Goal: Use online tool/utility: Utilize a website feature to perform a specific function

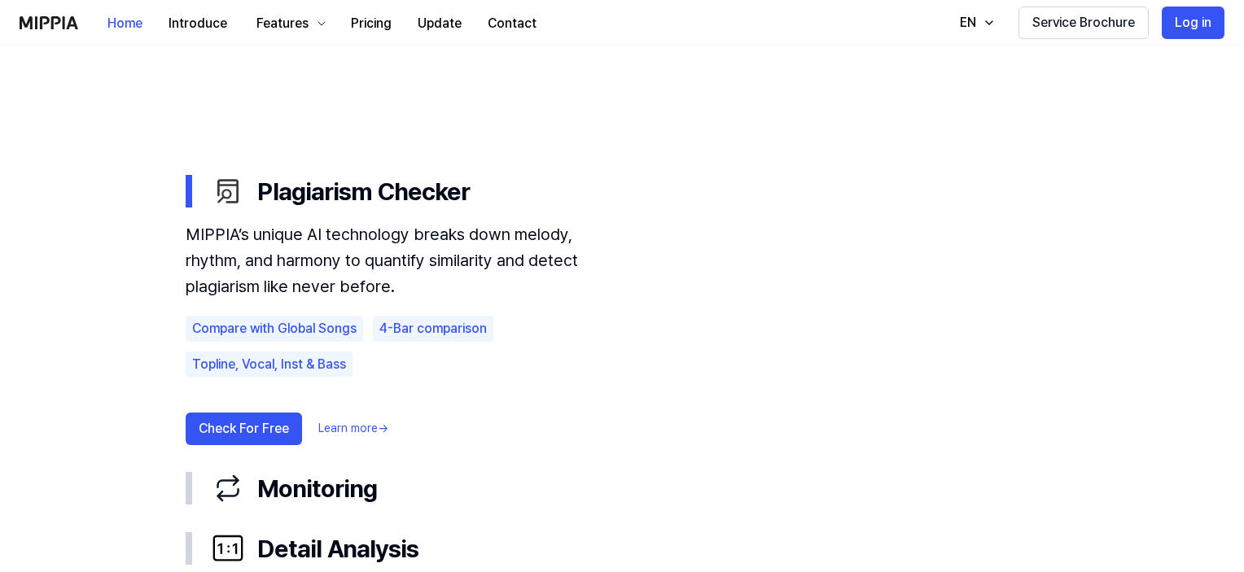
scroll to position [855, 0]
click at [244, 432] on button "Check For Free" at bounding box center [244, 428] width 116 height 33
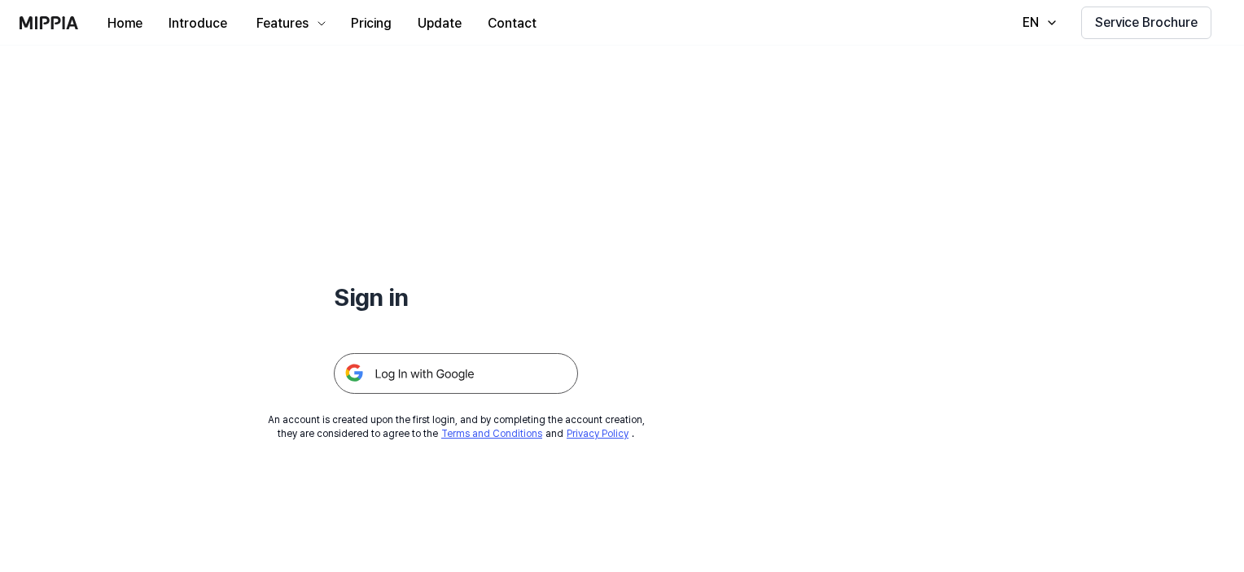
click at [413, 383] on img at bounding box center [456, 373] width 244 height 41
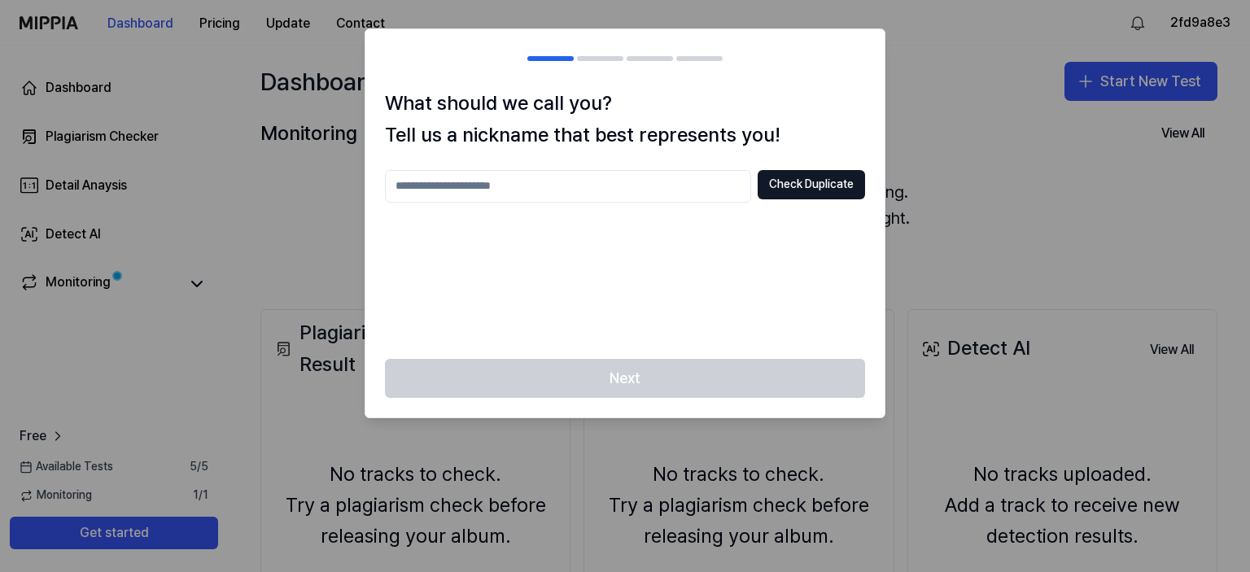
click at [581, 197] on input "text" at bounding box center [568, 186] width 366 height 33
type input "*"
click at [799, 180] on button "Check Duplicate" at bounding box center [811, 184] width 107 height 29
click at [508, 185] on input "*****" at bounding box center [568, 186] width 366 height 33
type input "*"
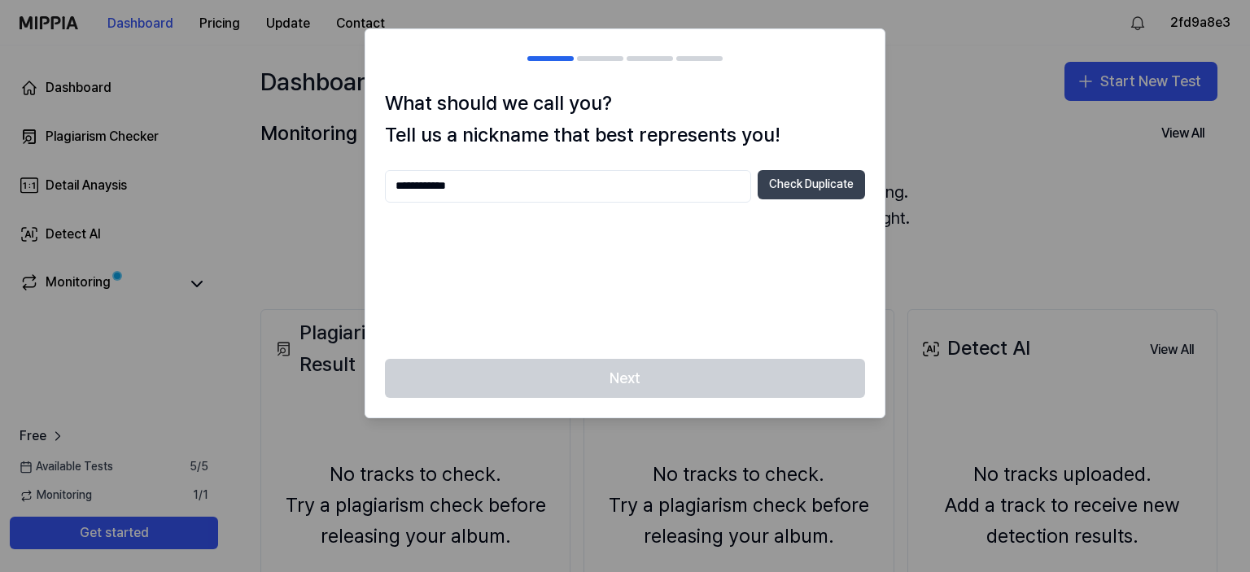
type input "**********"
click at [814, 187] on button "Check Duplicate" at bounding box center [811, 184] width 107 height 29
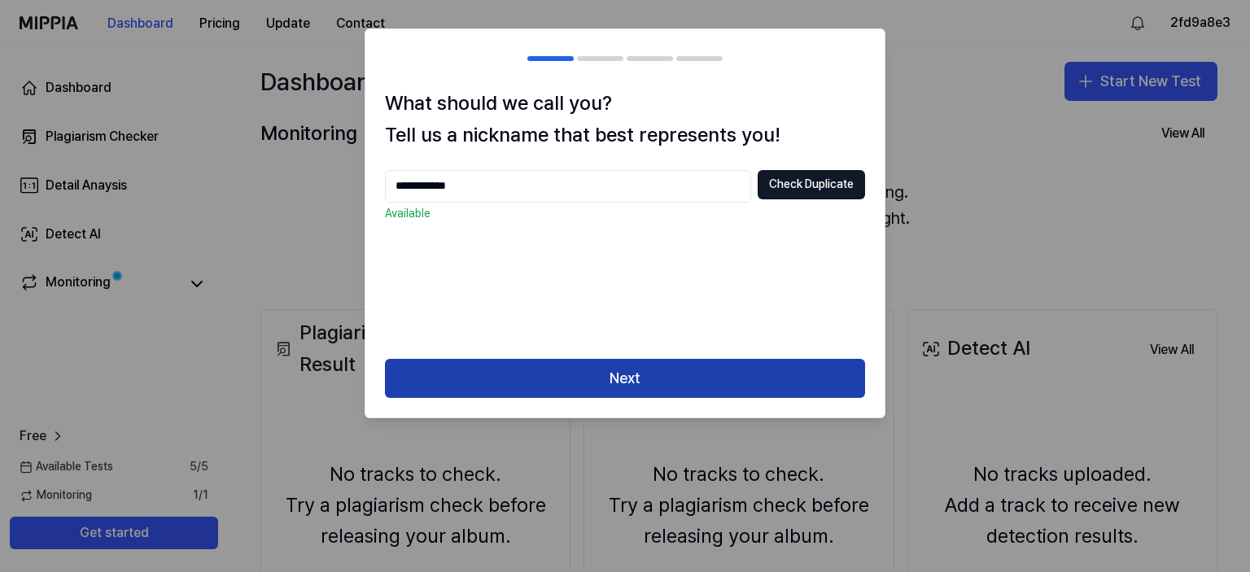
click at [646, 370] on button "Next" at bounding box center [625, 378] width 480 height 39
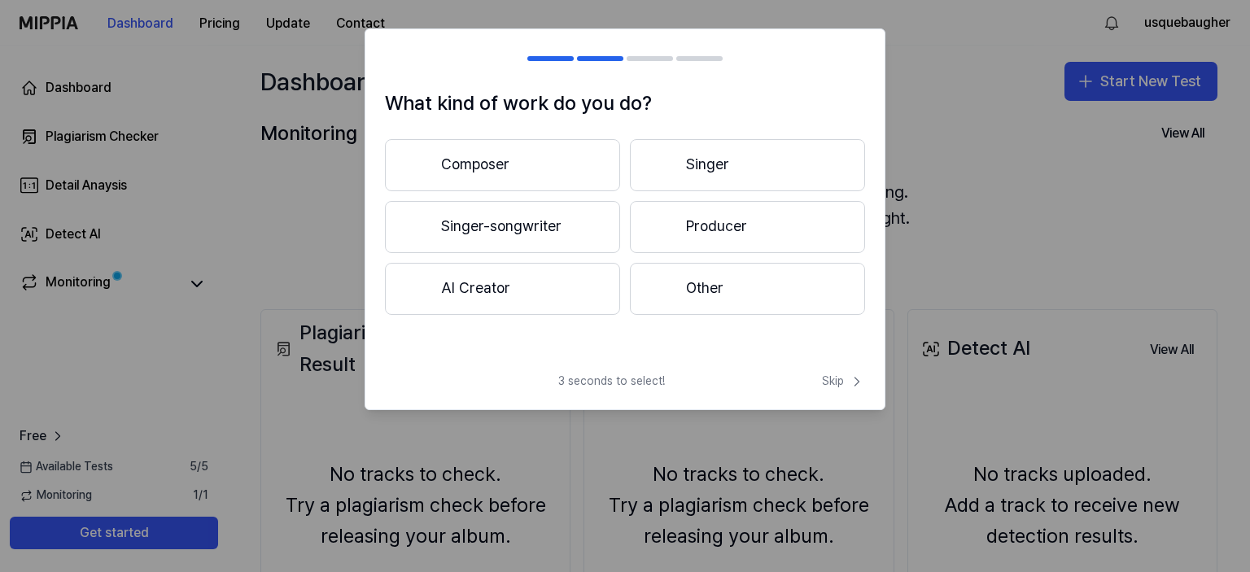
click at [697, 288] on button "Other" at bounding box center [747, 289] width 235 height 52
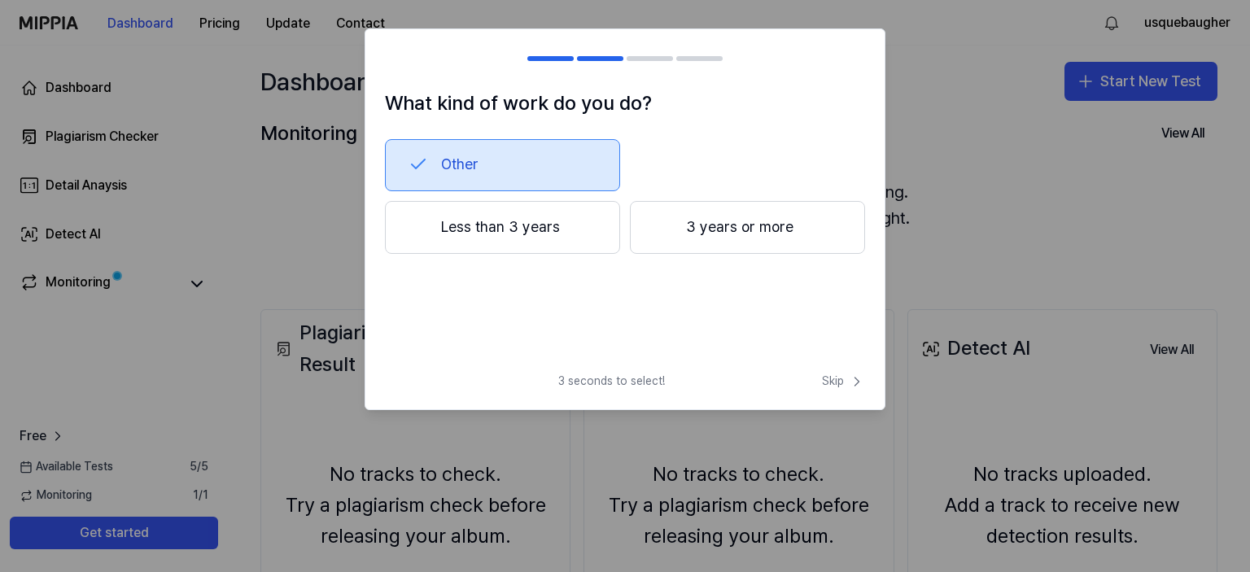
click at [560, 230] on button "Less than 3 years" at bounding box center [502, 228] width 235 height 54
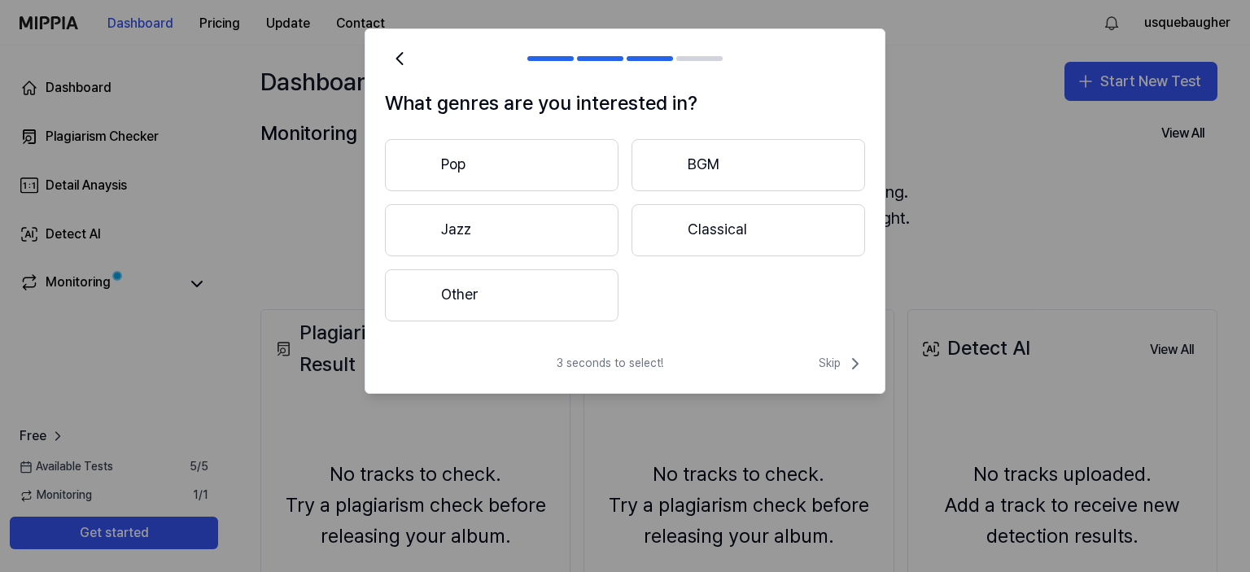
click at [575, 298] on button "Other" at bounding box center [502, 295] width 234 height 52
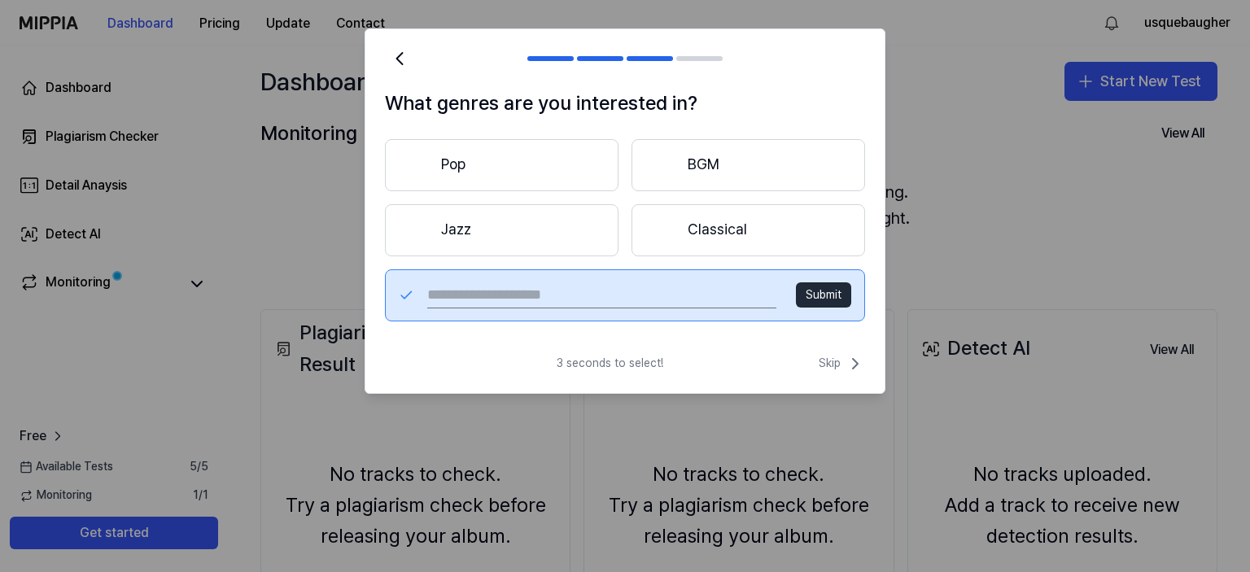
click at [544, 295] on input "text" at bounding box center [601, 295] width 349 height 26
type input "****"
click at [819, 294] on button "Submit" at bounding box center [823, 295] width 55 height 26
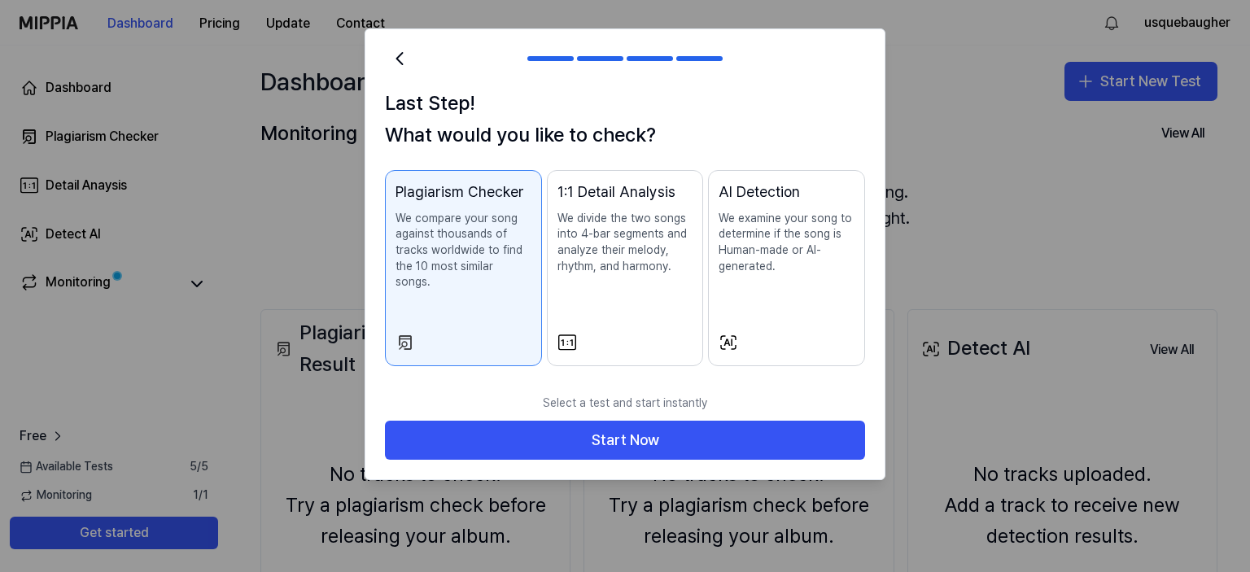
click at [426, 263] on p "We compare your song against thousands of tracks worldwide to find the 10 most …" at bounding box center [464, 251] width 136 height 80
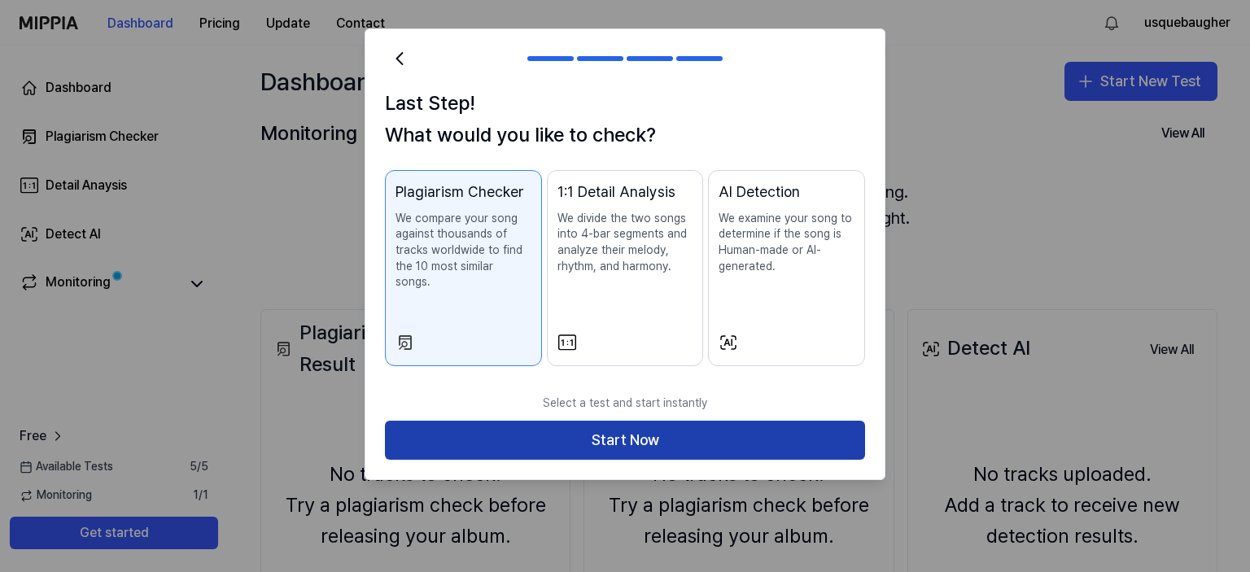
click at [648, 432] on button "Start Now" at bounding box center [625, 440] width 480 height 39
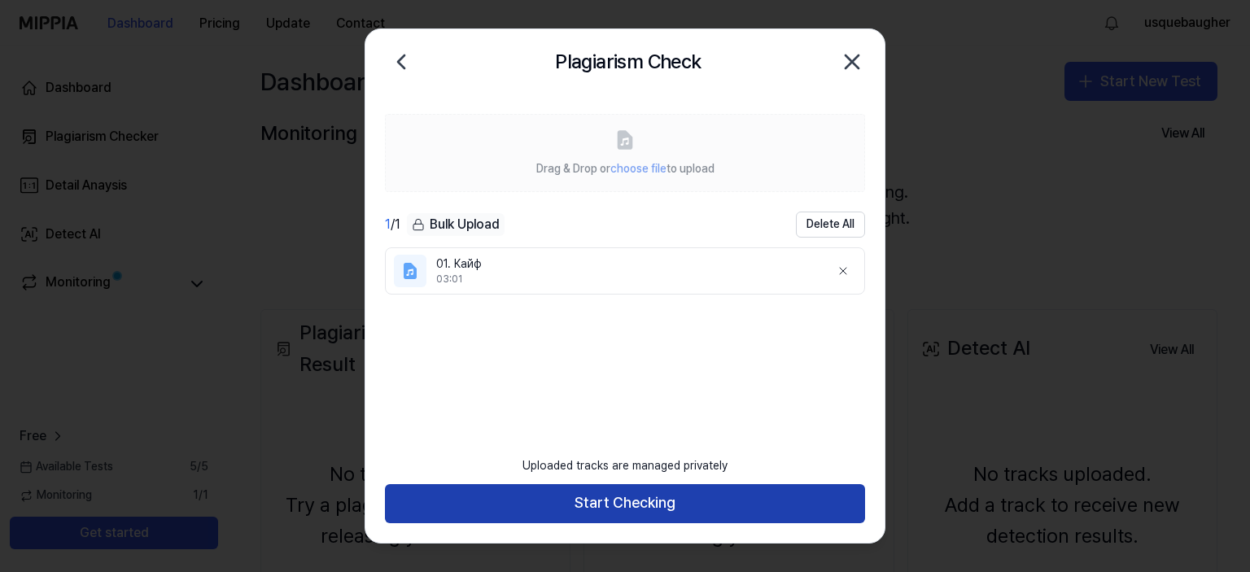
click at [623, 510] on button "Start Checking" at bounding box center [625, 503] width 480 height 39
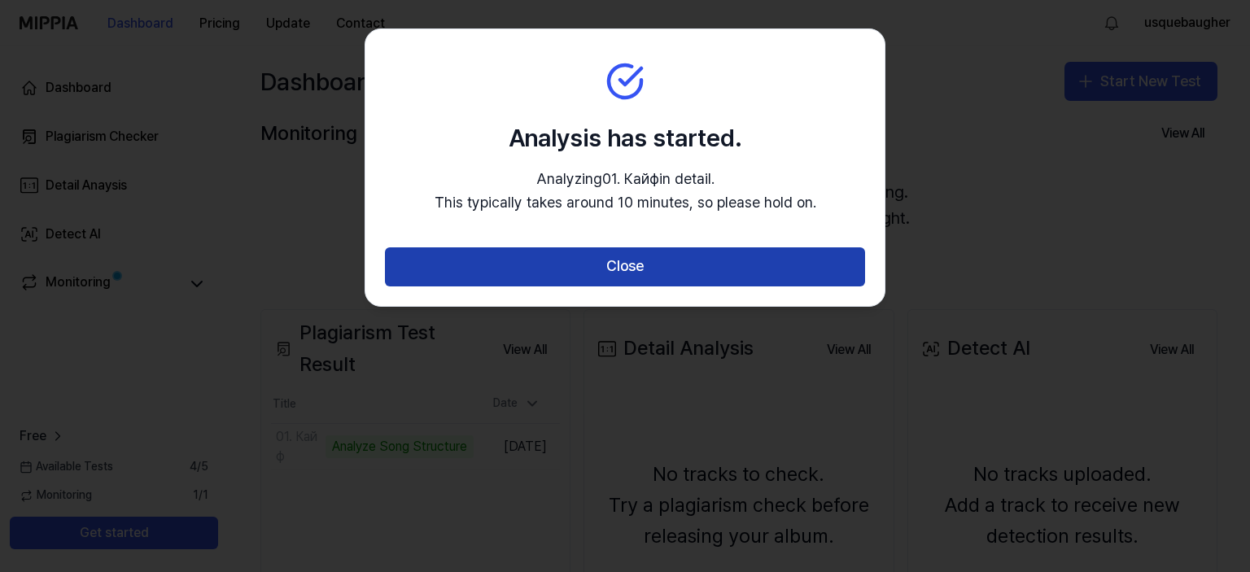
click at [636, 256] on button "Close" at bounding box center [625, 266] width 480 height 39
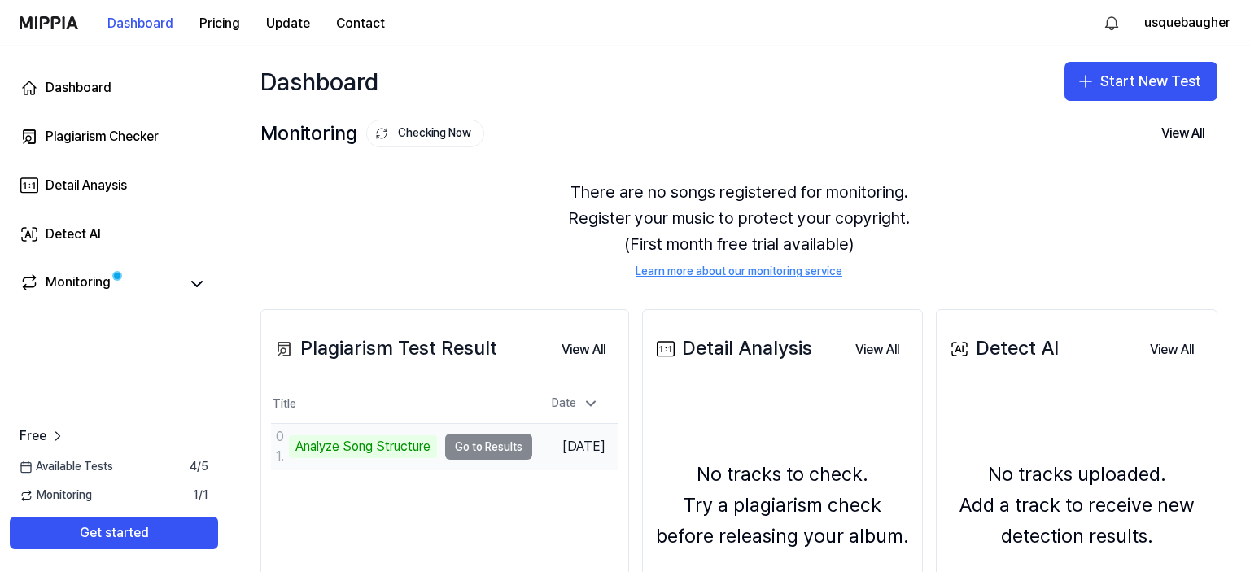
click at [486, 446] on td "01. Кайф Analyze Song Structure Go to Results" at bounding box center [401, 447] width 261 height 46
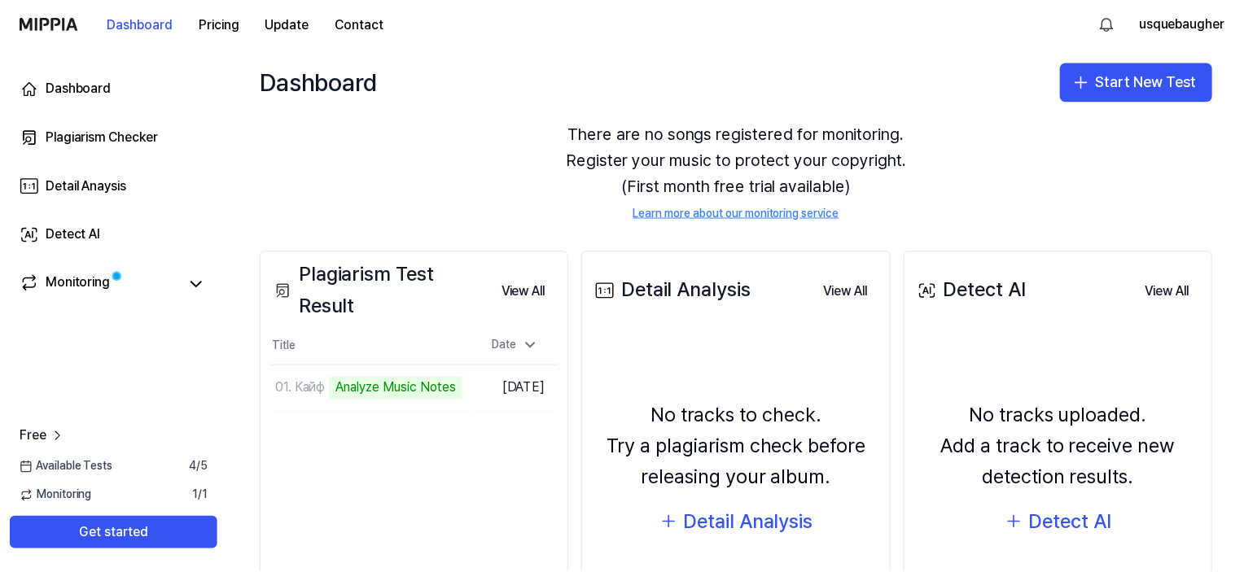
scroll to position [60, 0]
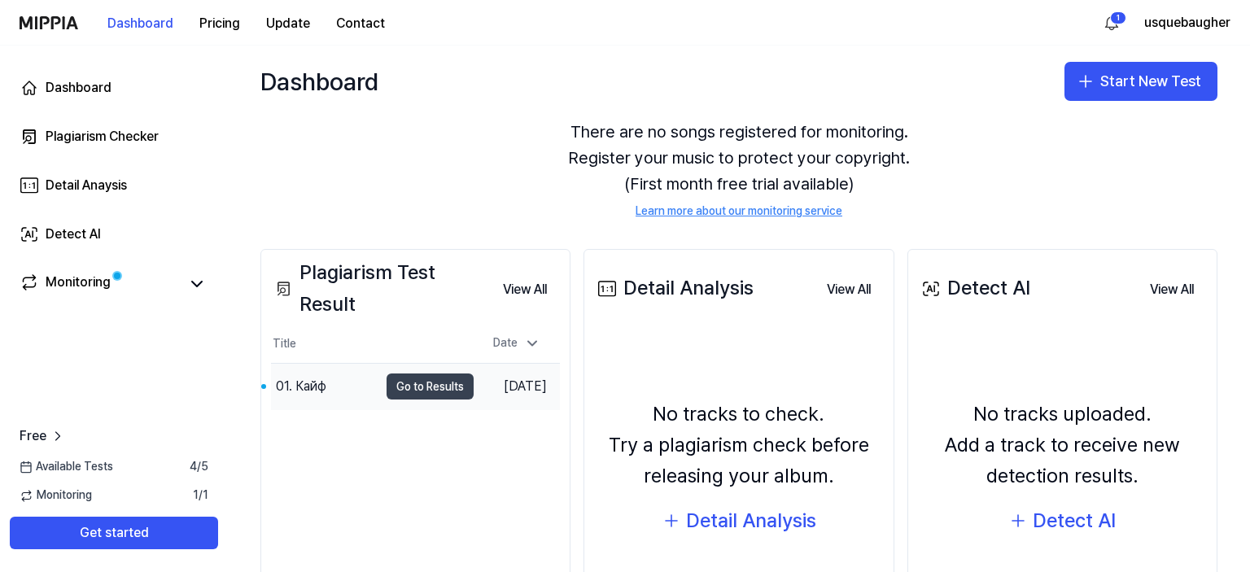
click at [426, 385] on button "Go to Results" at bounding box center [430, 387] width 87 height 26
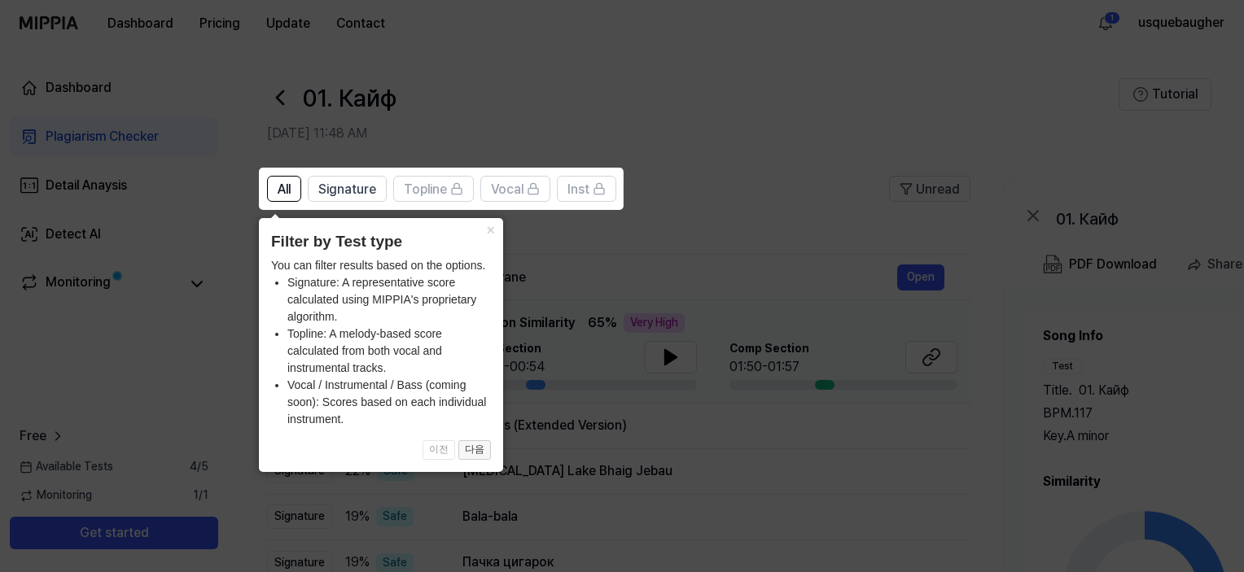
click at [478, 456] on button "다음" at bounding box center [474, 450] width 33 height 20
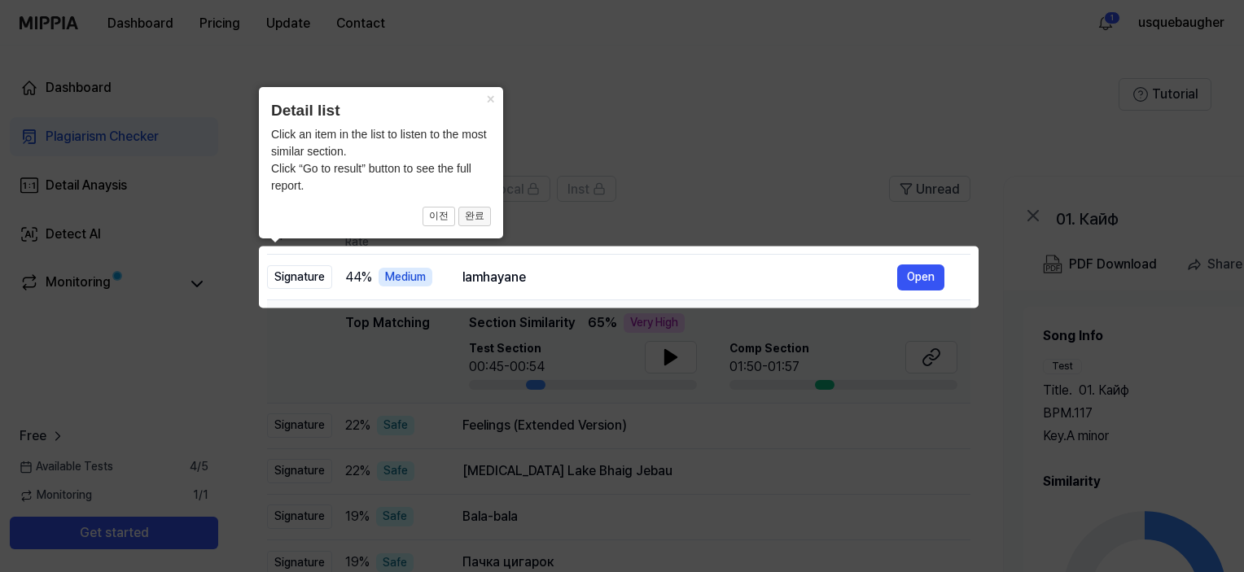
click at [472, 220] on button "완료" at bounding box center [474, 217] width 33 height 20
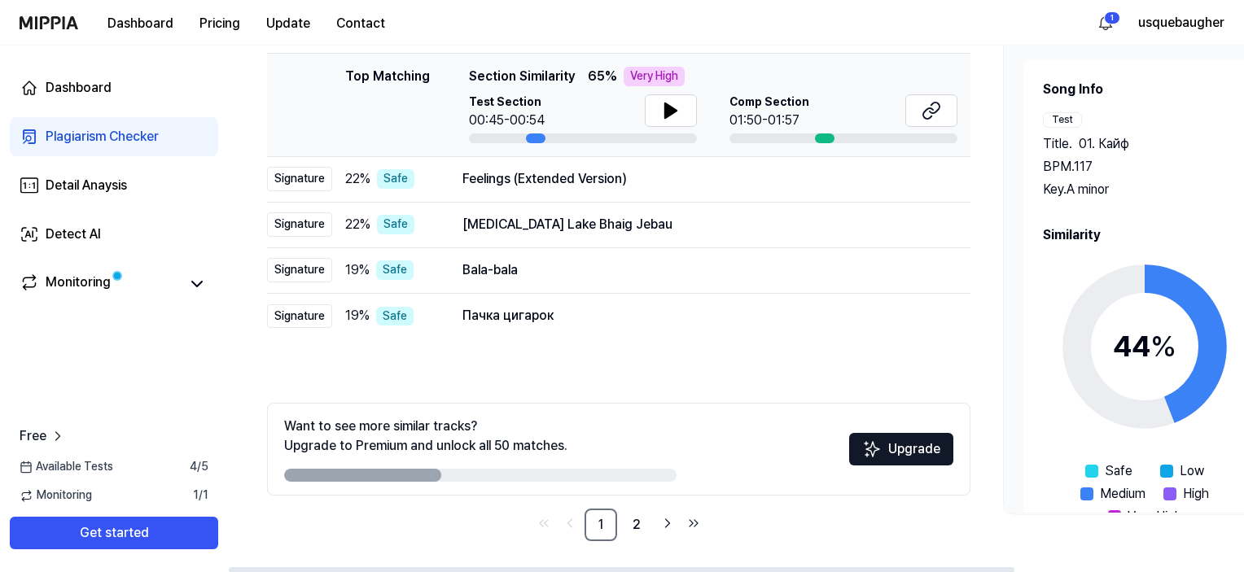
scroll to position [247, 0]
click at [633, 476] on div at bounding box center [480, 474] width 392 height 13
click at [635, 521] on link "2" at bounding box center [636, 524] width 33 height 33
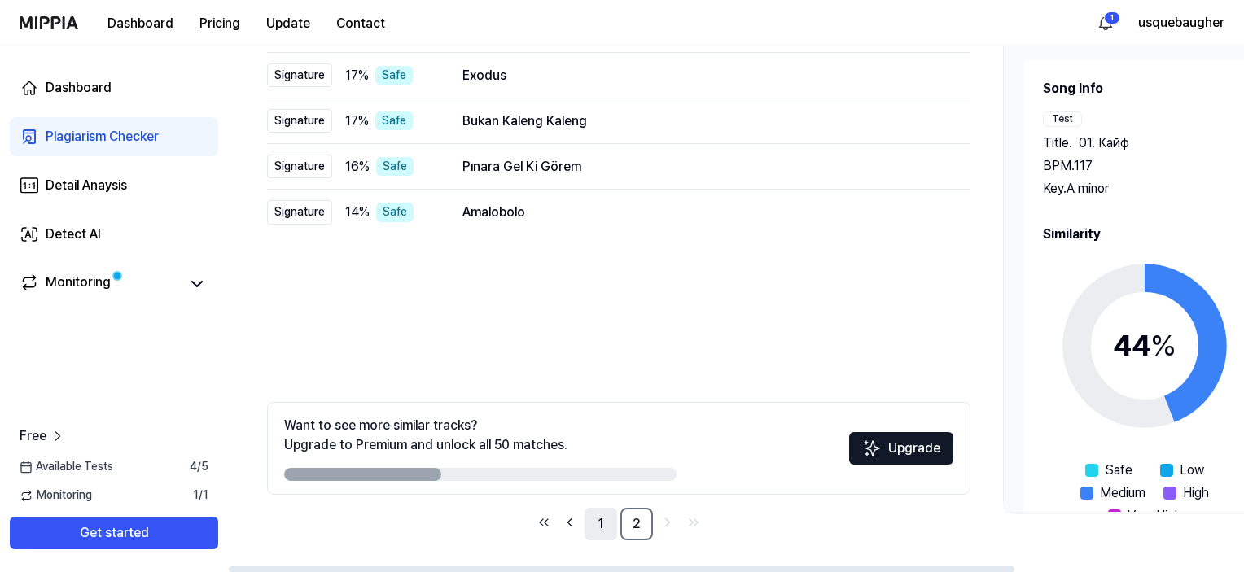
click at [592, 538] on link "1" at bounding box center [600, 524] width 33 height 33
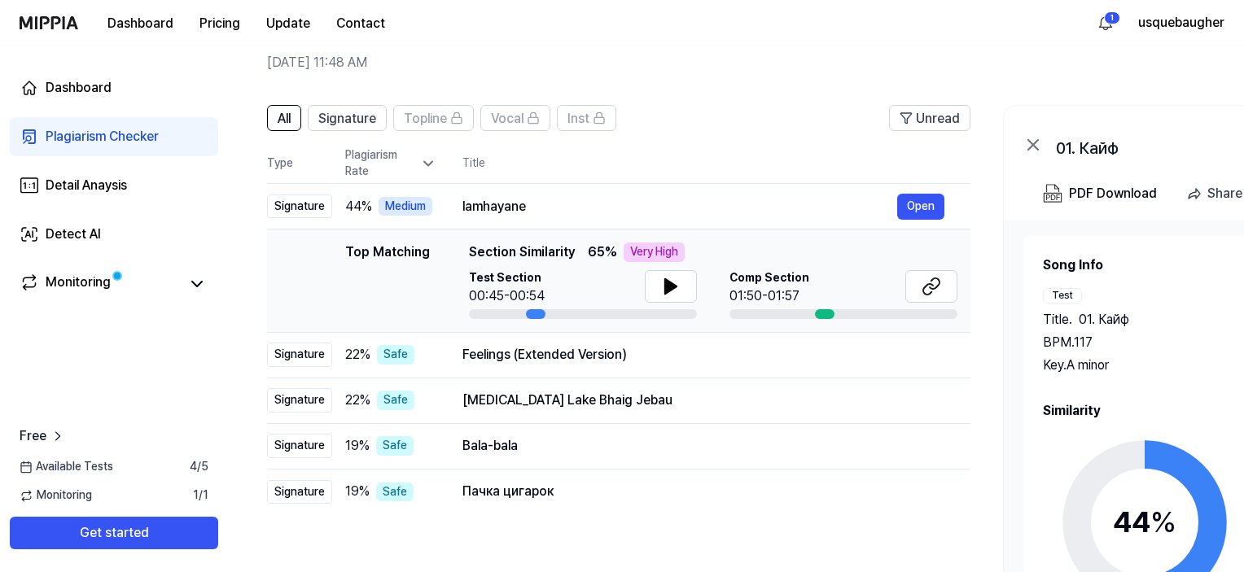
scroll to position [52, 0]
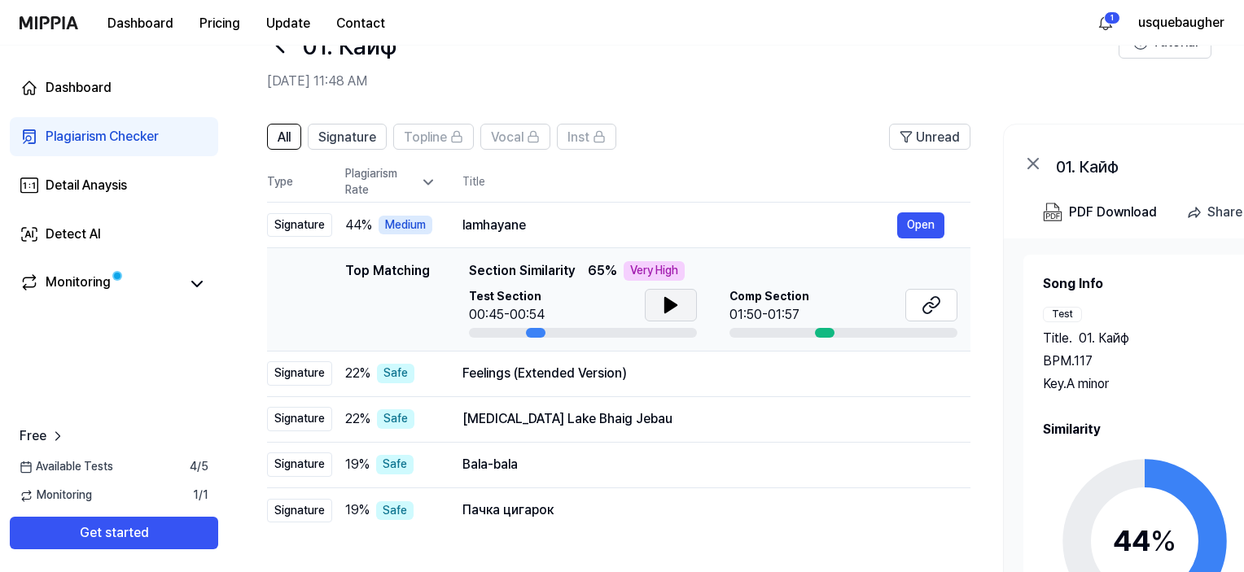
click at [671, 303] on icon at bounding box center [670, 305] width 11 height 15
click at [931, 306] on icon at bounding box center [934, 302] width 10 height 11
click at [928, 229] on button "Open" at bounding box center [920, 225] width 47 height 26
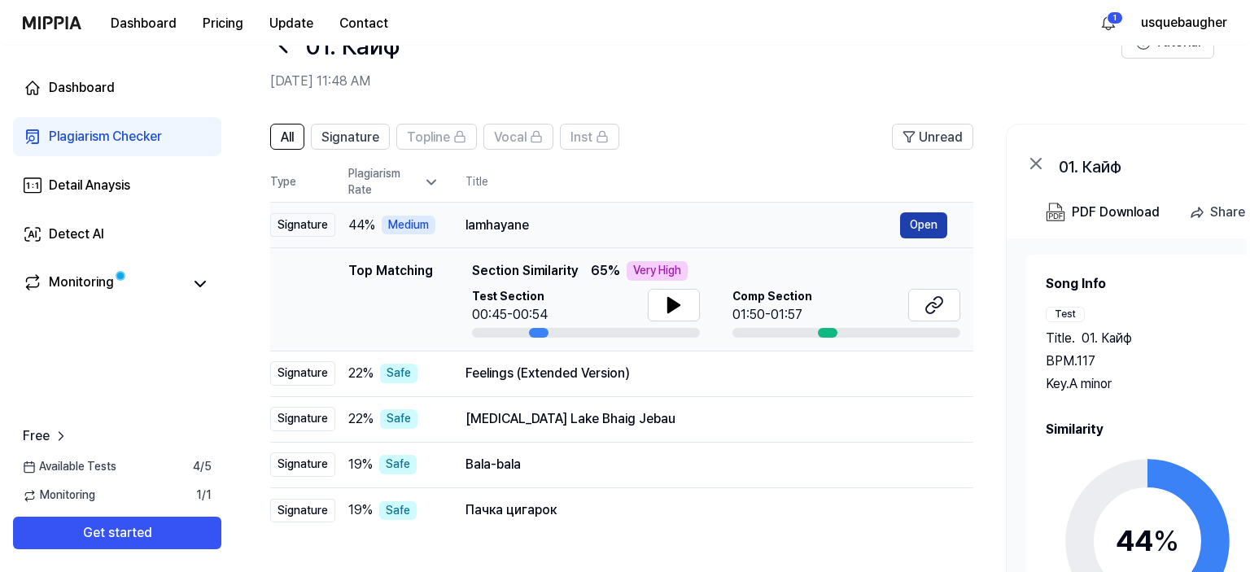
scroll to position [0, 0]
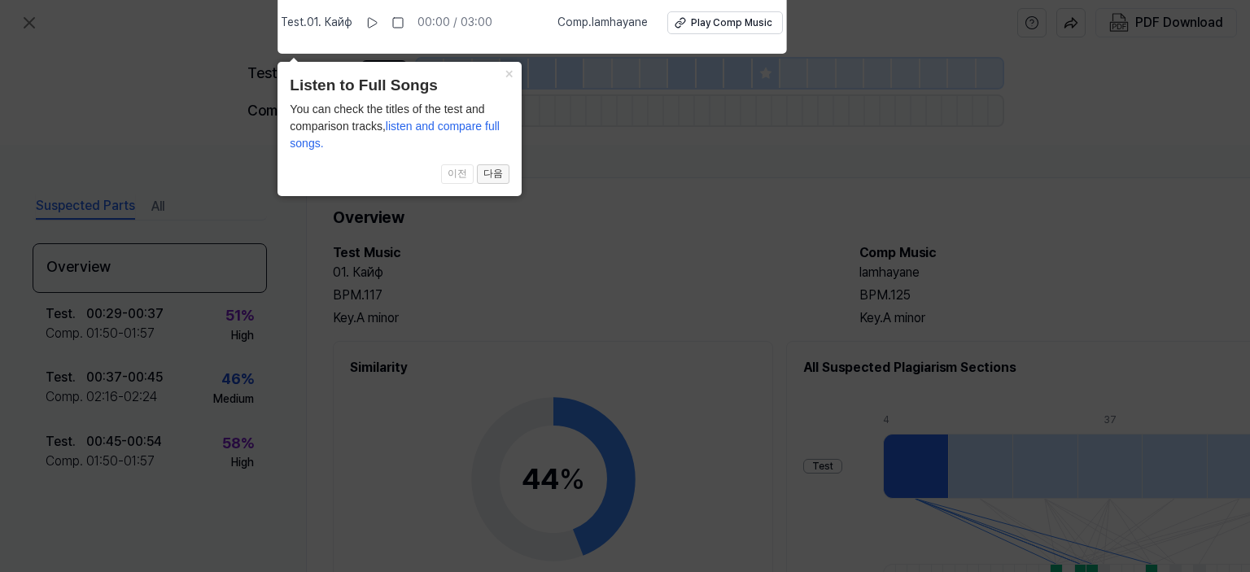
click at [495, 176] on button "다음" at bounding box center [493, 174] width 33 height 20
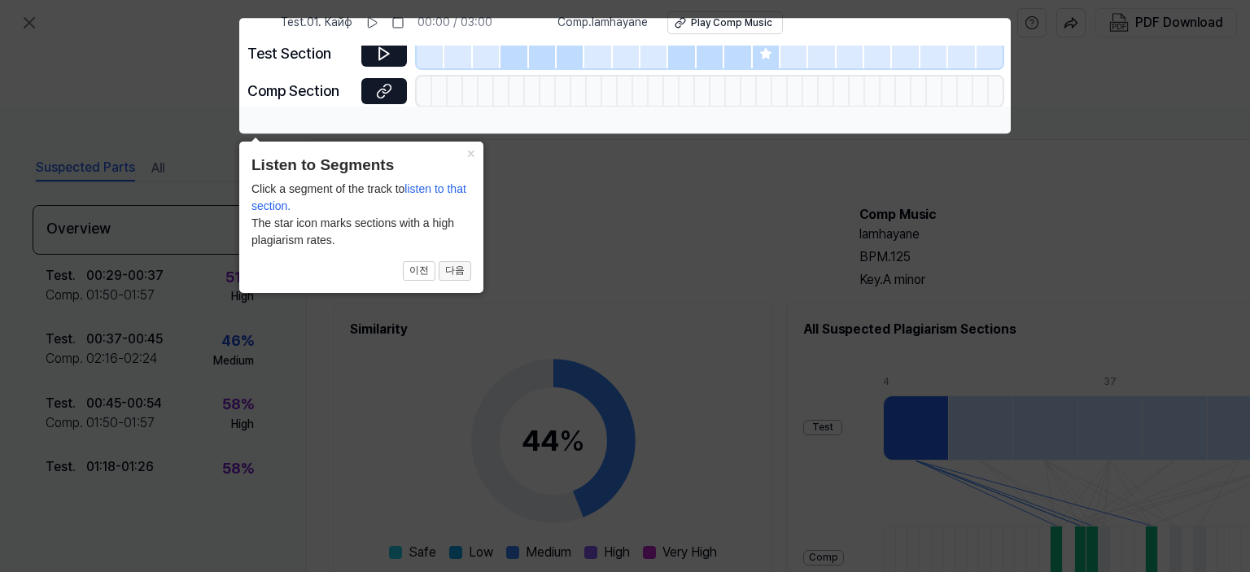
click at [458, 276] on button "다음" at bounding box center [455, 271] width 33 height 20
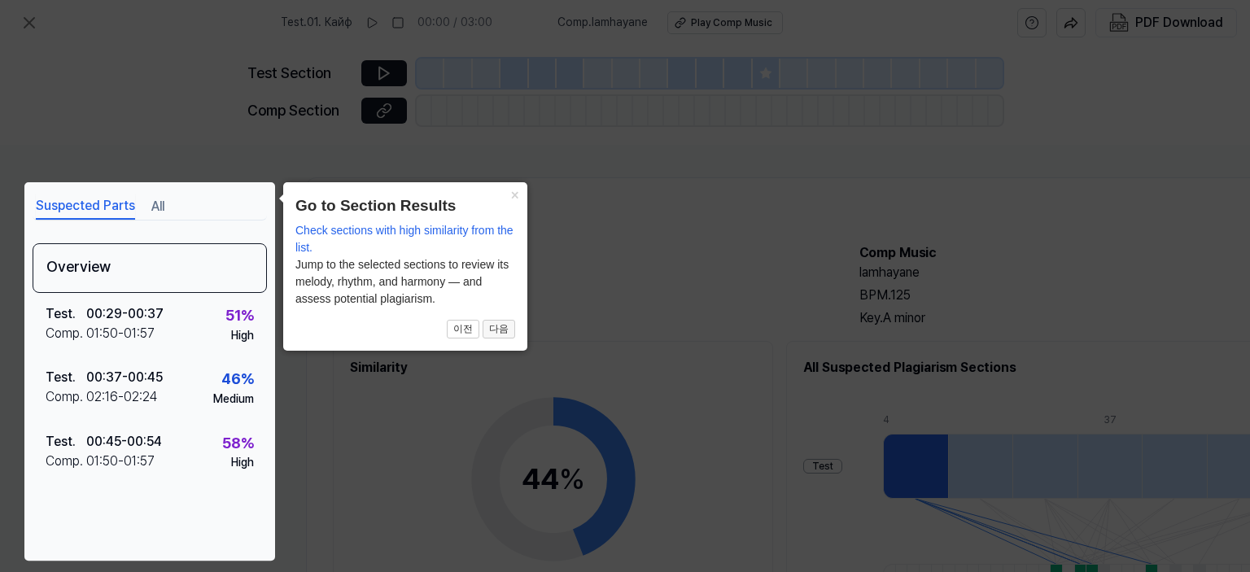
click at [513, 330] on button "다음" at bounding box center [499, 330] width 33 height 20
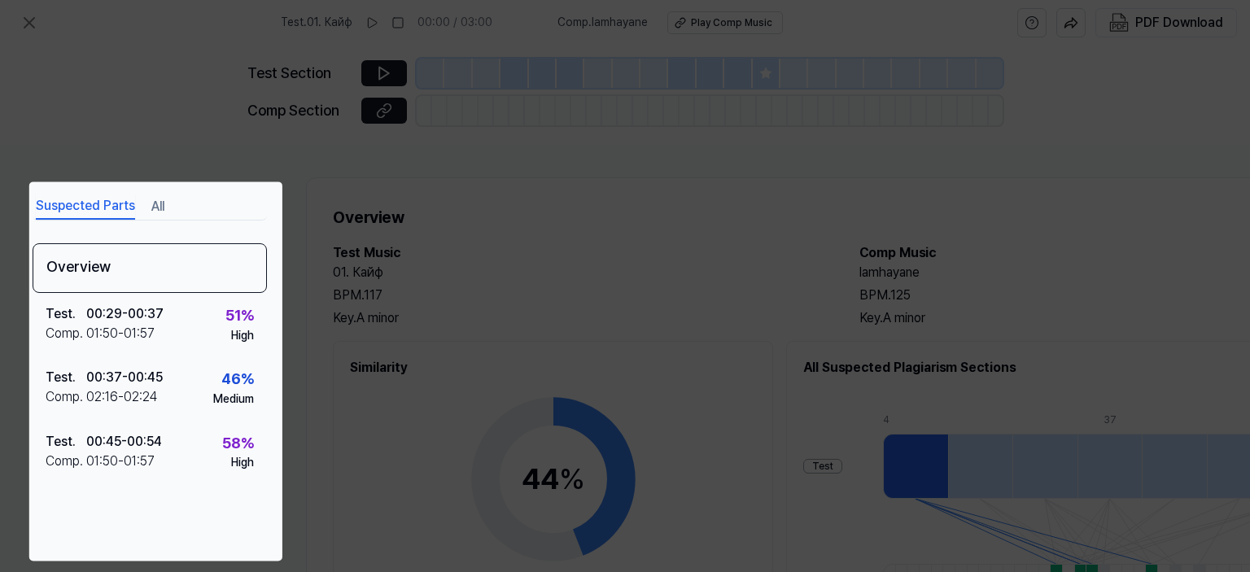
scroll to position [213, 163]
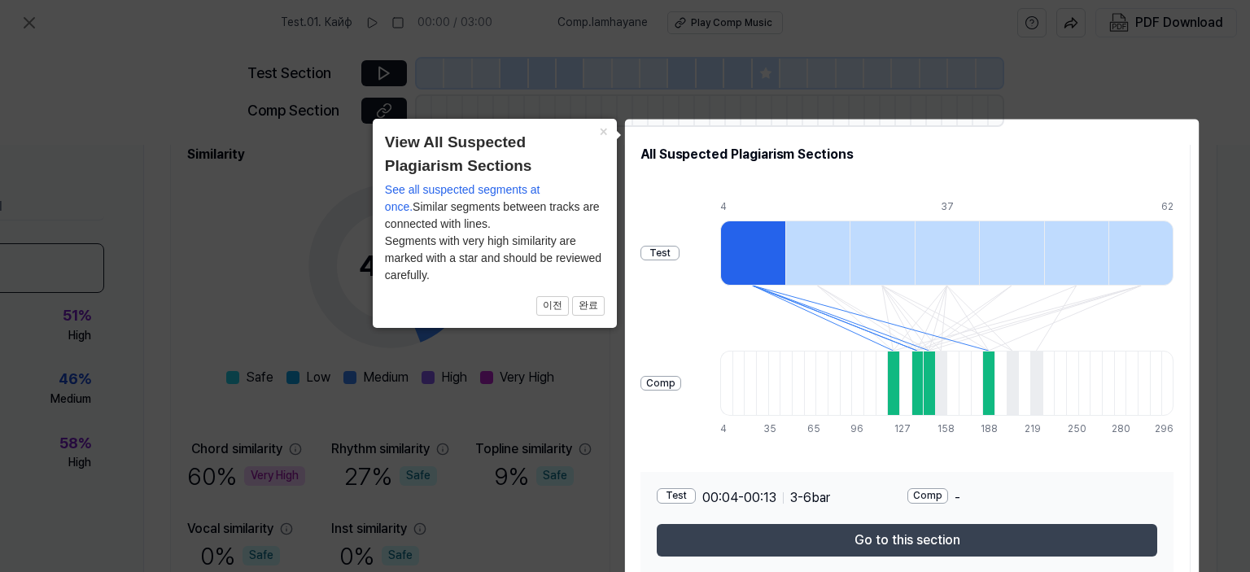
click at [911, 541] on button "Go to this section" at bounding box center [907, 540] width 501 height 33
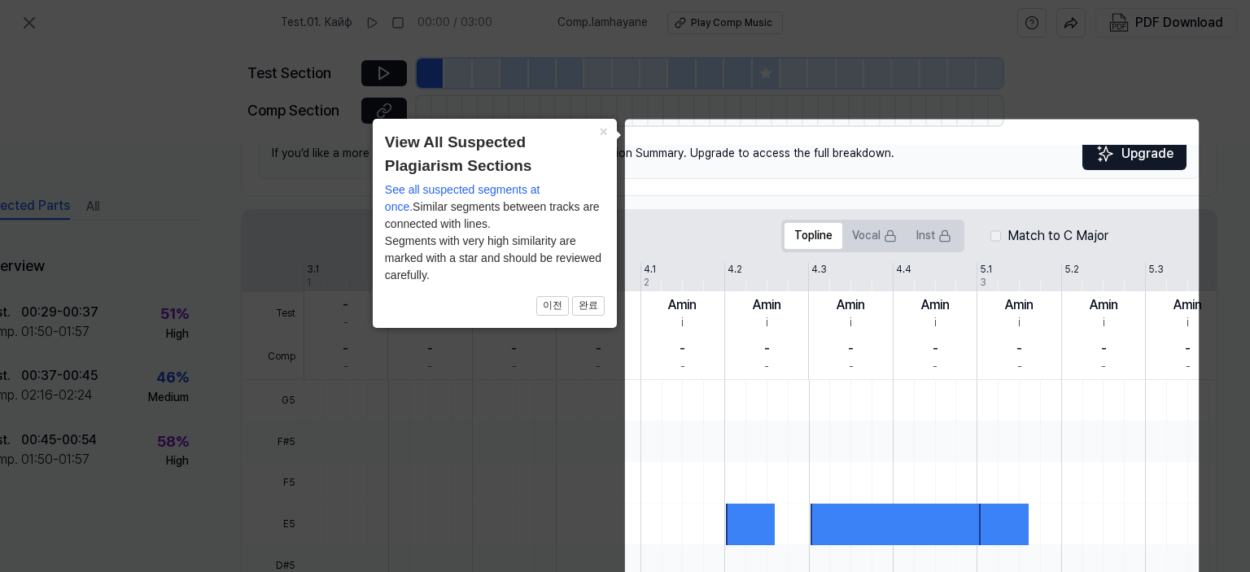
scroll to position [213, 72]
click at [594, 306] on button "완료" at bounding box center [588, 306] width 33 height 20
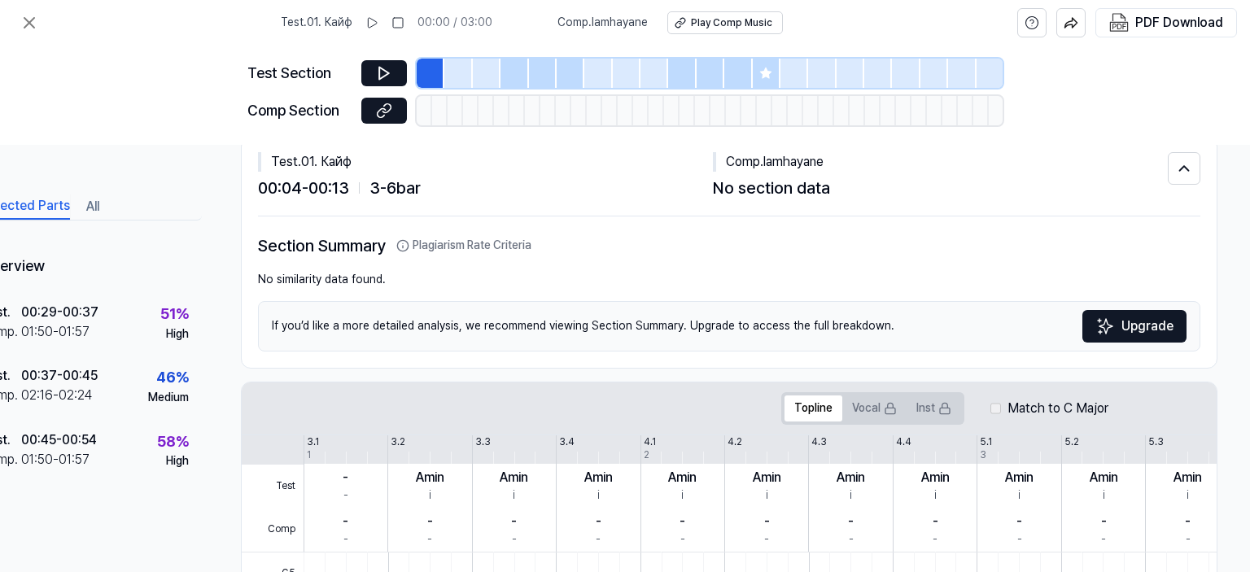
scroll to position [0, 72]
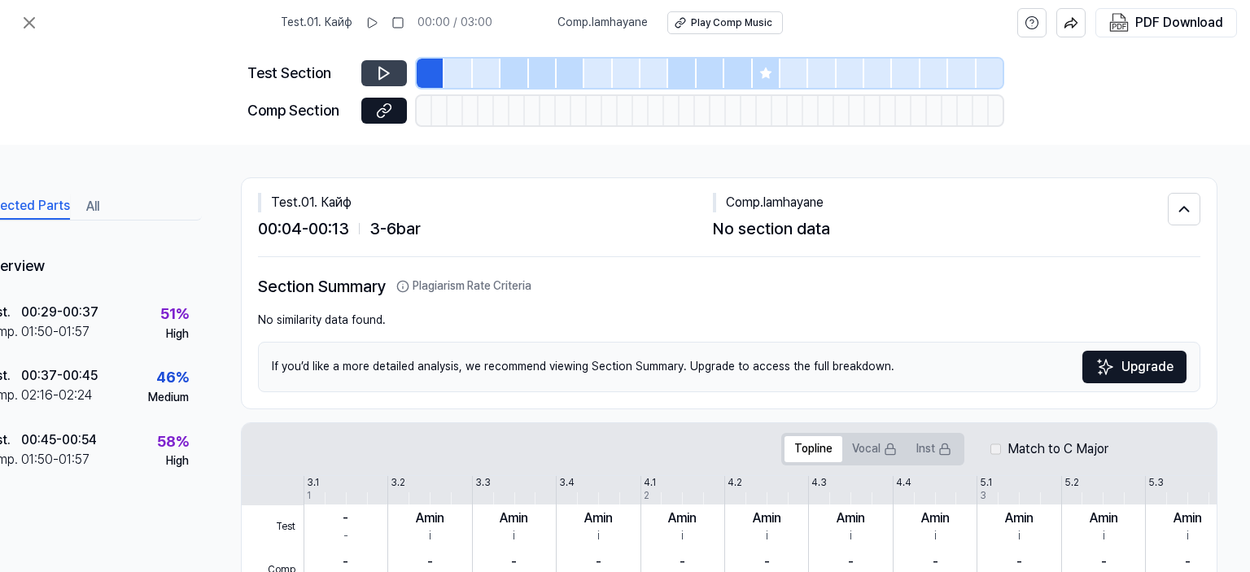
click at [383, 71] on icon at bounding box center [384, 73] width 16 height 16
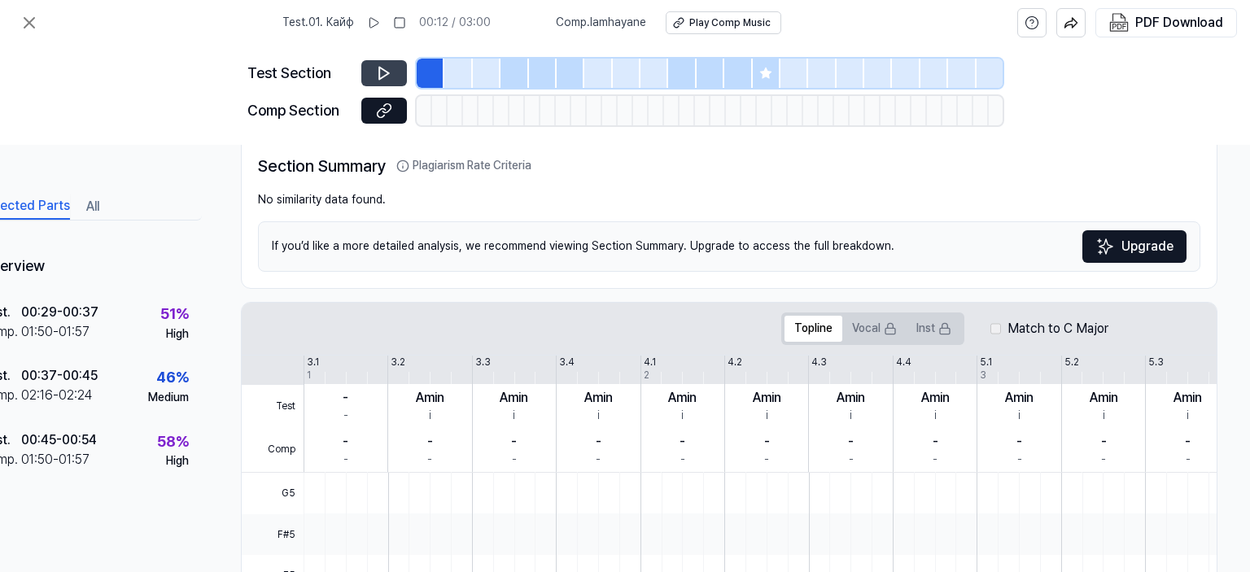
scroll to position [118, 72]
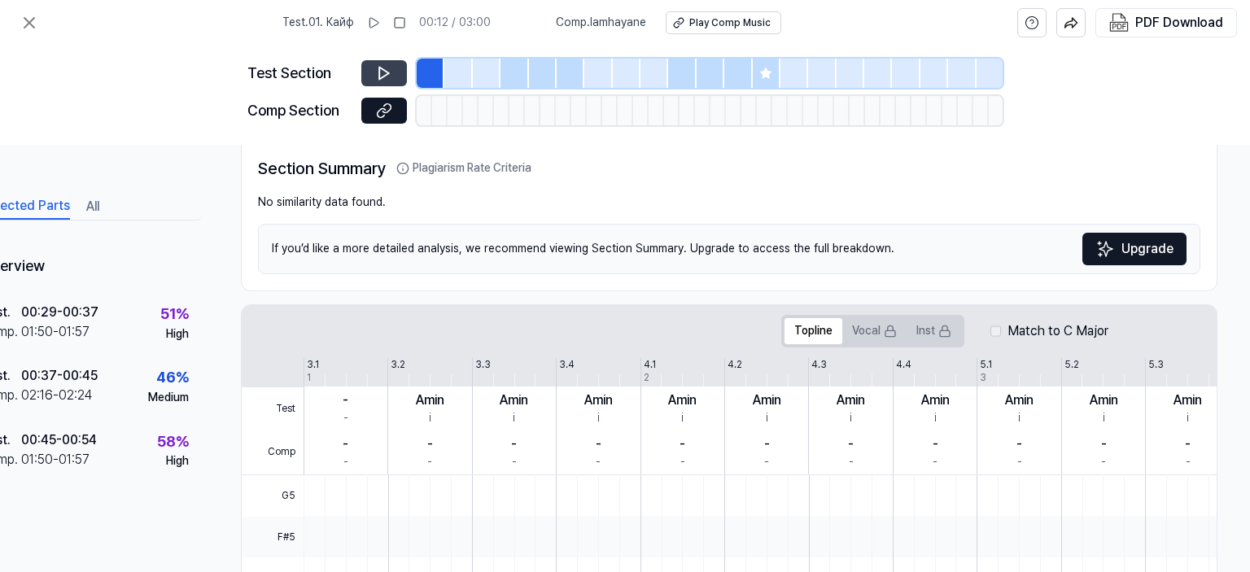
click at [759, 63] on div at bounding box center [767, 73] width 28 height 29
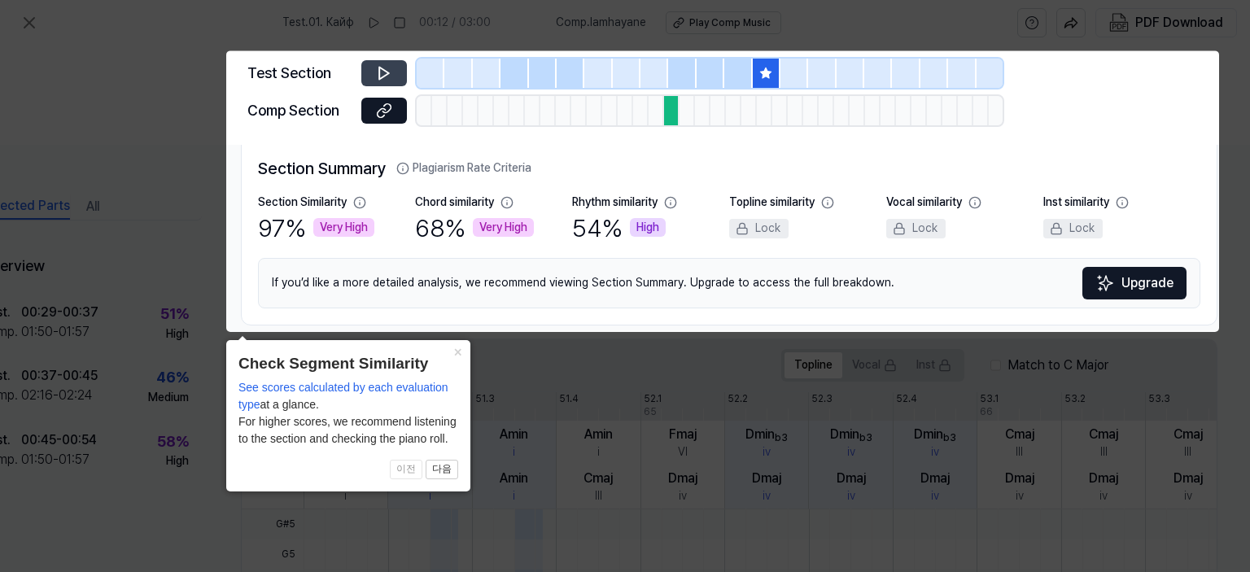
click at [747, 63] on body "Test . 01. Кайф 00:12 / 03:00 Comp . lamhayane Play Comp Music PDF Download Tes…" at bounding box center [625, 286] width 1250 height 572
click at [728, 81] on body "Test . 01. Кайф 00:12 / 03:00 Comp . lamhayane Play Comp Music PDF Download Tes…" at bounding box center [625, 286] width 1250 height 572
click at [446, 468] on button "다음" at bounding box center [442, 470] width 33 height 20
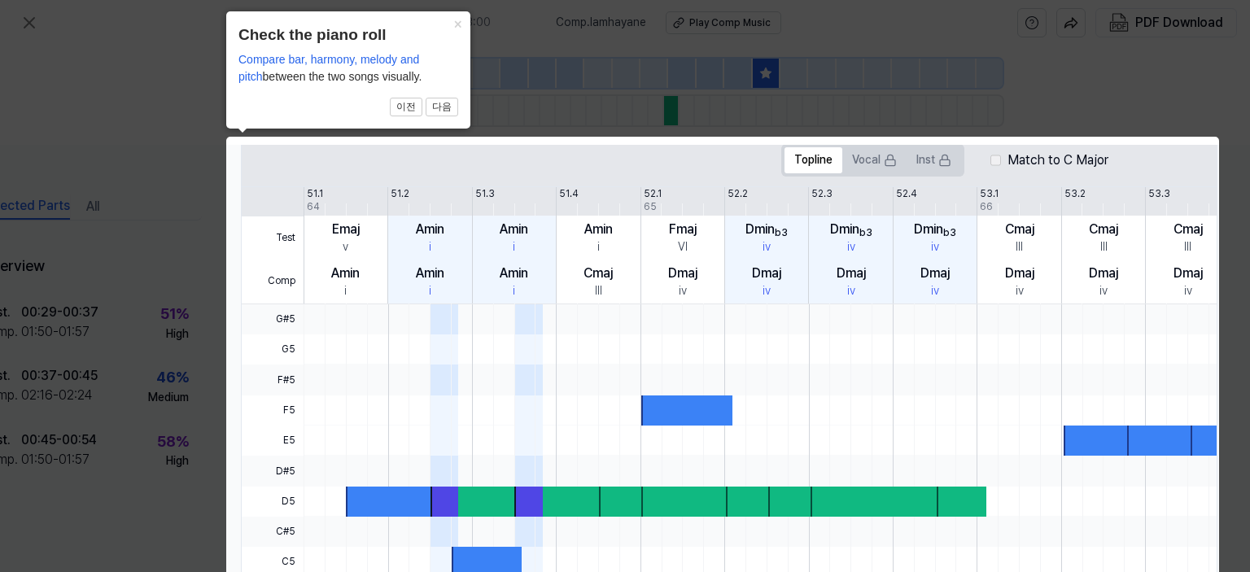
scroll to position [549, 72]
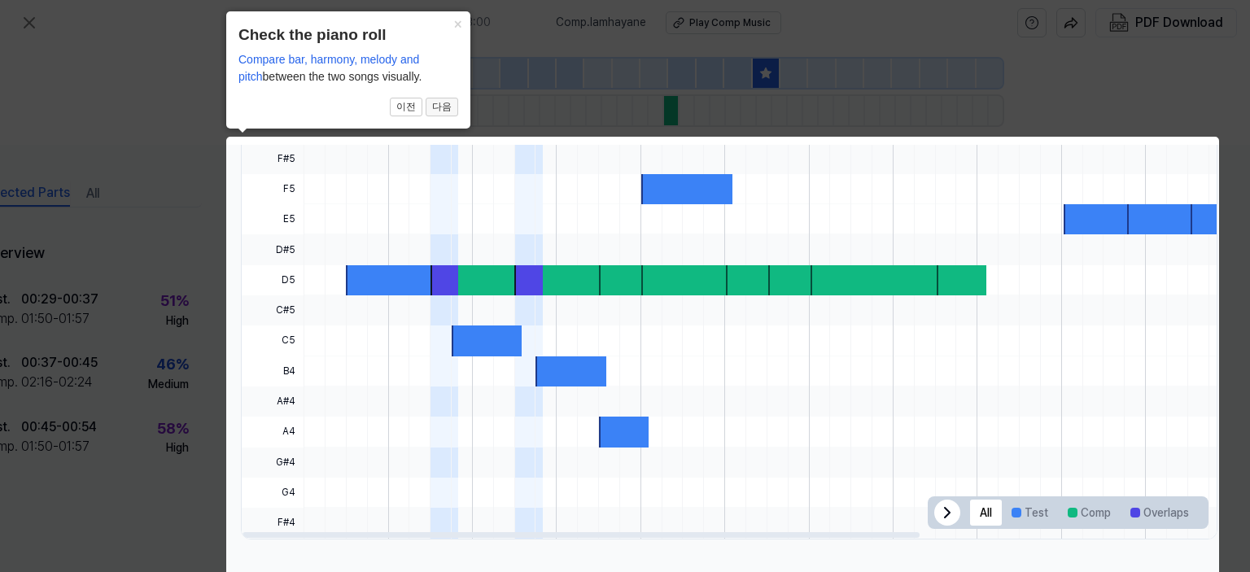
click at [443, 110] on button "다음" at bounding box center [442, 108] width 33 height 20
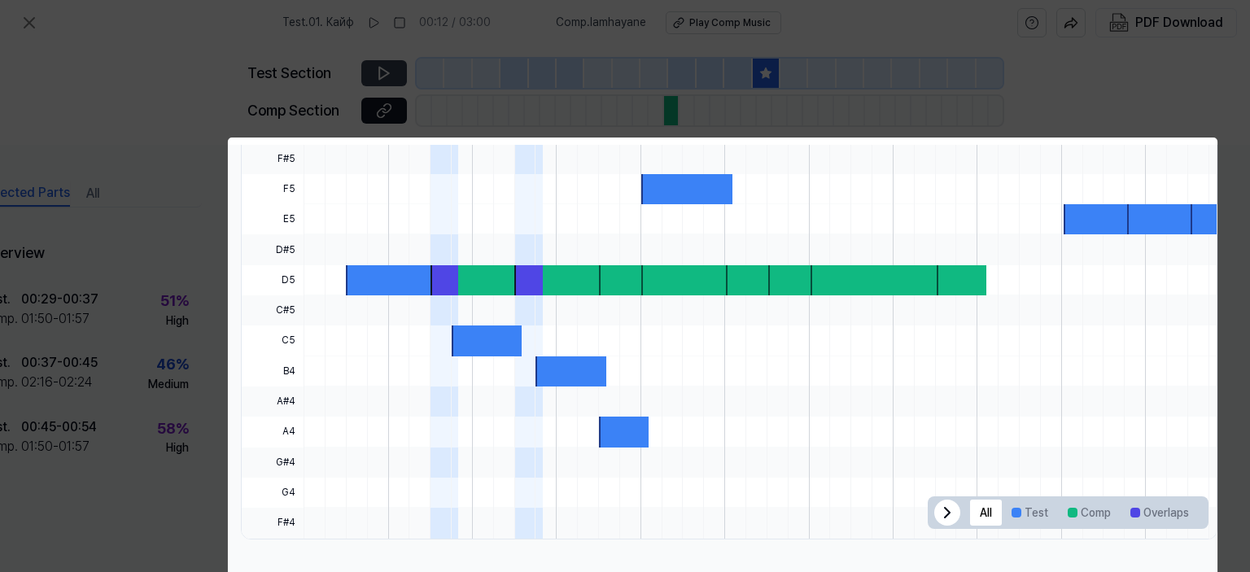
scroll to position [127, 72]
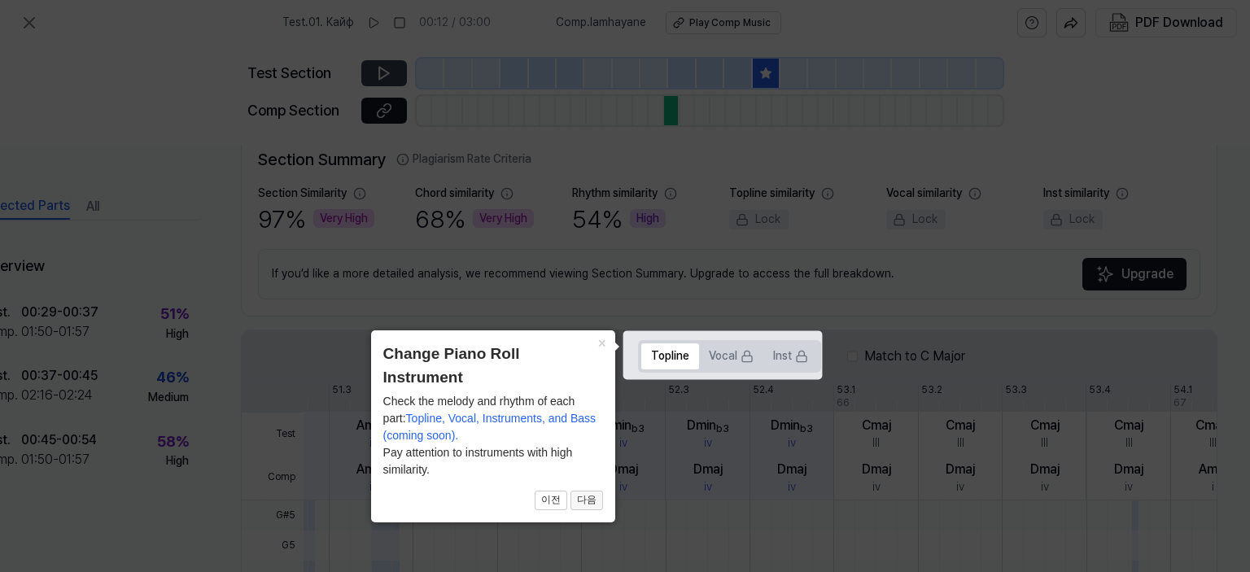
click at [597, 496] on button "다음" at bounding box center [587, 501] width 33 height 20
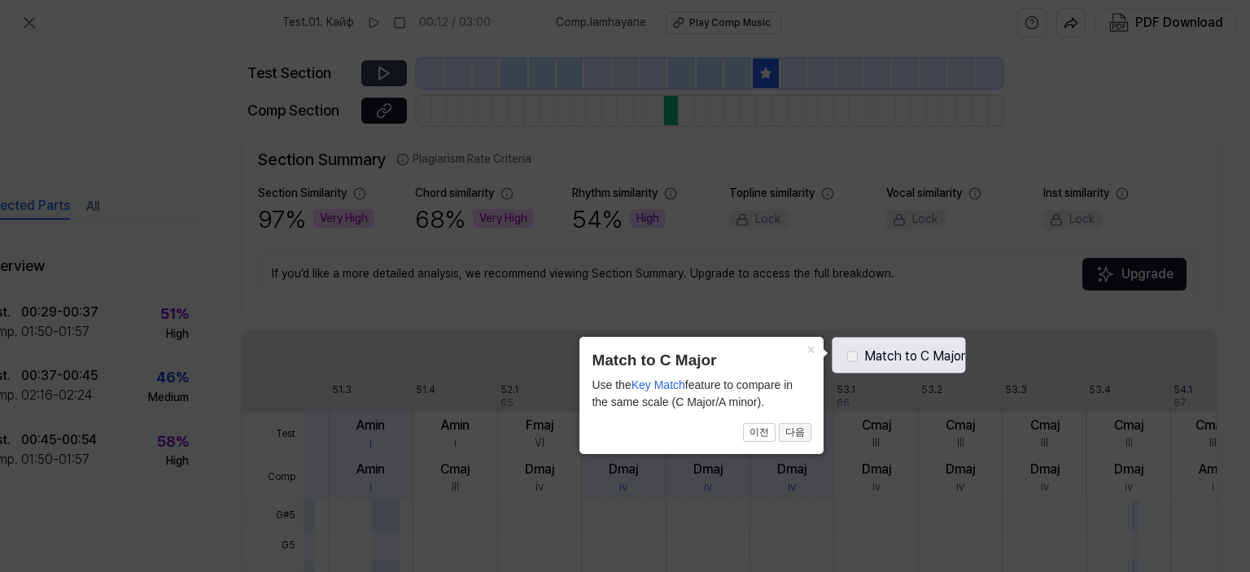
click at [801, 440] on button "다음" at bounding box center [795, 433] width 33 height 20
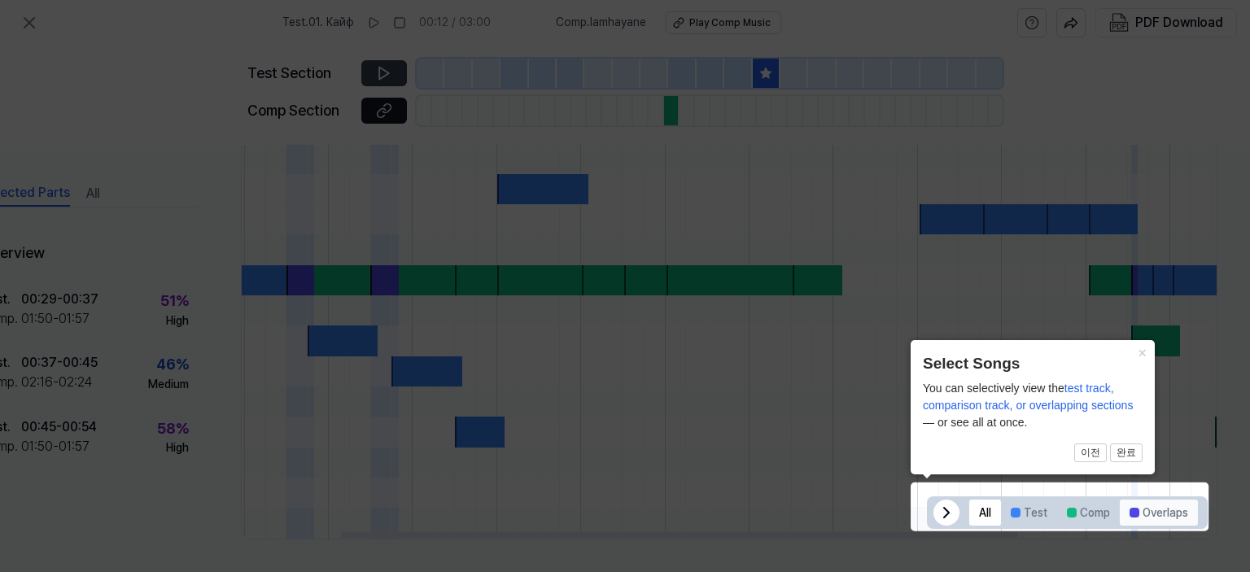
click at [1130, 508] on div at bounding box center [1135, 513] width 10 height 10
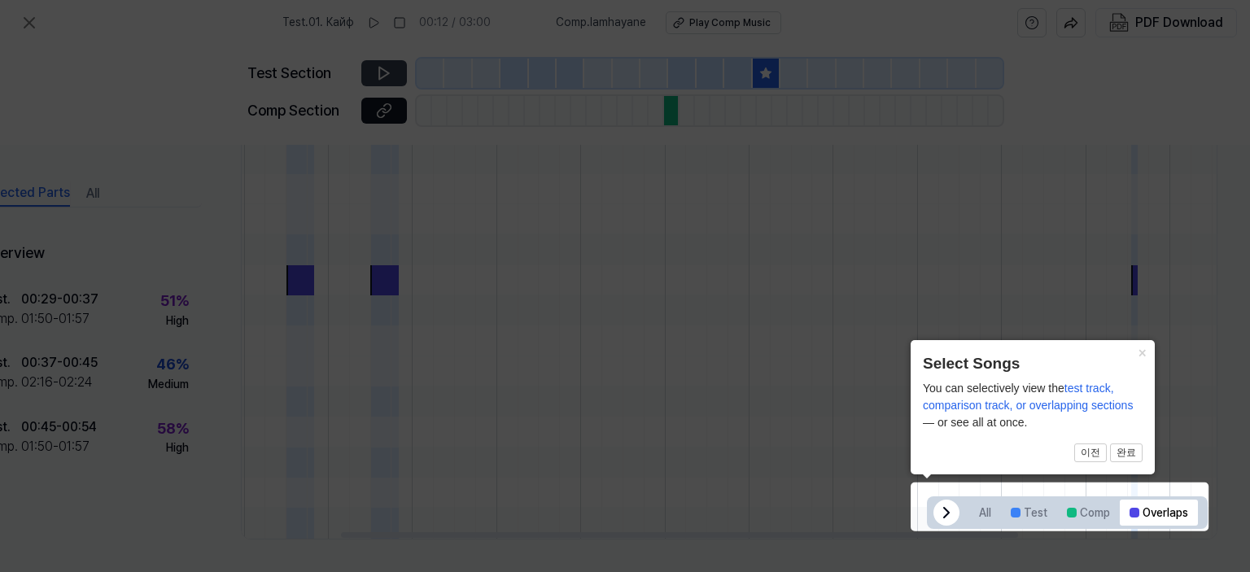
click at [937, 505] on icon at bounding box center [947, 513] width 20 height 20
click at [1178, 503] on icon at bounding box center [1188, 513] width 20 height 20
click at [1137, 448] on button "완료" at bounding box center [1126, 454] width 33 height 20
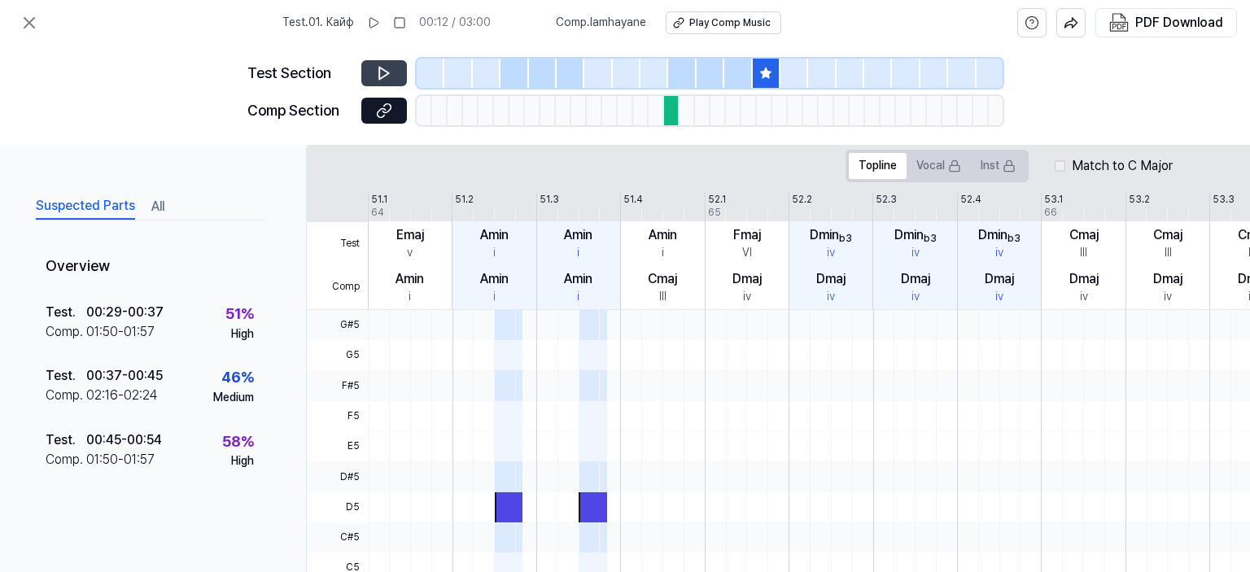
scroll to position [317, 0]
click at [655, 67] on div at bounding box center [654, 73] width 28 height 29
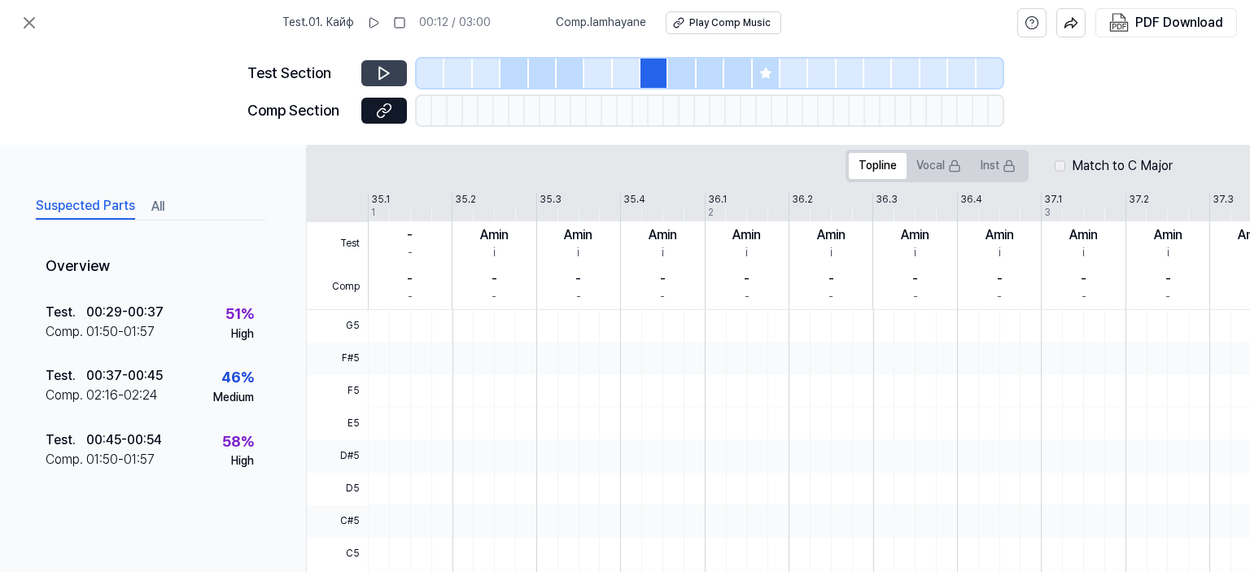
click at [677, 68] on div at bounding box center [682, 73] width 28 height 29
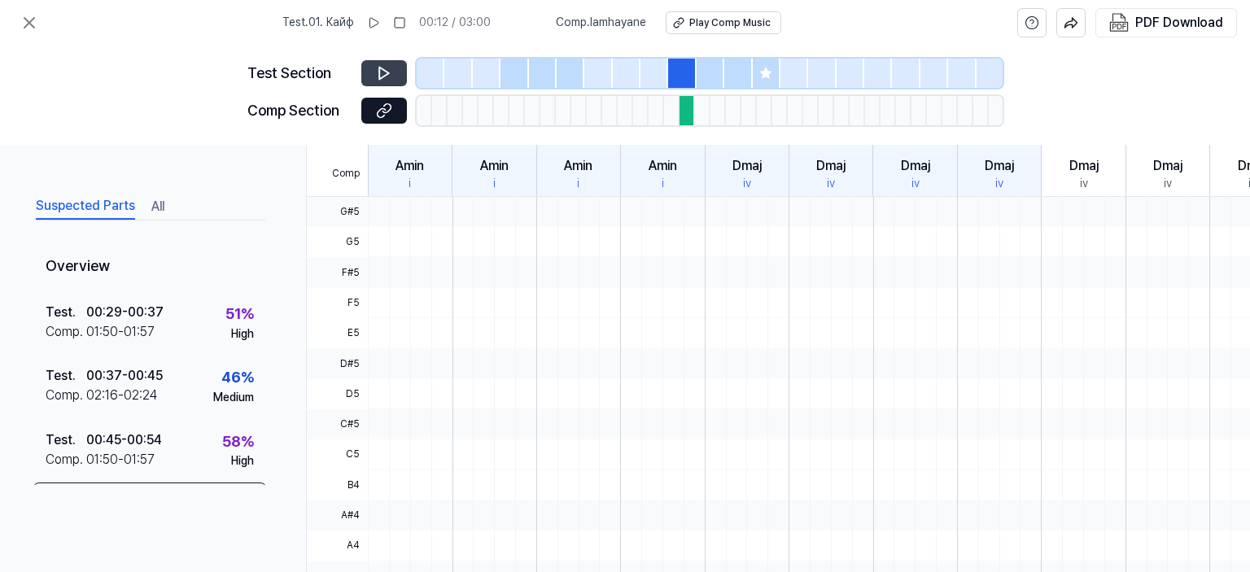
scroll to position [440, 0]
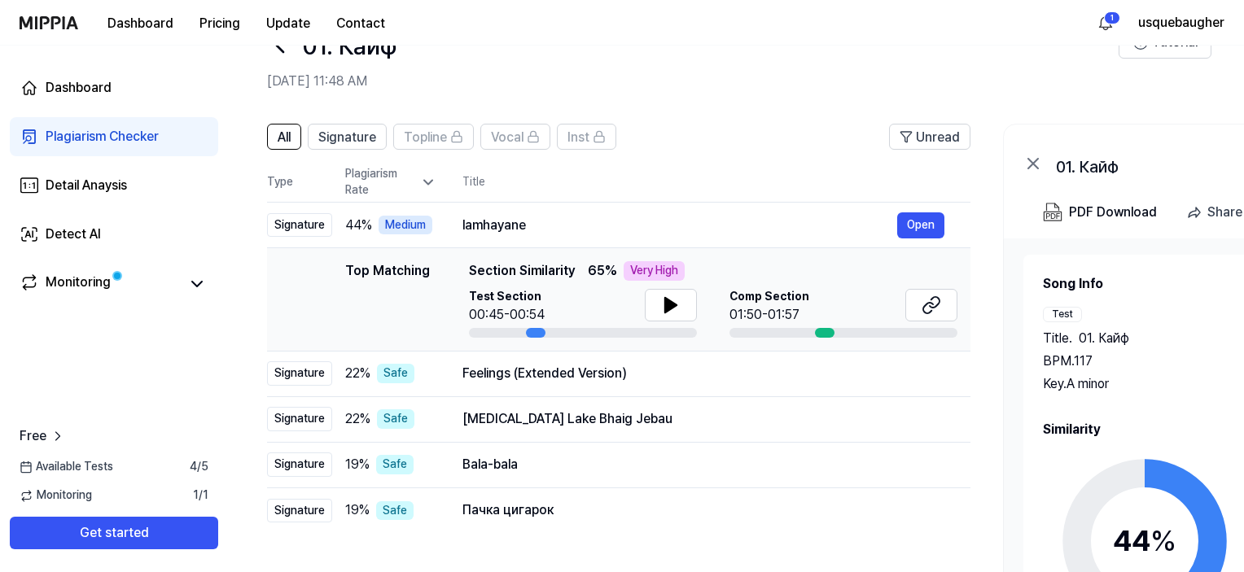
scroll to position [0, 296]
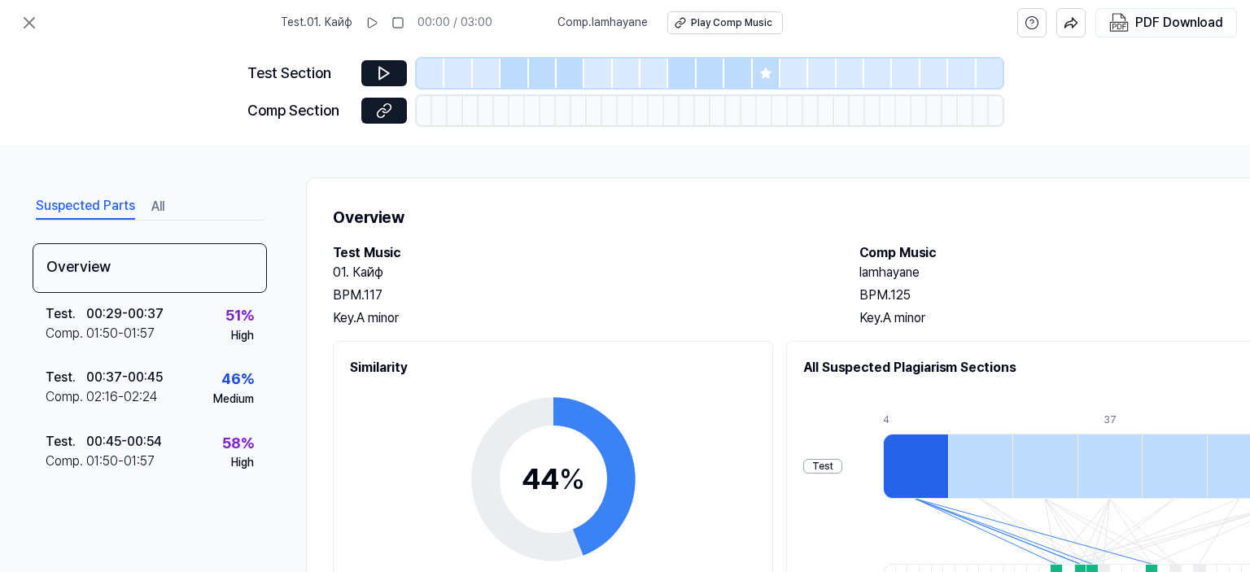
click at [762, 64] on div at bounding box center [767, 73] width 28 height 29
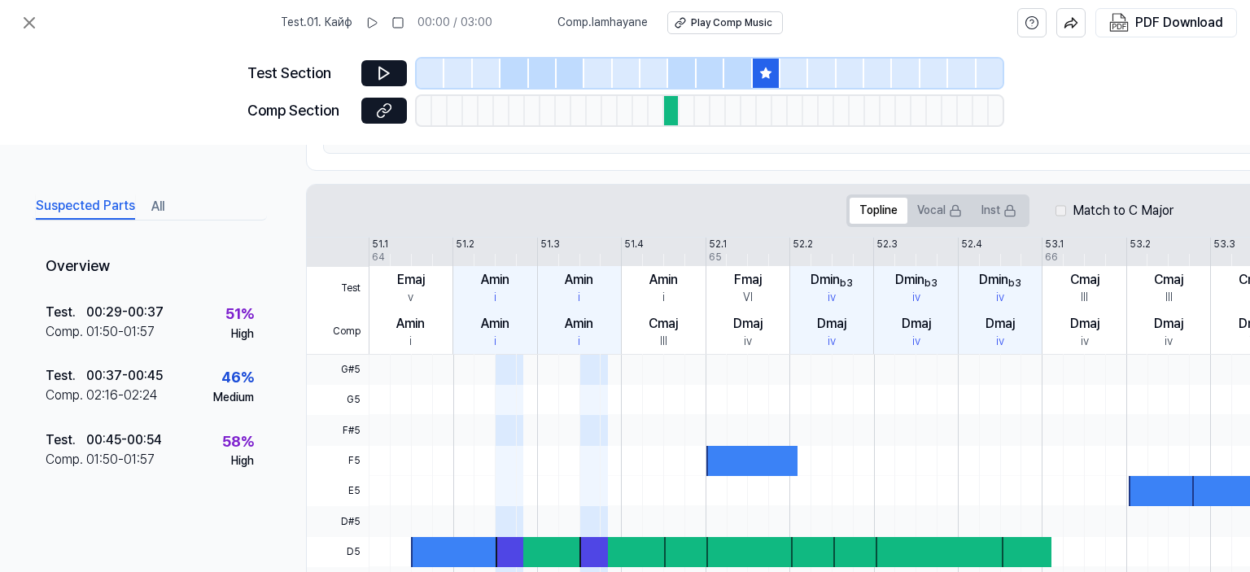
scroll to position [277, 0]
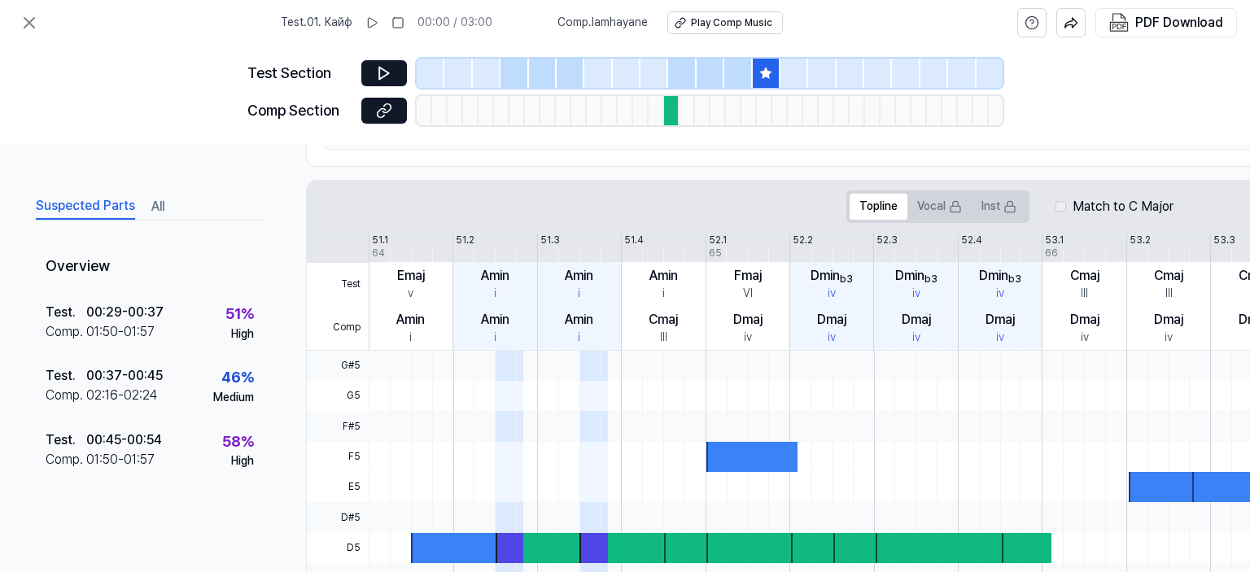
click at [668, 108] on div at bounding box center [671, 110] width 15 height 29
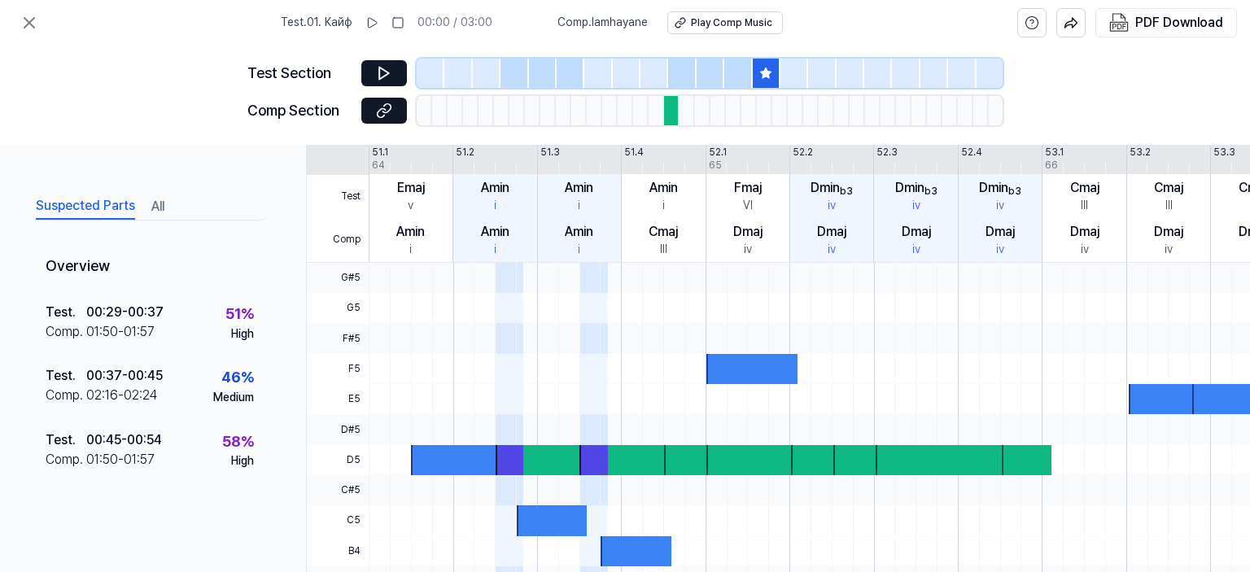
scroll to position [549, 0]
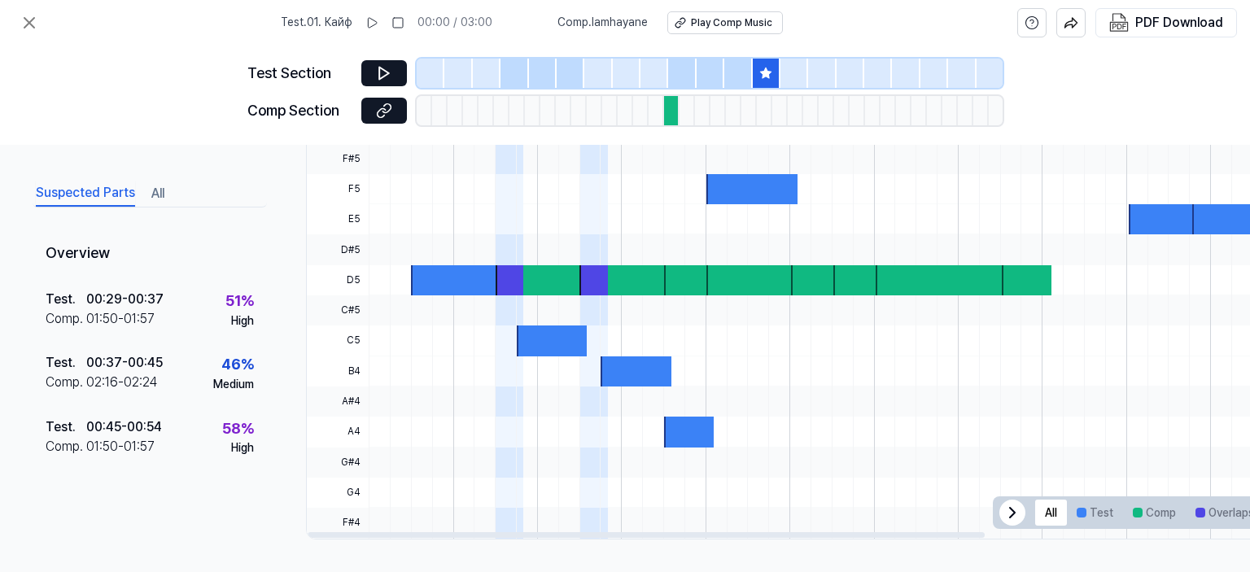
click at [633, 368] on div at bounding box center [636, 371] width 70 height 30
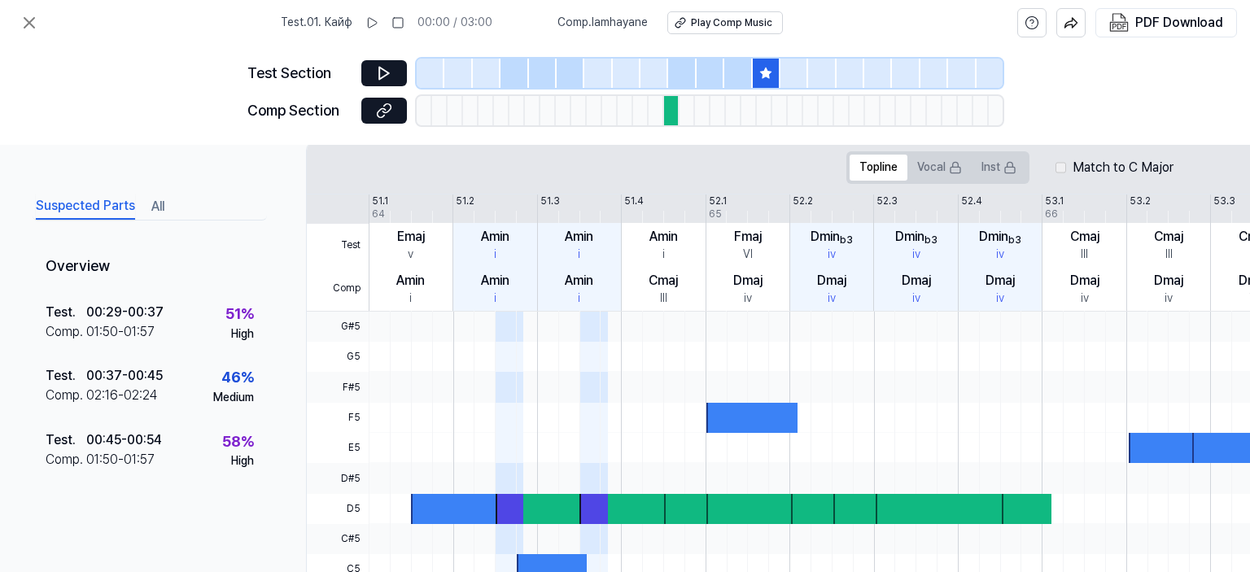
scroll to position [315, 0]
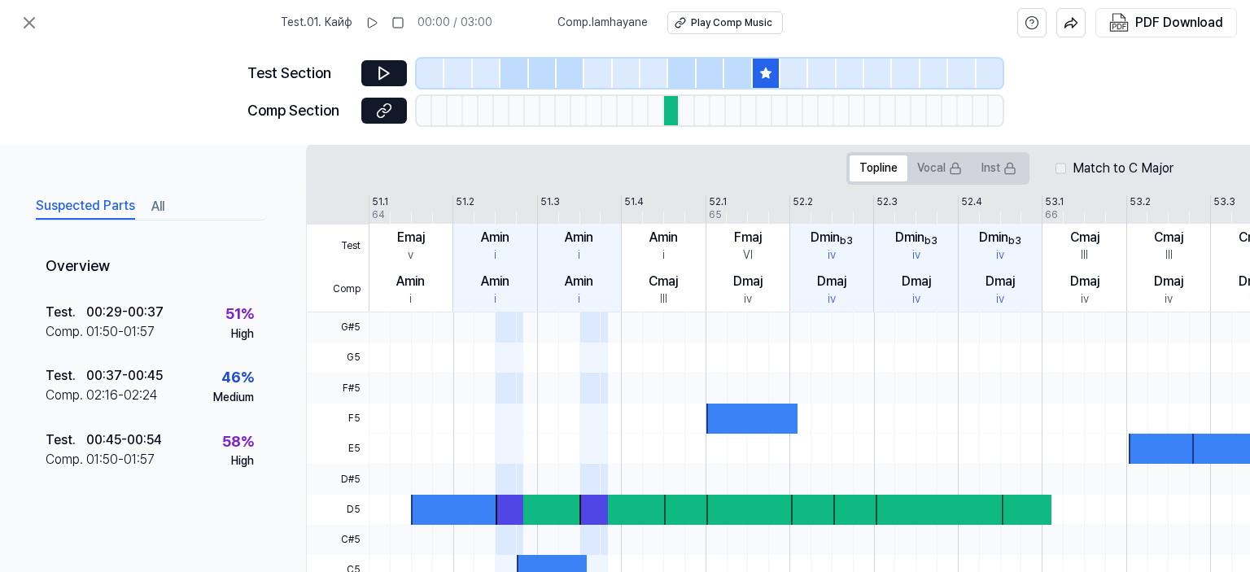
click at [754, 72] on div at bounding box center [767, 73] width 28 height 29
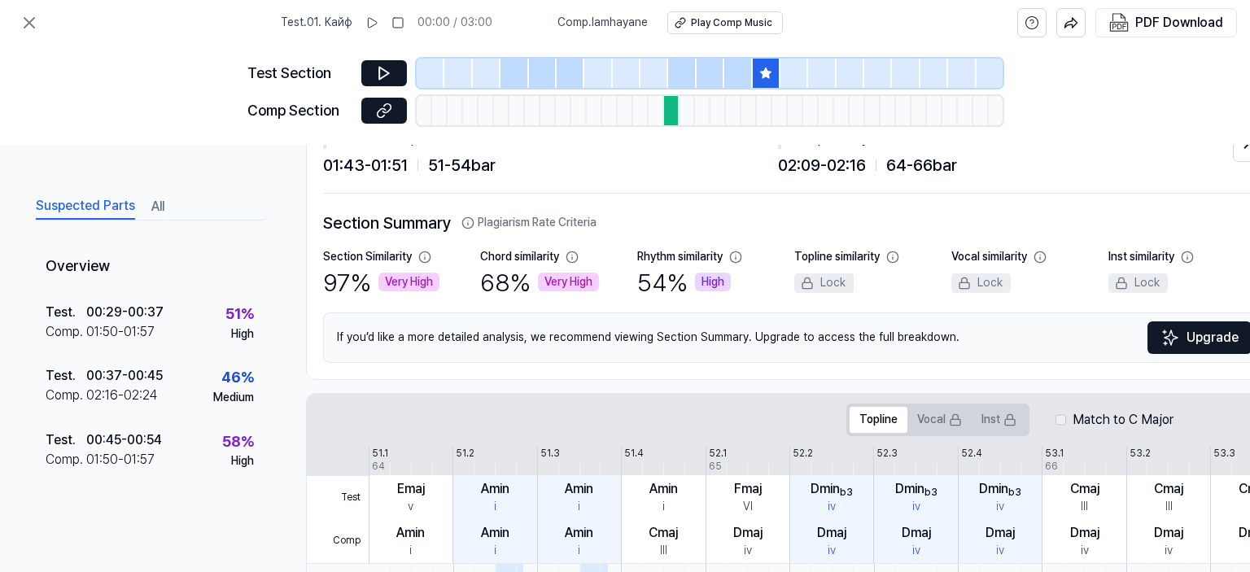
scroll to position [0, 0]
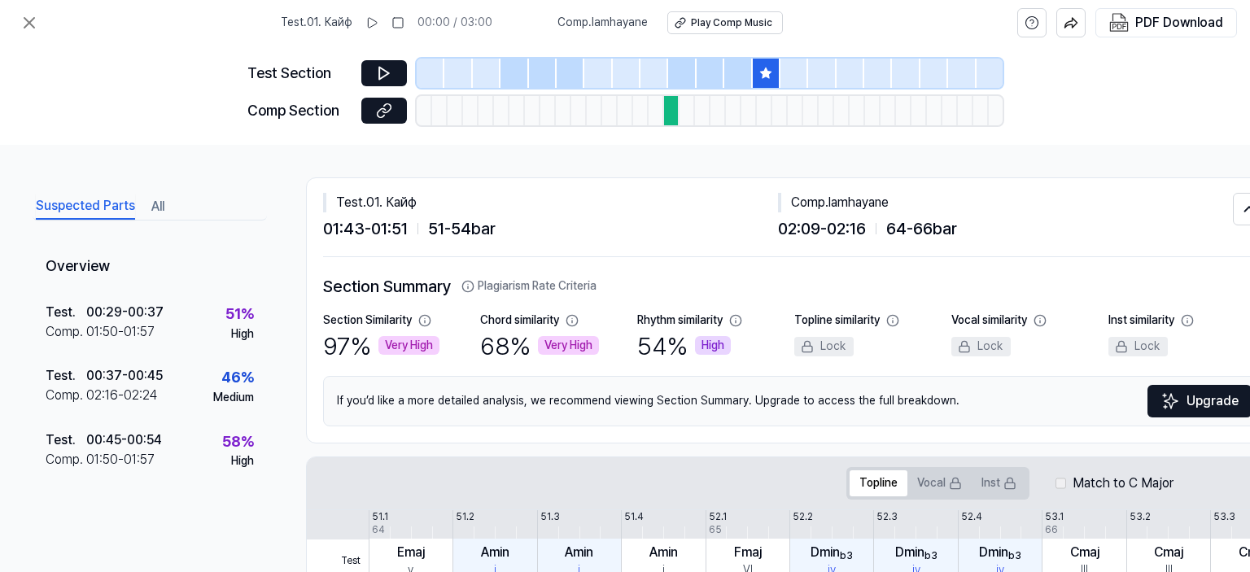
click at [680, 68] on div at bounding box center [682, 73] width 28 height 29
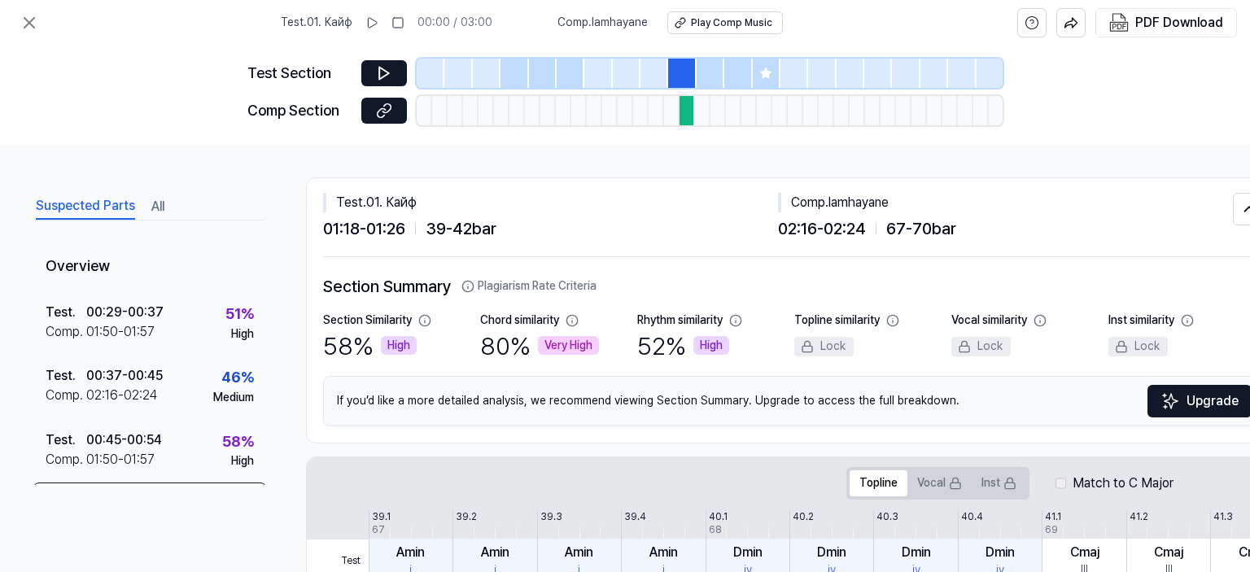
click at [700, 68] on div at bounding box center [711, 73] width 28 height 29
click at [734, 71] on div at bounding box center [738, 73] width 28 height 29
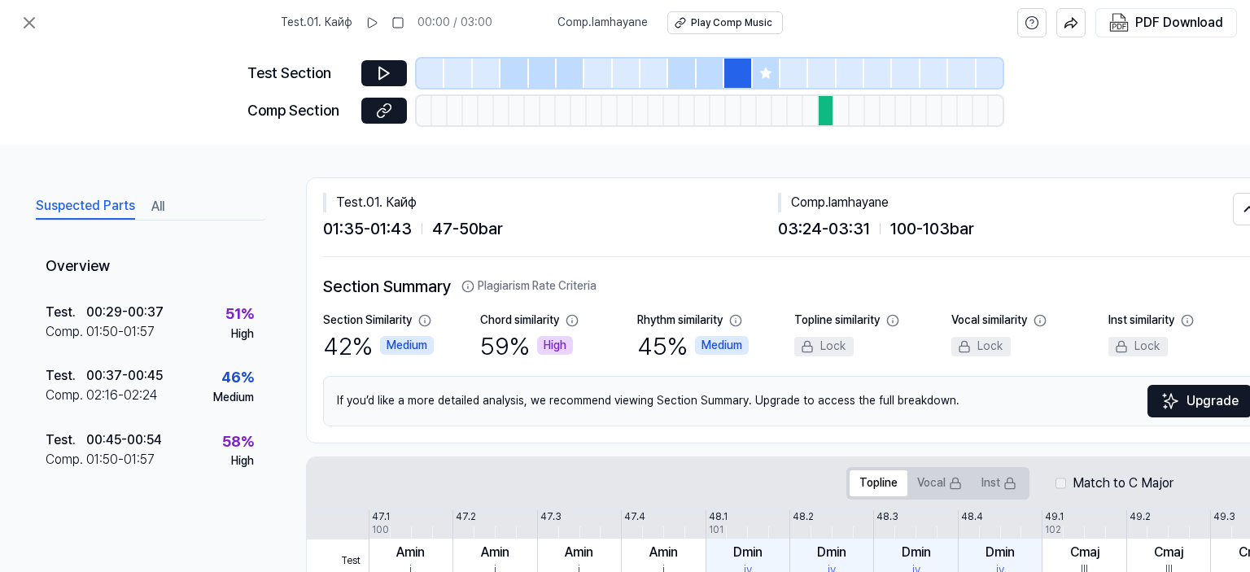
click at [751, 65] on div at bounding box center [738, 73] width 28 height 29
click at [757, 63] on div at bounding box center [767, 73] width 28 height 29
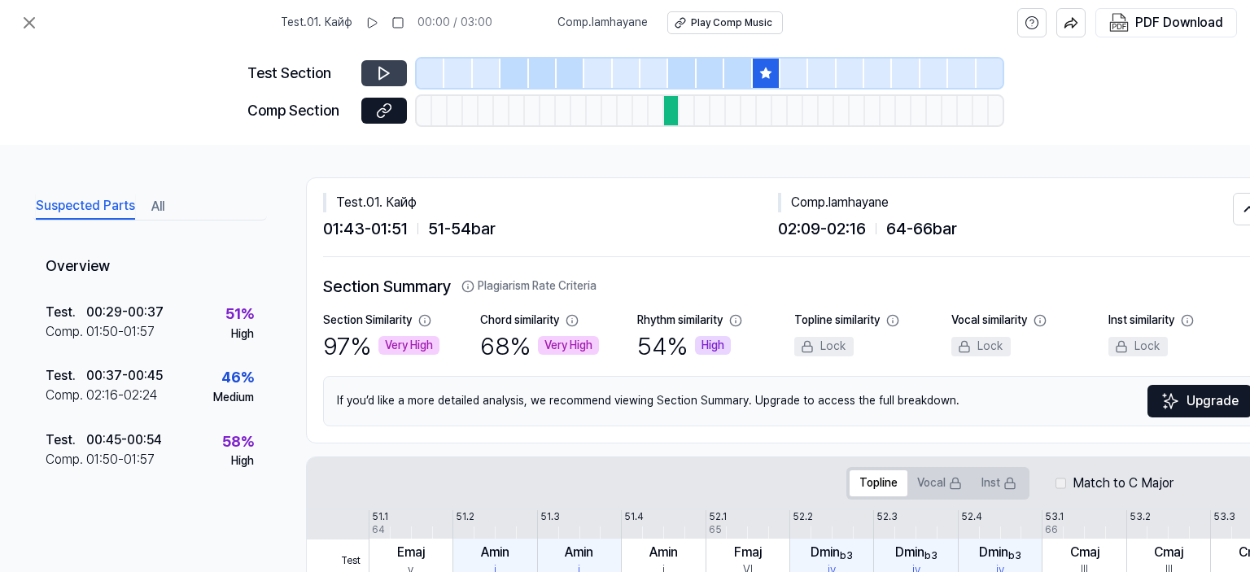
click at [370, 77] on button at bounding box center [384, 73] width 46 height 26
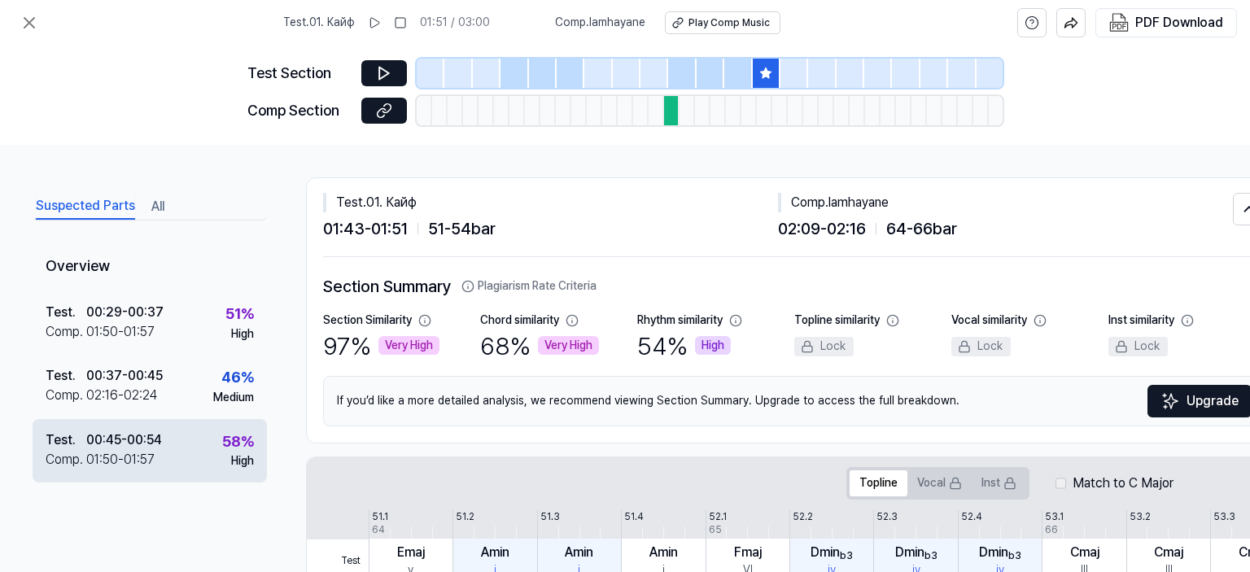
click at [160, 471] on div "Test . 00:45 - 00:54 Comp . 01:50 - 01:57 58 % High" at bounding box center [150, 450] width 234 height 63
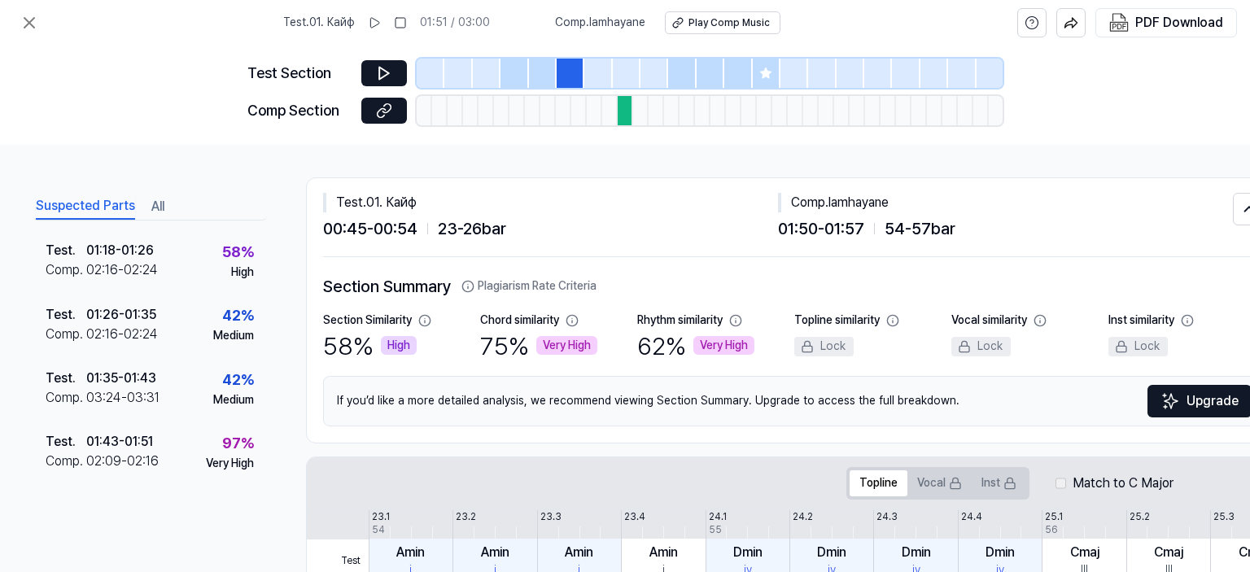
scroll to position [260, 0]
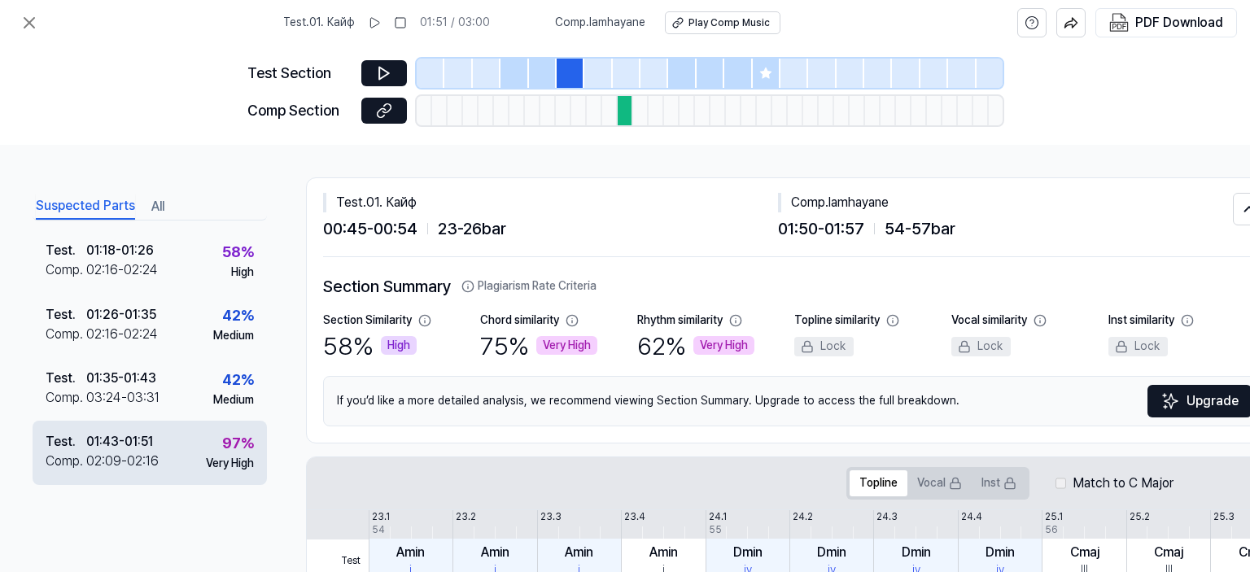
click at [188, 445] on div "Test . 01:43 - 01:51 Comp . 02:09 - 02:16 97 % Very High" at bounding box center [150, 452] width 234 height 63
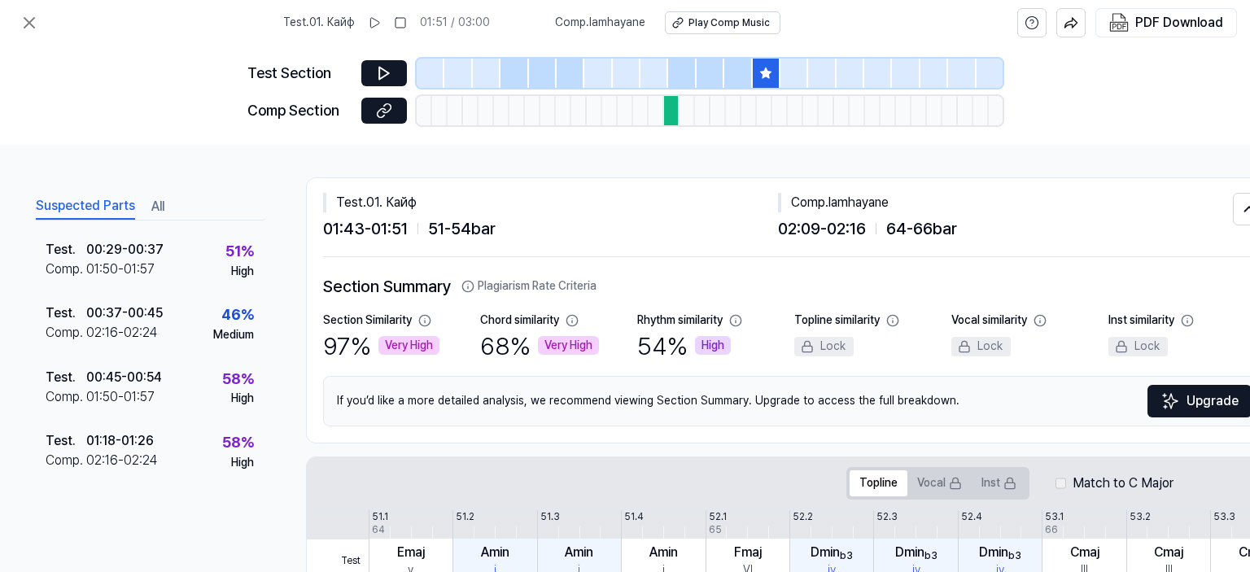
scroll to position [0, 0]
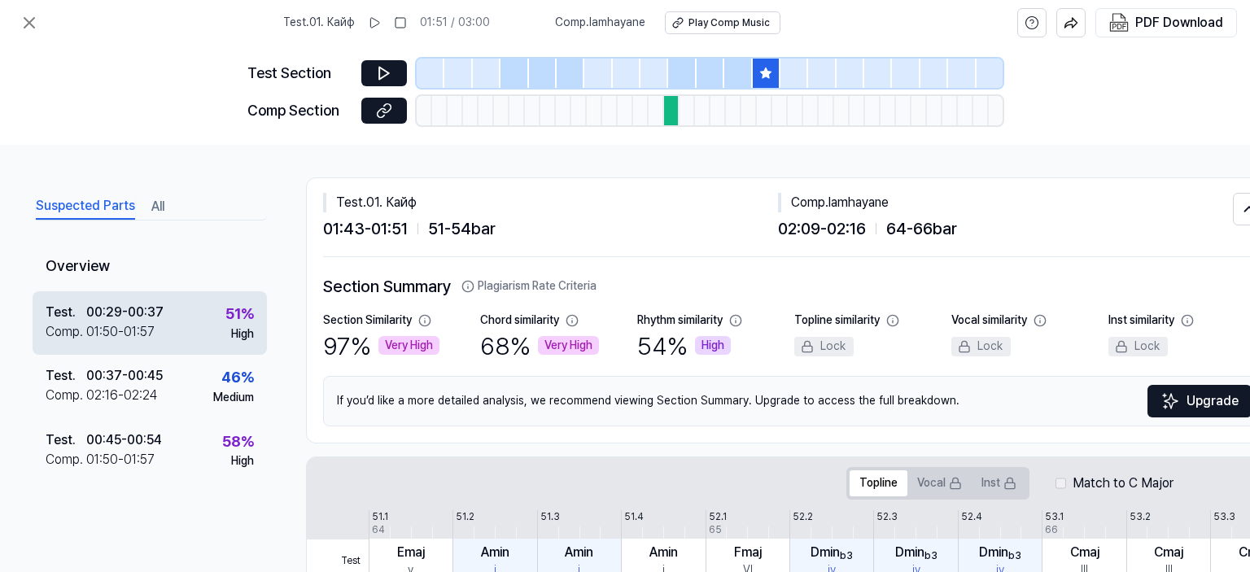
click at [168, 332] on div "Test . 00:29 - 00:37 Comp . 01:50 - 01:57 51 % High" at bounding box center [150, 322] width 234 height 63
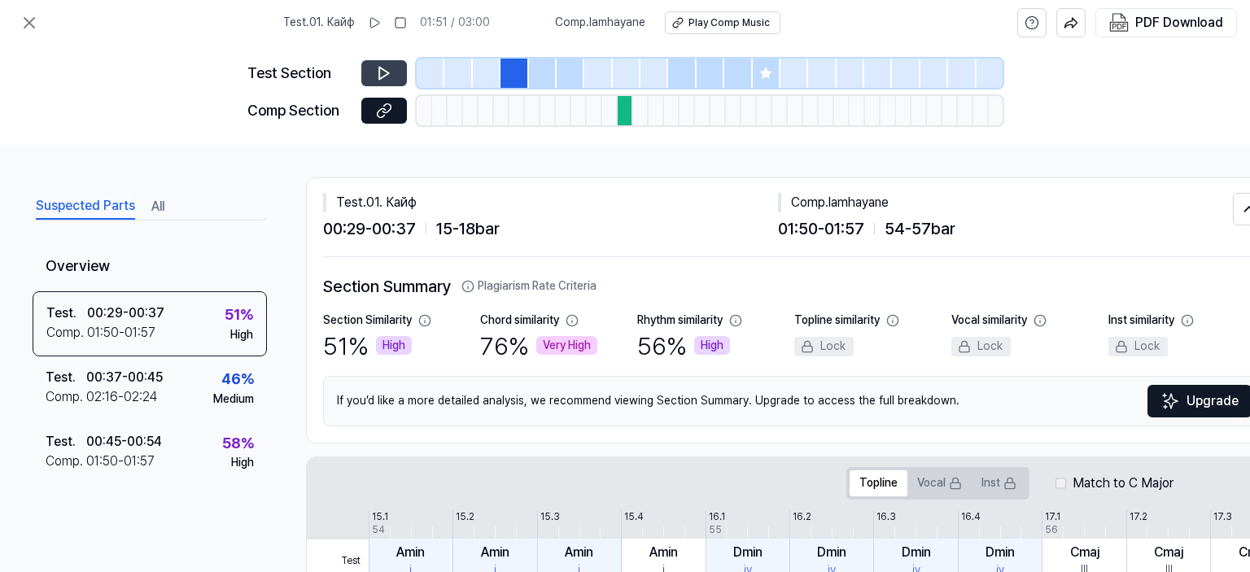
click at [384, 68] on icon at bounding box center [384, 73] width 16 height 16
click at [393, 65] on button at bounding box center [384, 73] width 46 height 26
drag, startPoint x: 833, startPoint y: 194, endPoint x: 916, endPoint y: 193, distance: 82.2
click at [916, 193] on div "Comp . [GEOGRAPHIC_DATA]" at bounding box center [1005, 203] width 455 height 20
copy div "lamhayane"
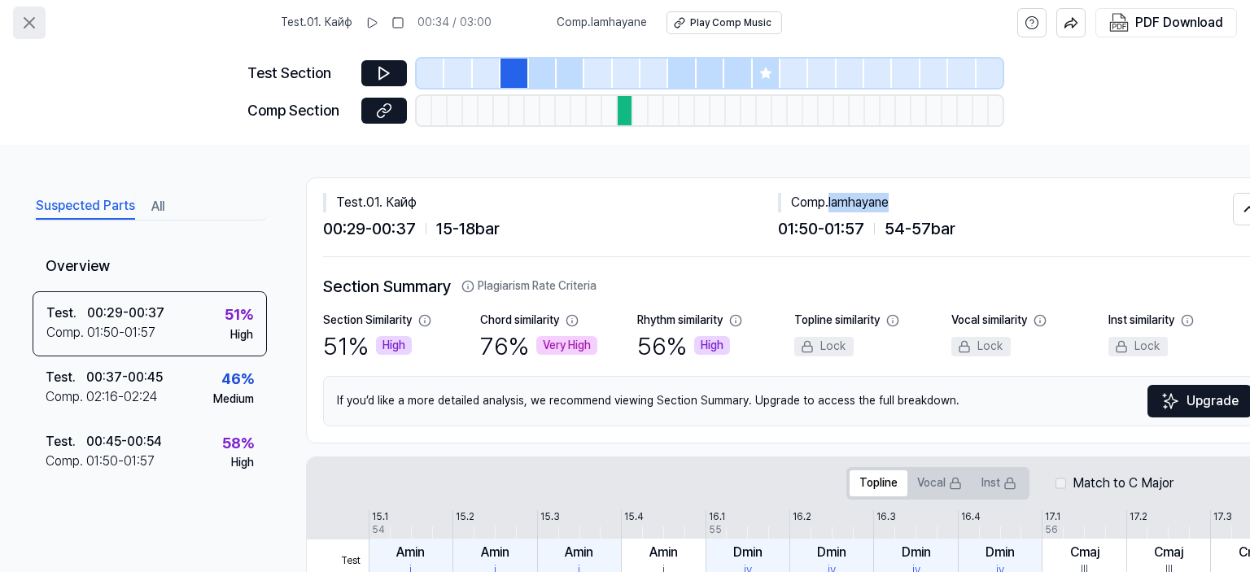
click at [34, 27] on icon at bounding box center [29, 23] width 10 height 10
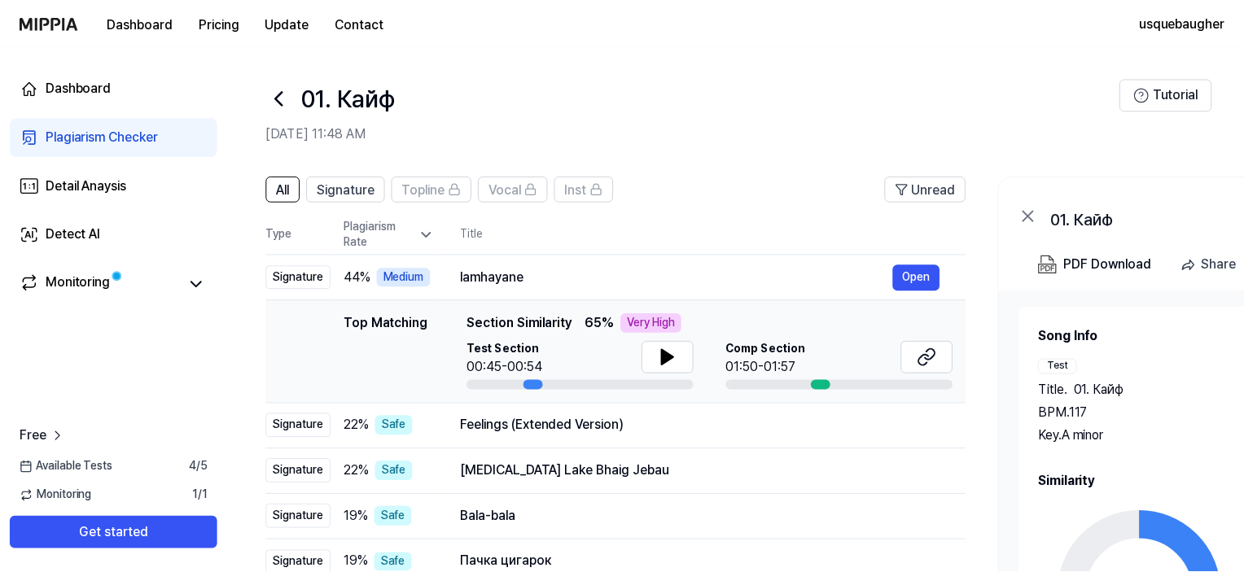
scroll to position [52, 0]
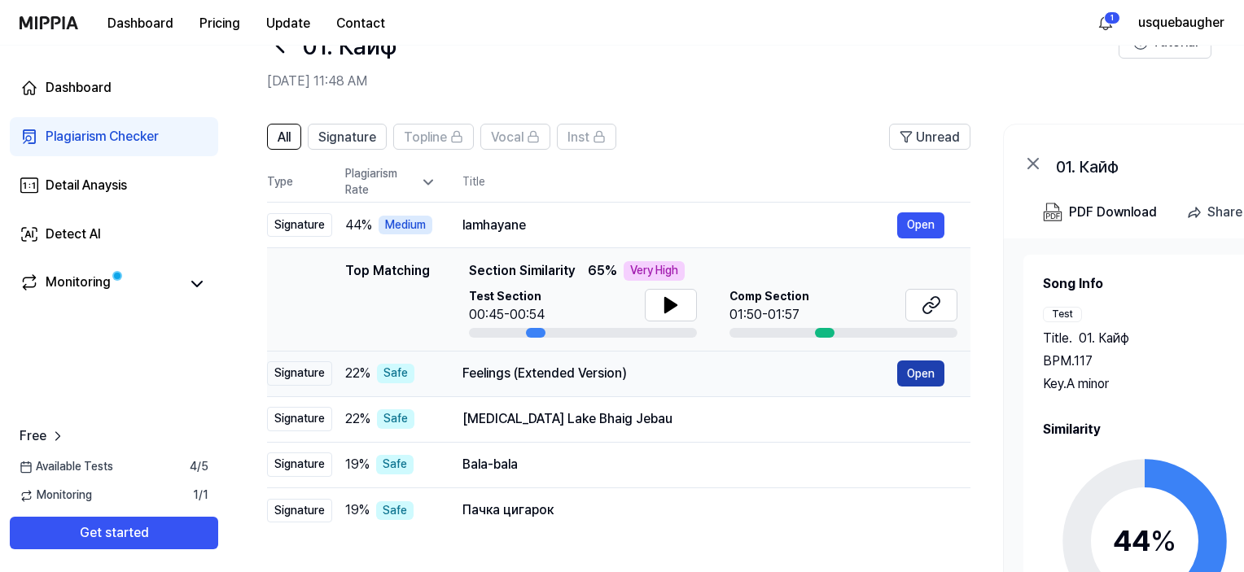
click at [918, 374] on button "Open" at bounding box center [920, 374] width 47 height 26
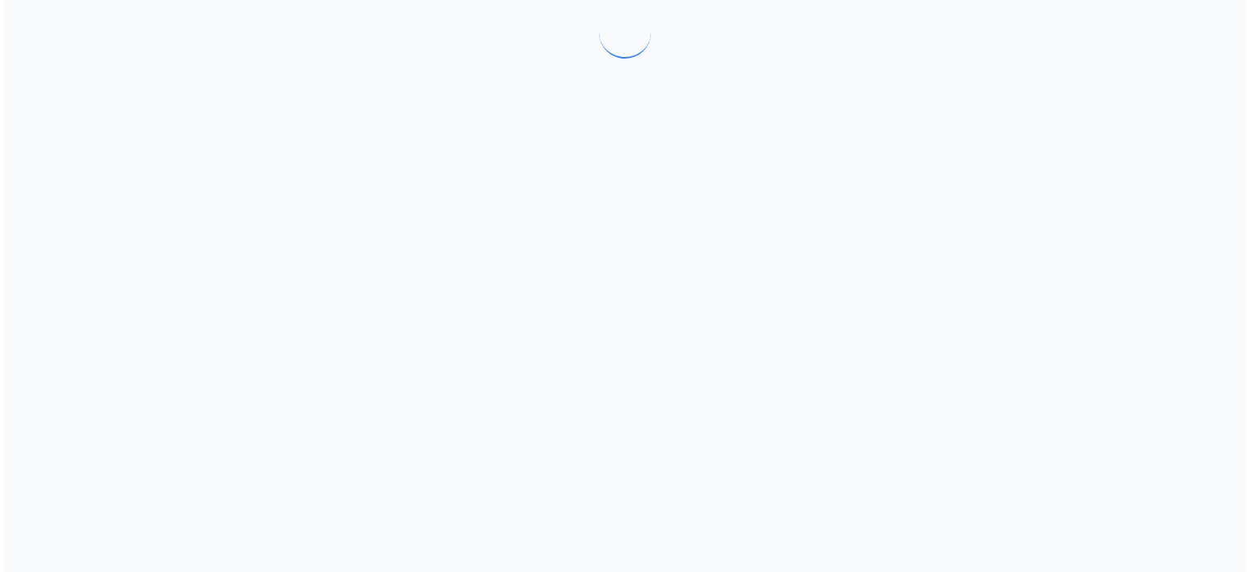
scroll to position [0, 0]
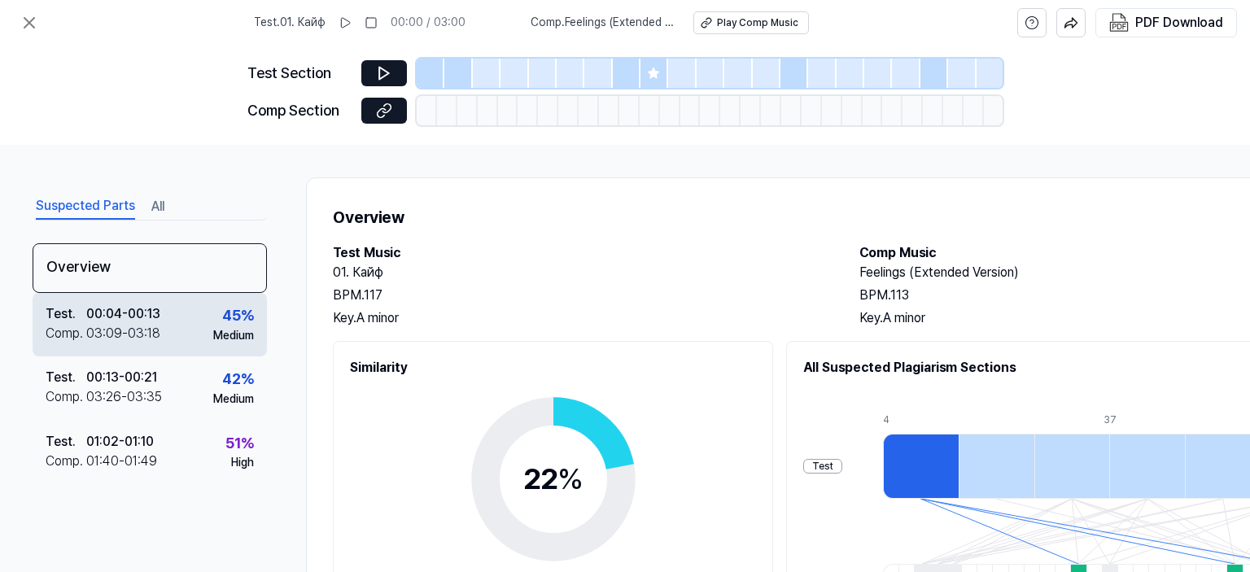
click at [170, 299] on div "Test . 00:04 - 00:13 Comp . 03:09 - 03:18 45 % Medium" at bounding box center [150, 324] width 234 height 63
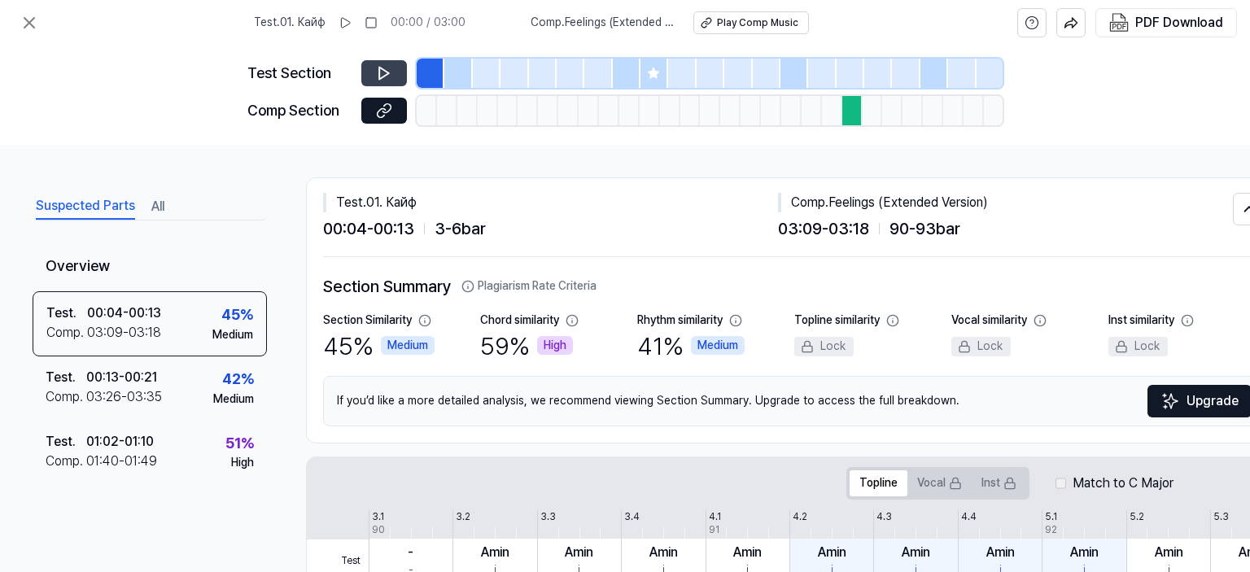
click at [381, 67] on icon at bounding box center [384, 73] width 16 height 16
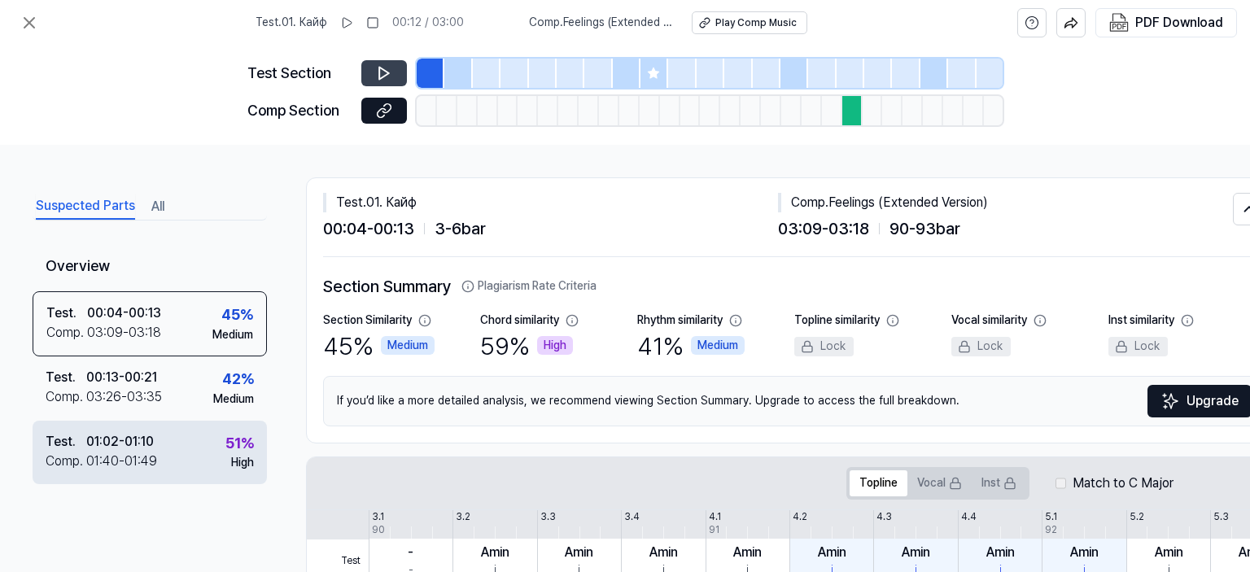
click at [201, 447] on div "Test . 01:02 - 01:10 Comp . 01:40 - 01:49 51 % High" at bounding box center [150, 452] width 234 height 63
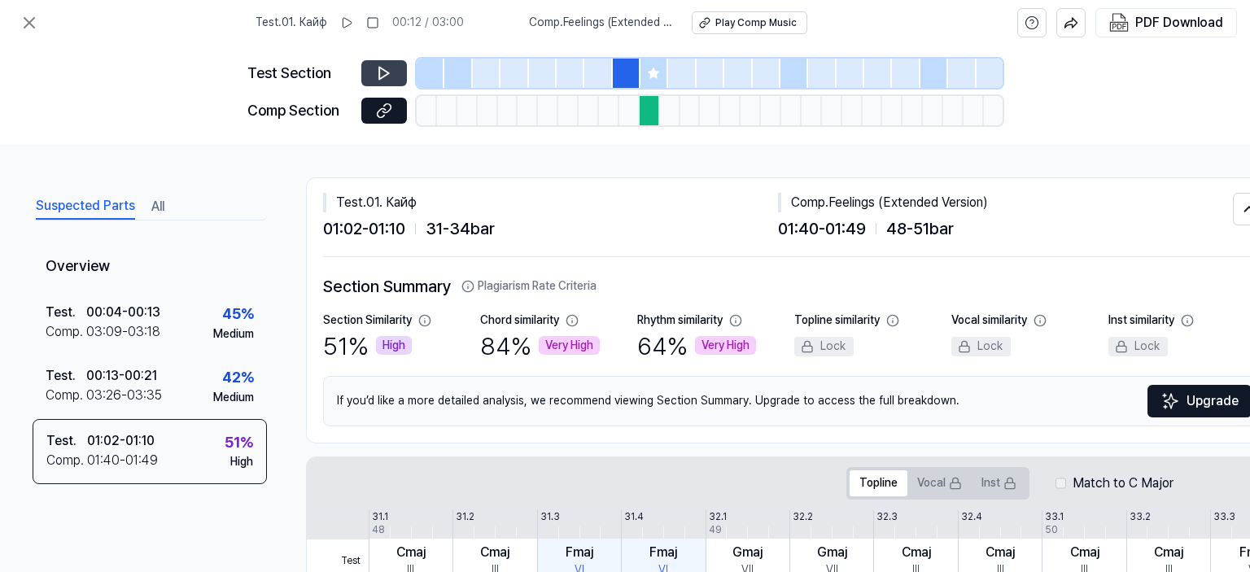
click at [387, 74] on icon at bounding box center [384, 74] width 10 height 12
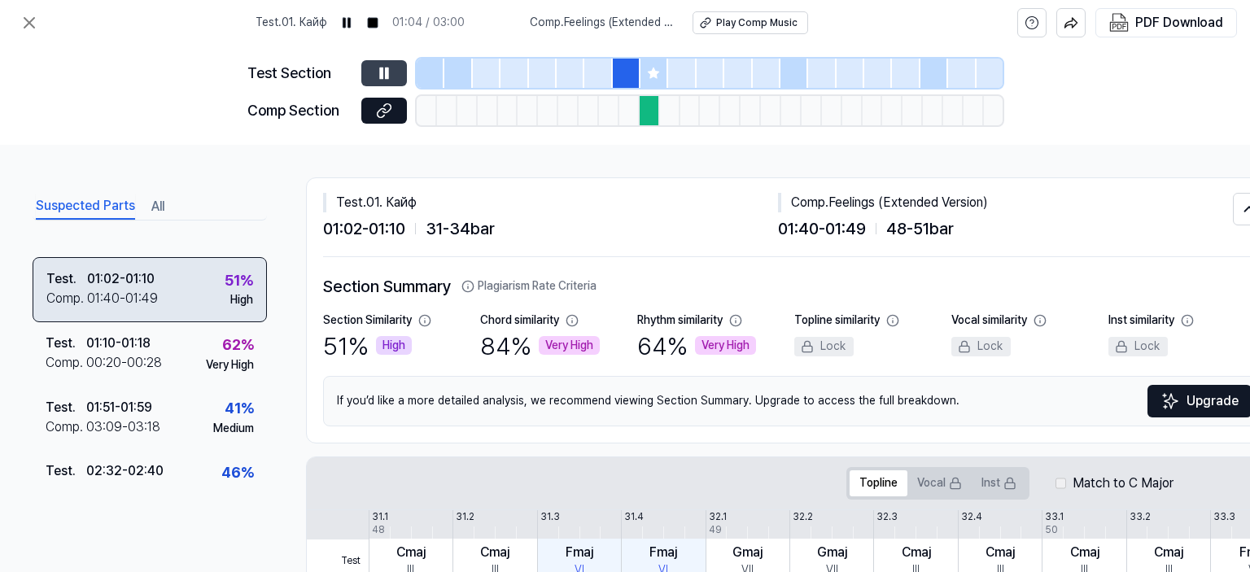
scroll to position [163, 0]
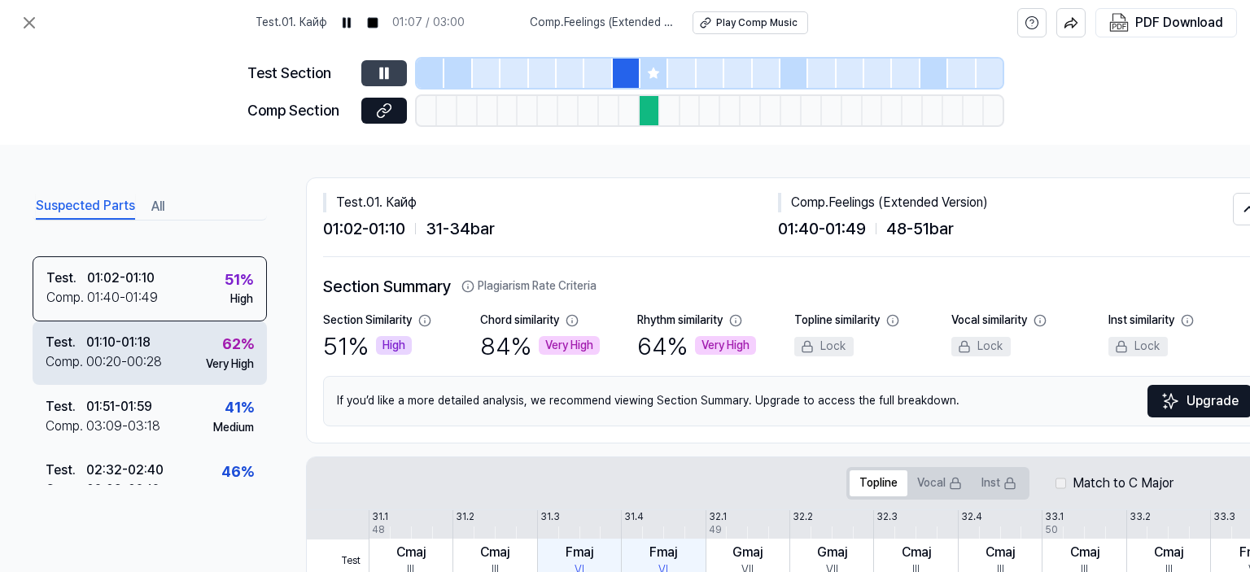
click at [187, 351] on div "Test . 01:10 - 01:18 Comp . 00:20 - 00:28 62 % Very High" at bounding box center [150, 352] width 234 height 63
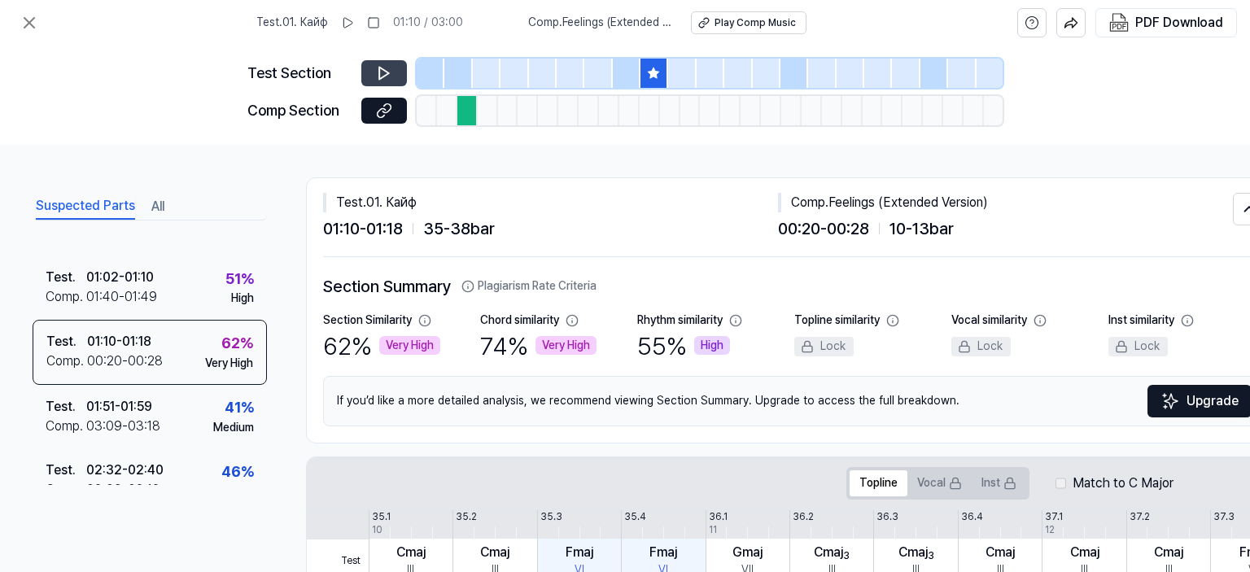
click at [383, 71] on icon at bounding box center [384, 73] width 16 height 16
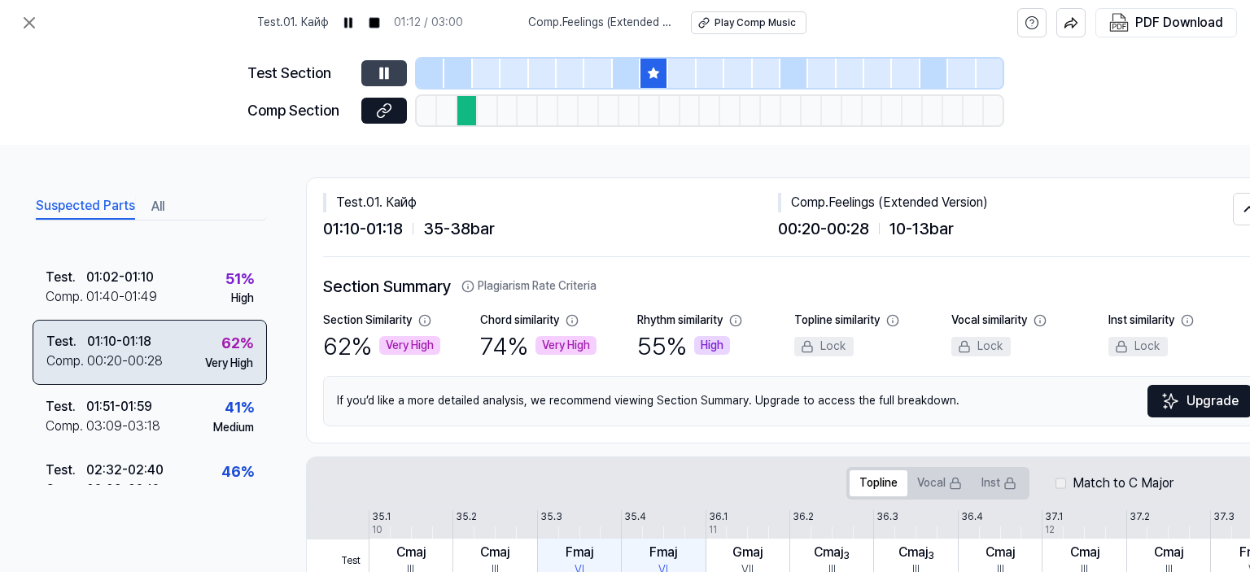
scroll to position [196, 0]
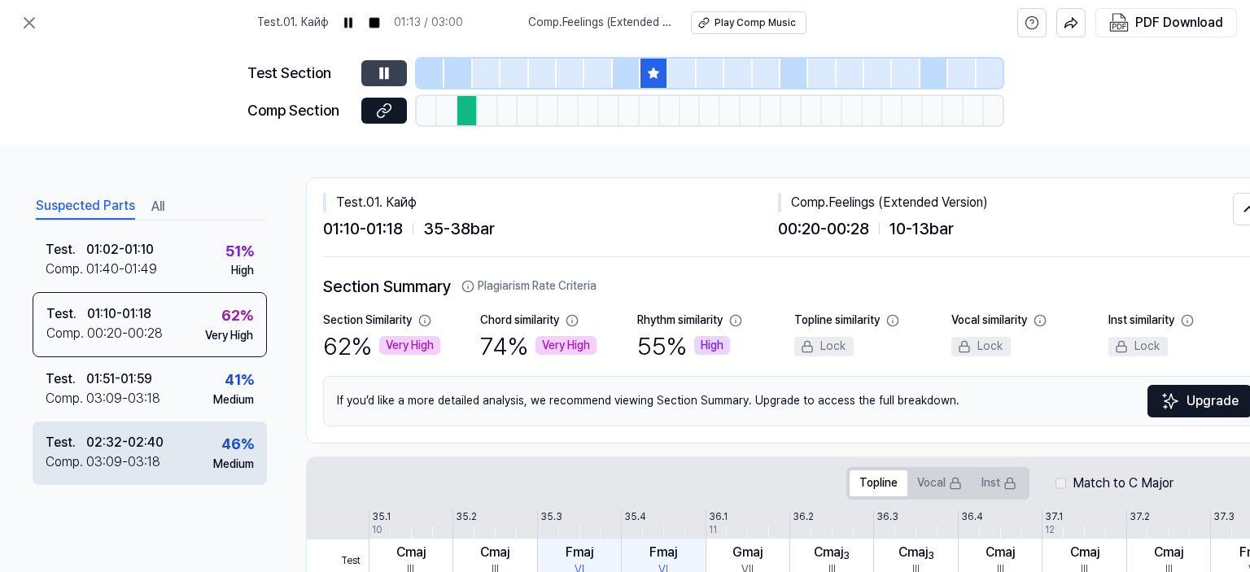
click at [230, 433] on div "46 %" at bounding box center [237, 445] width 33 height 24
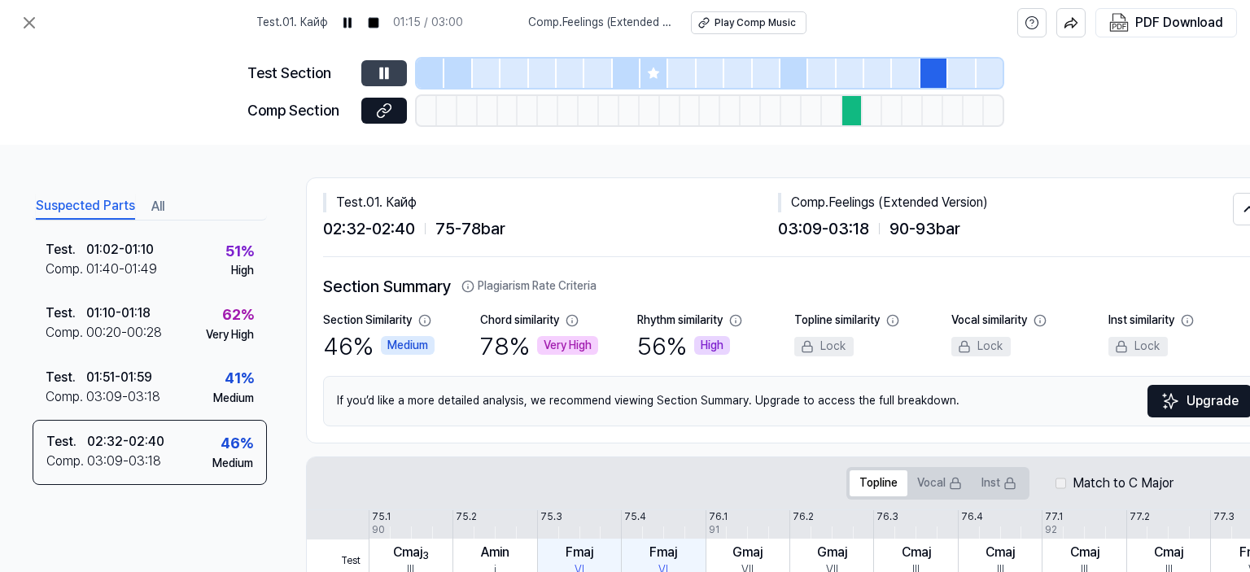
click at [386, 68] on icon at bounding box center [387, 73] width 2 height 11
click at [385, 68] on icon at bounding box center [384, 73] width 16 height 16
click at [381, 105] on icon at bounding box center [384, 111] width 16 height 16
click at [33, 18] on icon at bounding box center [30, 23] width 20 height 20
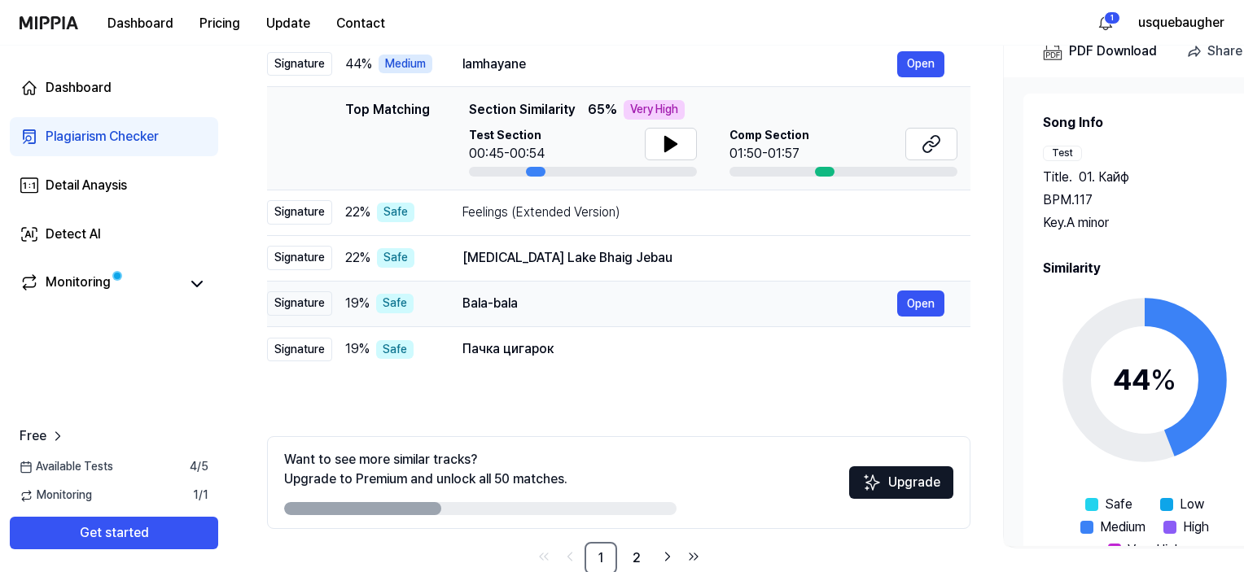
scroll to position [214, 0]
click at [632, 562] on link "2" at bounding box center [636, 557] width 33 height 33
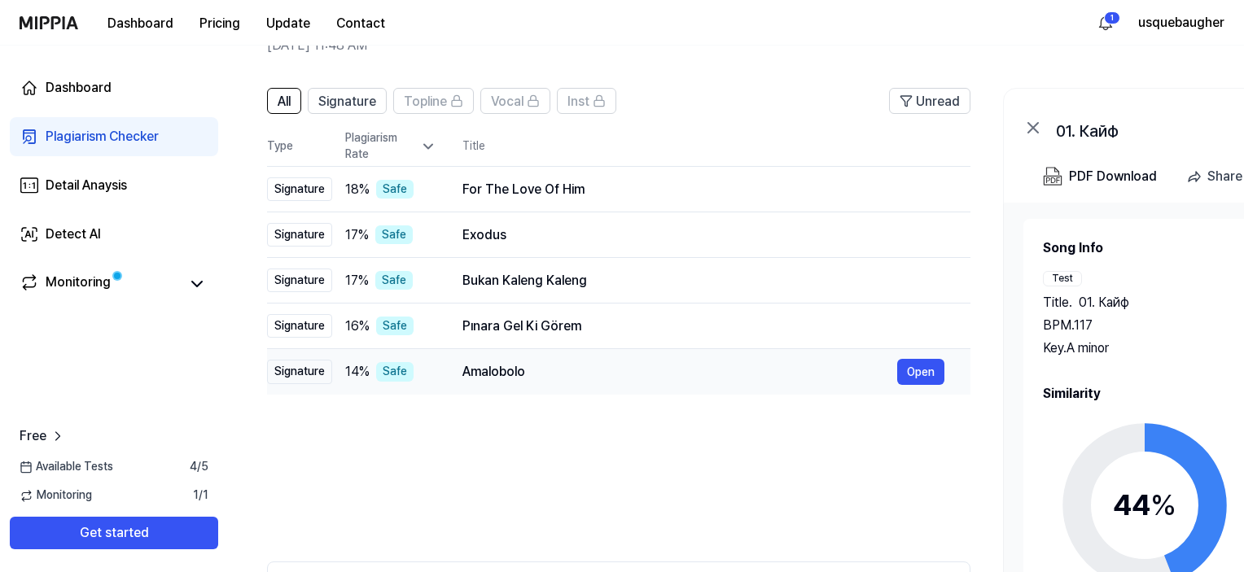
scroll to position [88, 0]
click at [916, 182] on button "Open" at bounding box center [920, 190] width 47 height 26
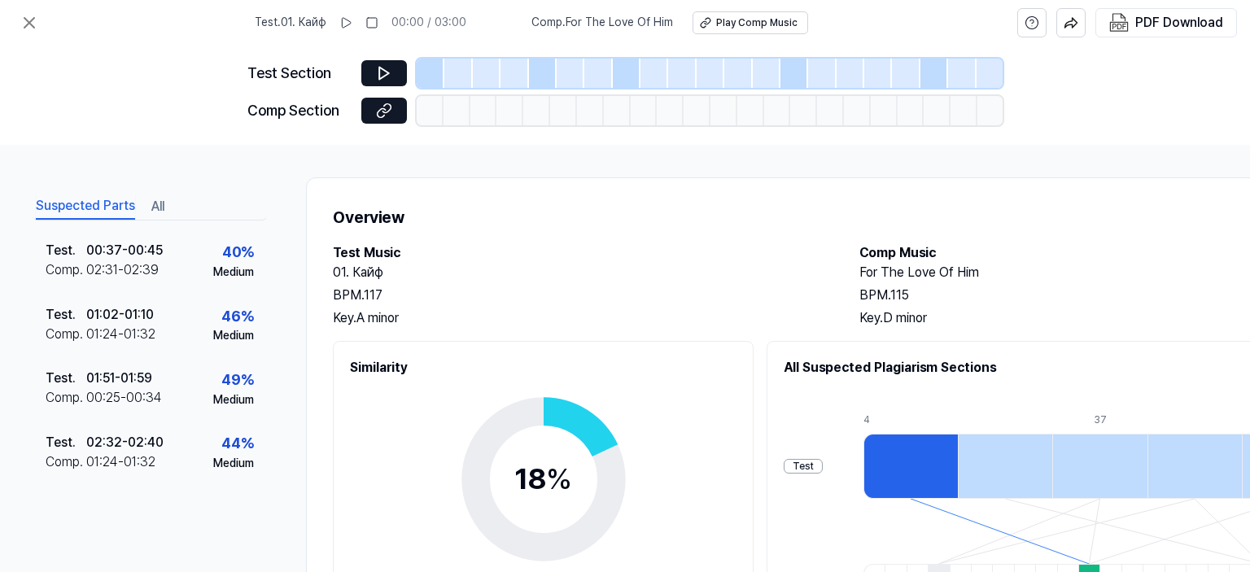
scroll to position [0, 0]
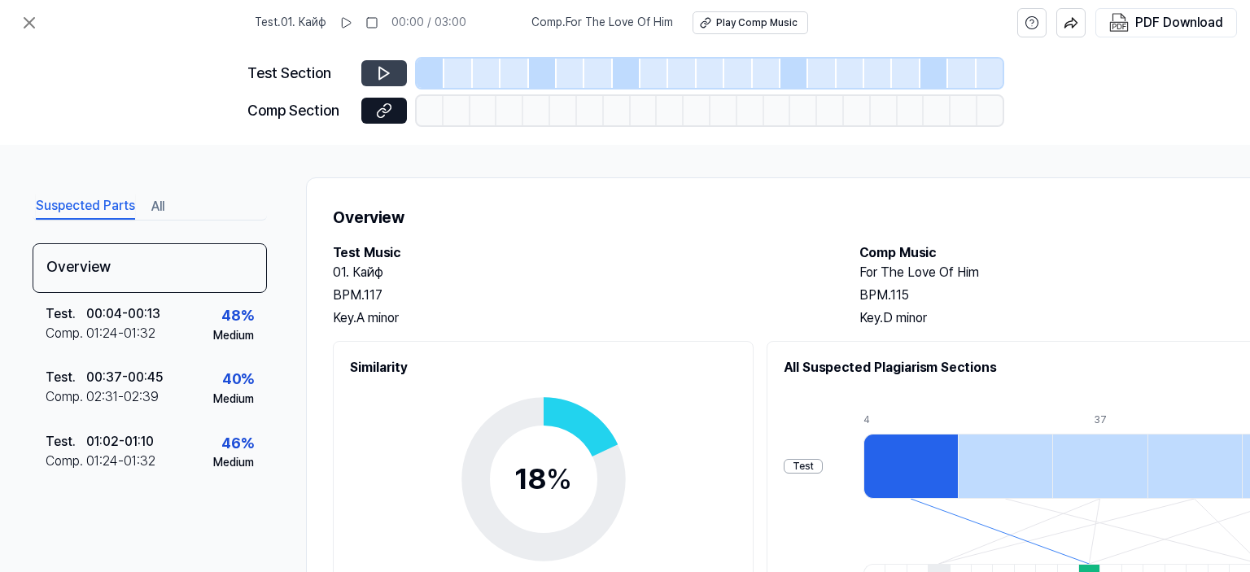
click at [392, 69] on button at bounding box center [384, 73] width 46 height 26
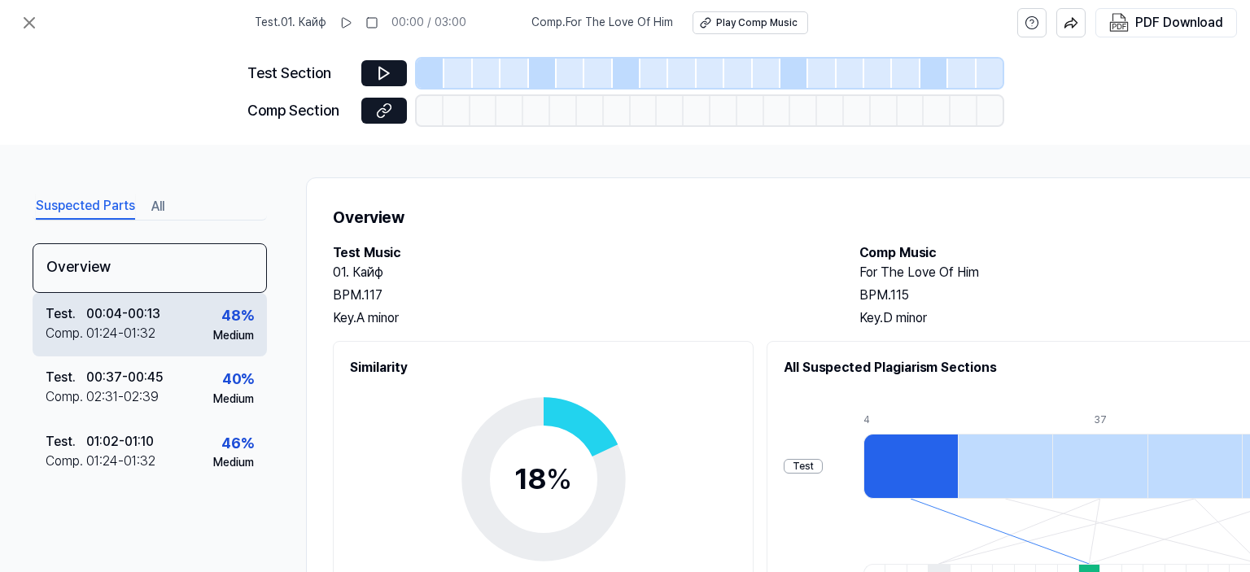
click at [221, 323] on div "48 %" at bounding box center [237, 316] width 33 height 24
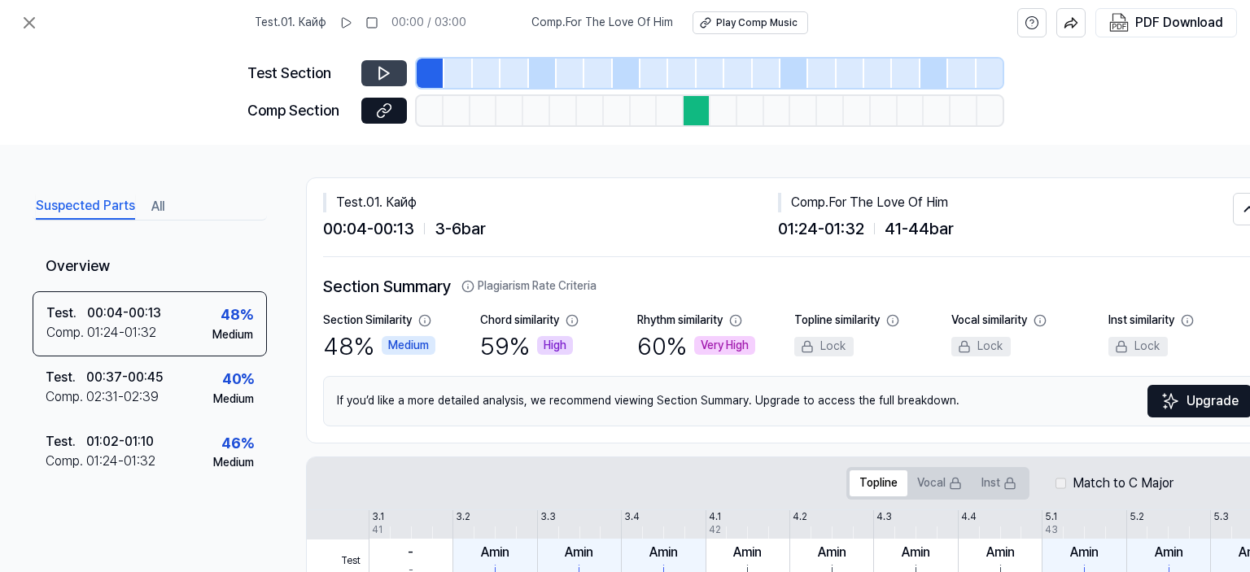
click at [384, 68] on icon at bounding box center [384, 73] width 16 height 16
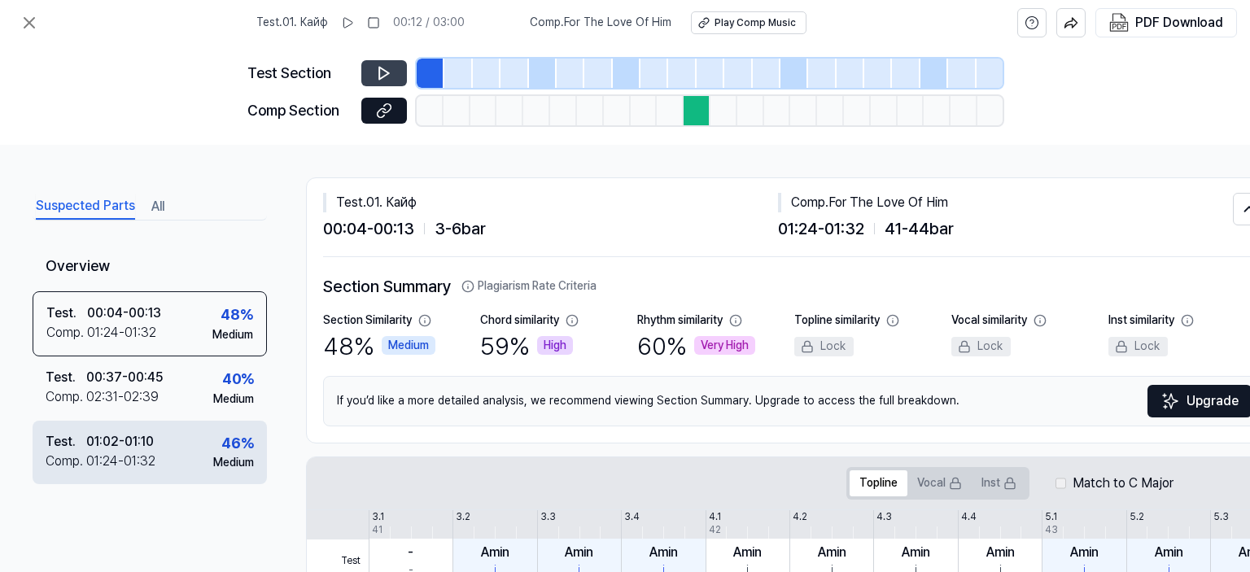
click at [215, 428] on div "Test . 01:02 - 01:10 Comp . 01:24 - 01:32 46 % Medium" at bounding box center [150, 452] width 234 height 63
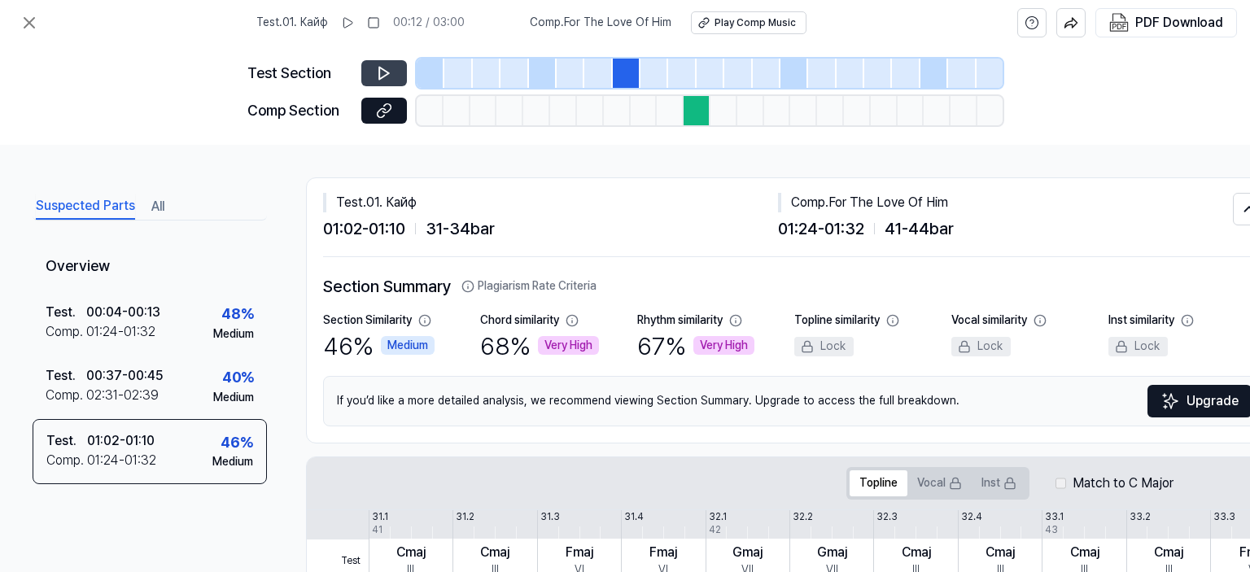
click at [385, 74] on icon at bounding box center [384, 74] width 10 height 12
click at [383, 65] on icon at bounding box center [384, 73] width 16 height 16
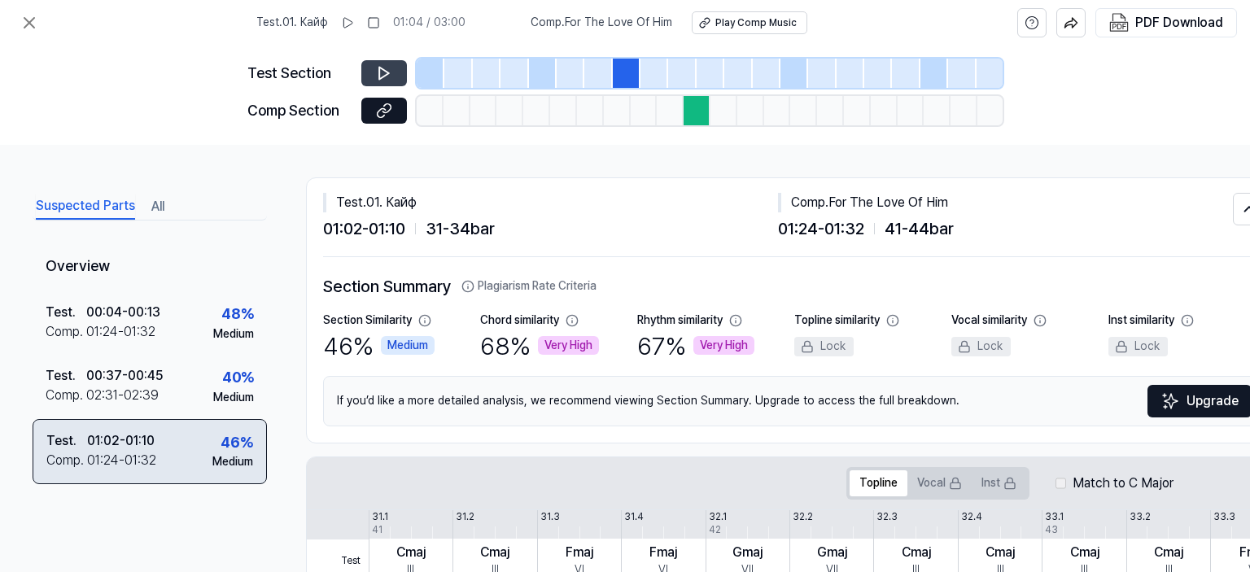
scroll to position [133, 0]
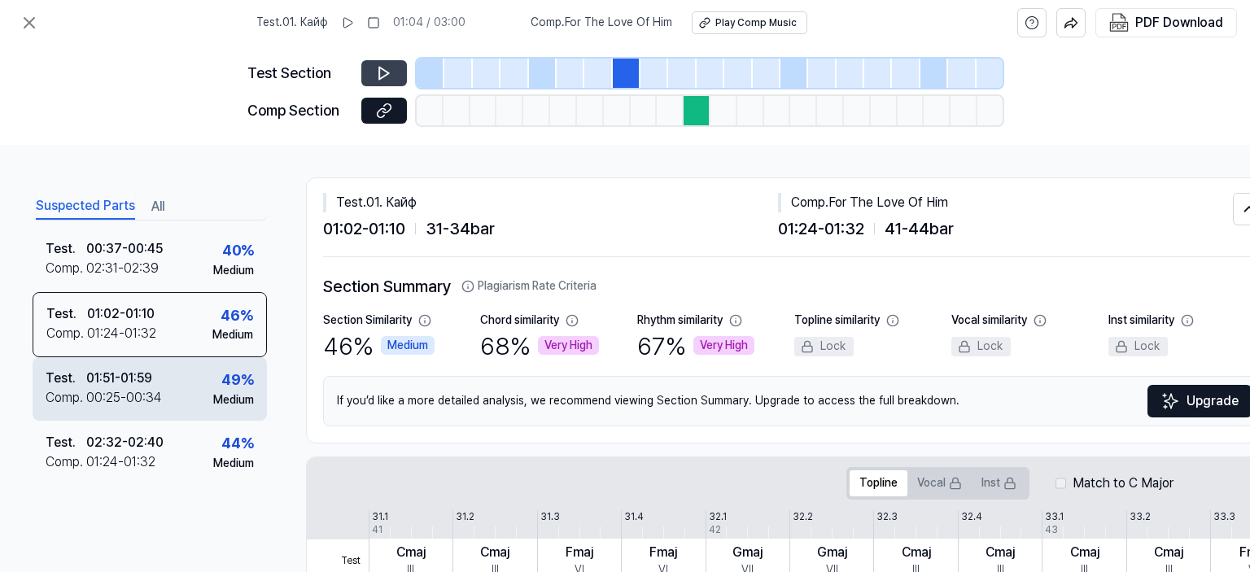
click at [226, 392] on div "Medium" at bounding box center [233, 400] width 41 height 16
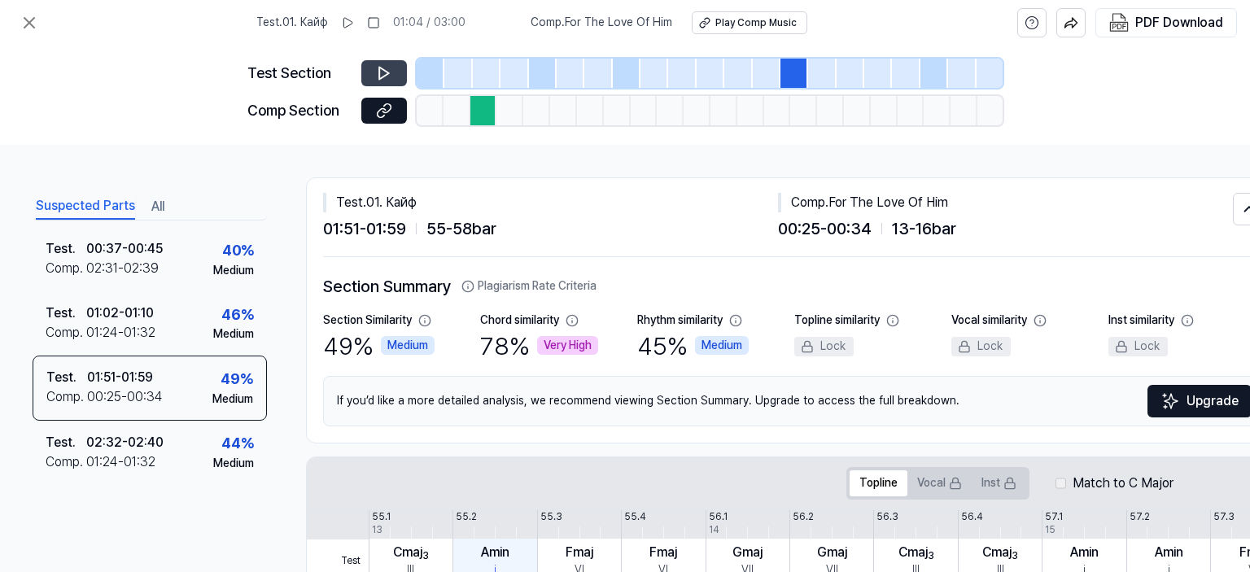
click at [393, 68] on button at bounding box center [384, 73] width 46 height 26
click at [20, 20] on icon at bounding box center [30, 23] width 20 height 20
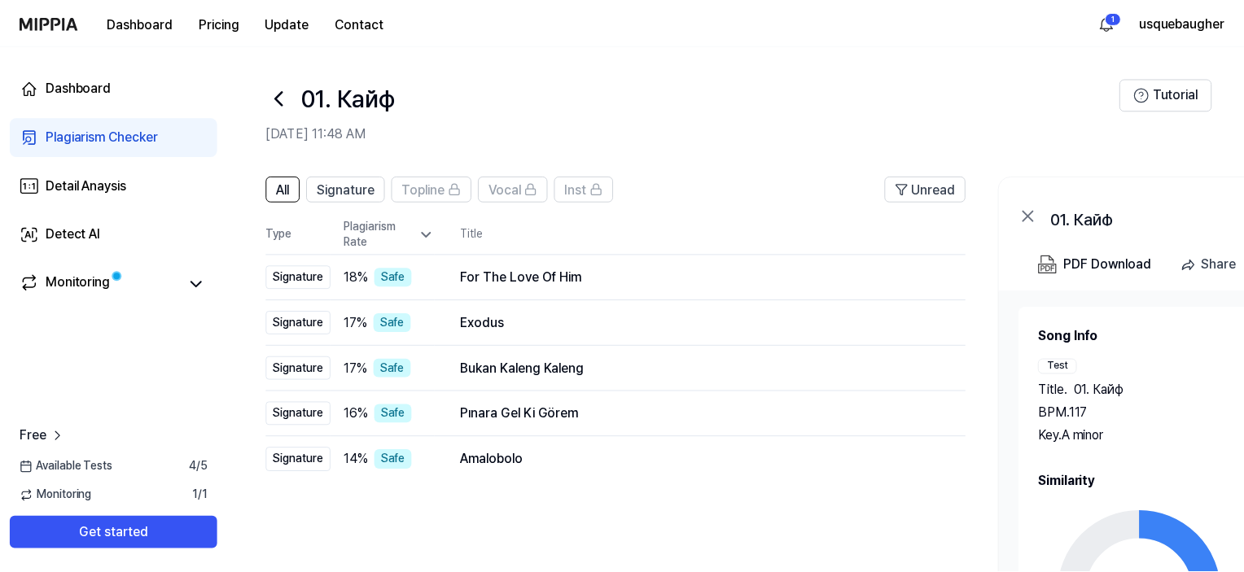
scroll to position [88, 0]
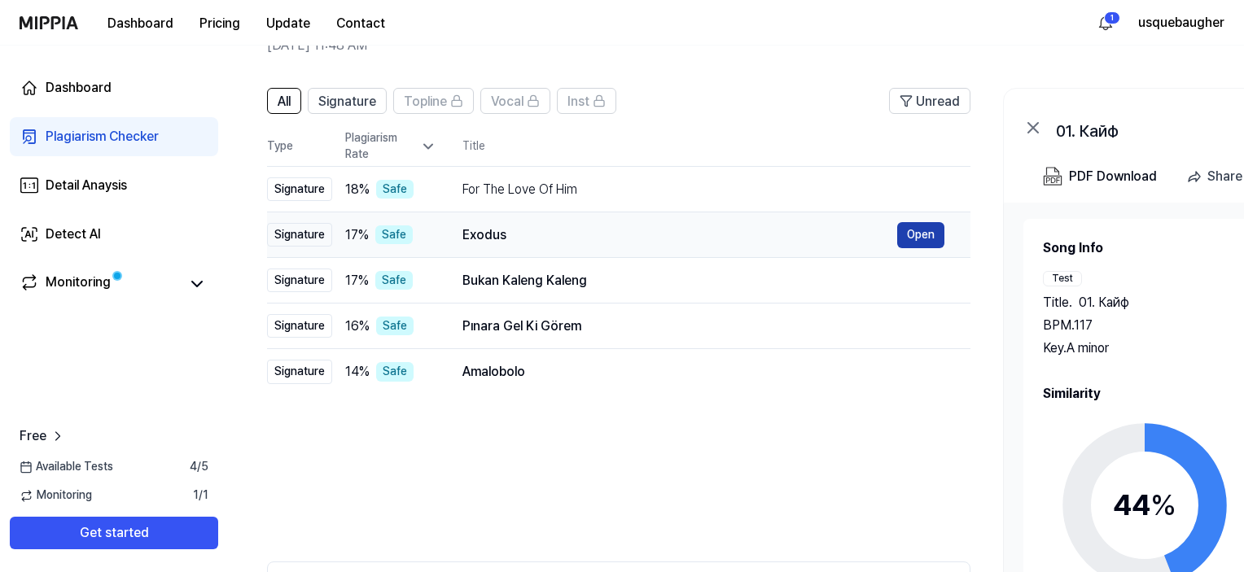
click at [938, 236] on button "Open" at bounding box center [920, 235] width 47 height 26
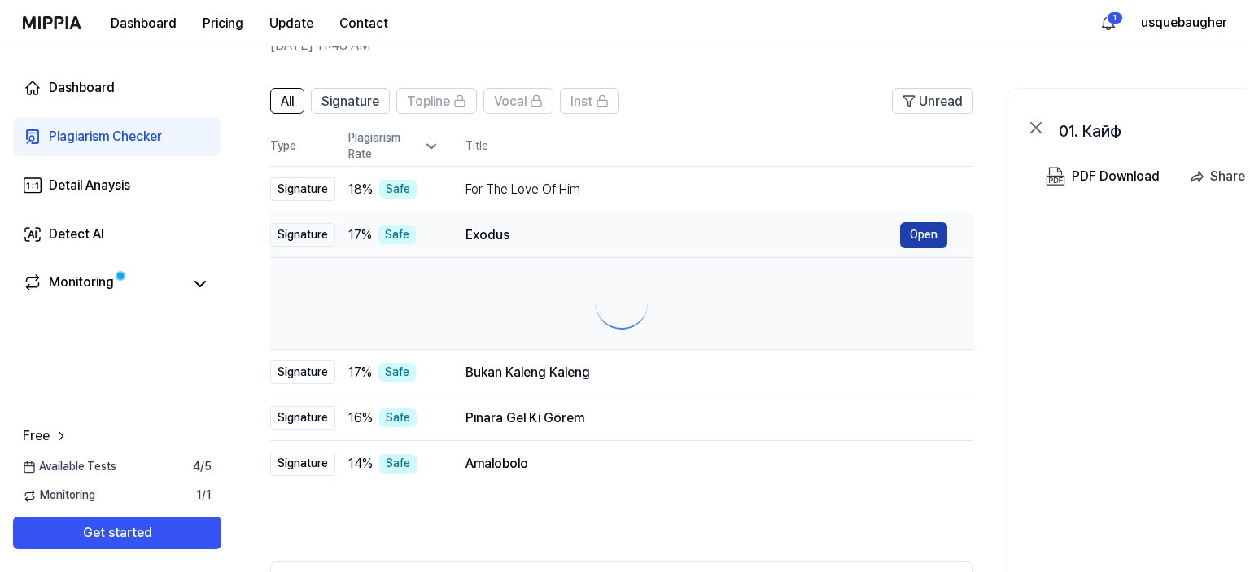
scroll to position [0, 0]
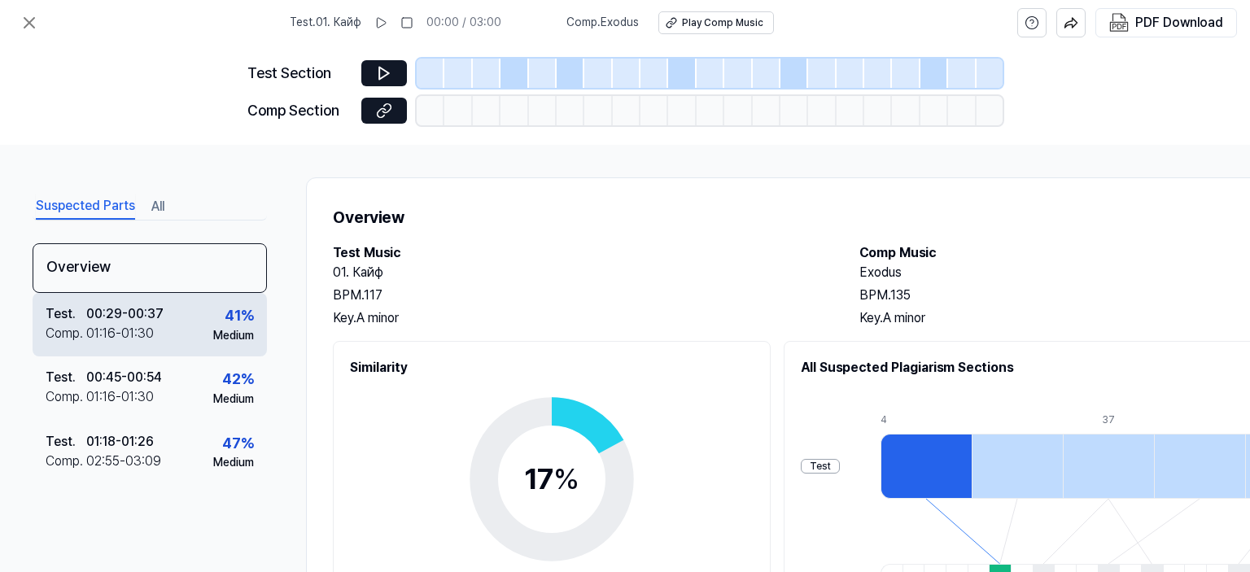
click at [88, 341] on div "01:16 - 01:30" at bounding box center [120, 334] width 68 height 20
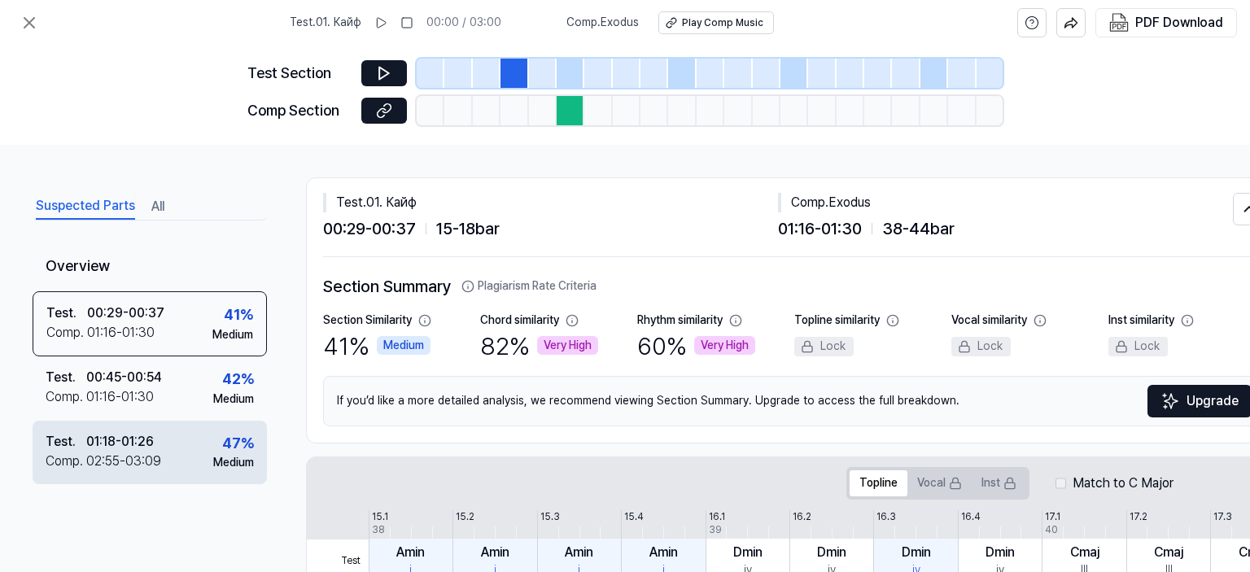
click at [165, 456] on div "Test . 01:18 - 01:26 Comp . 02:55 - 03:09 47 % Medium" at bounding box center [150, 452] width 234 height 63
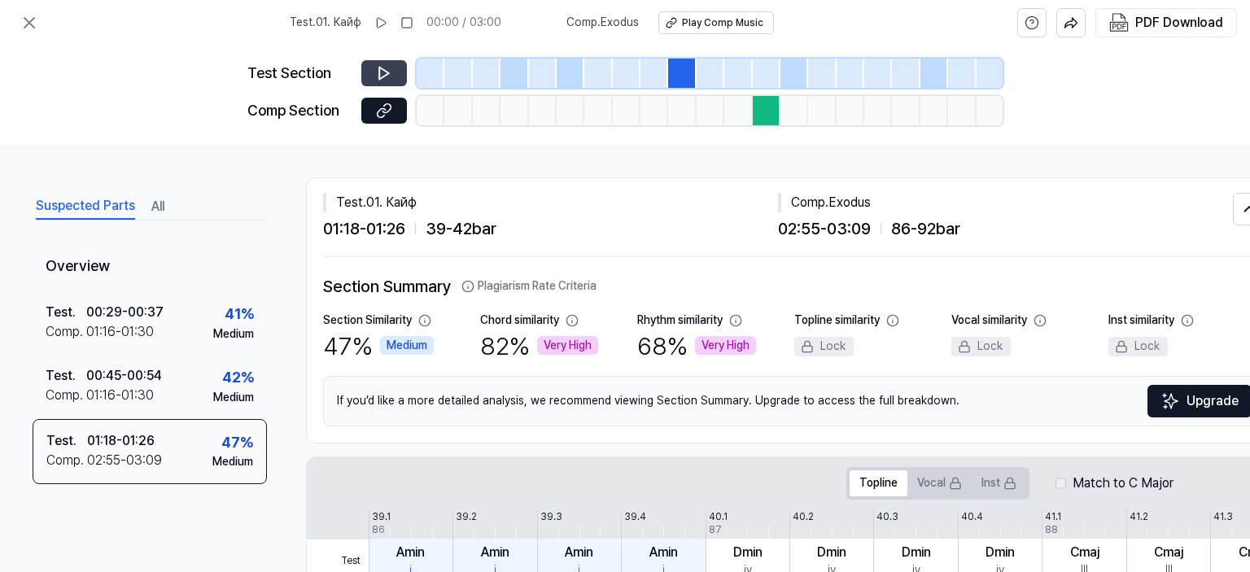
click at [396, 68] on button at bounding box center [384, 73] width 46 height 26
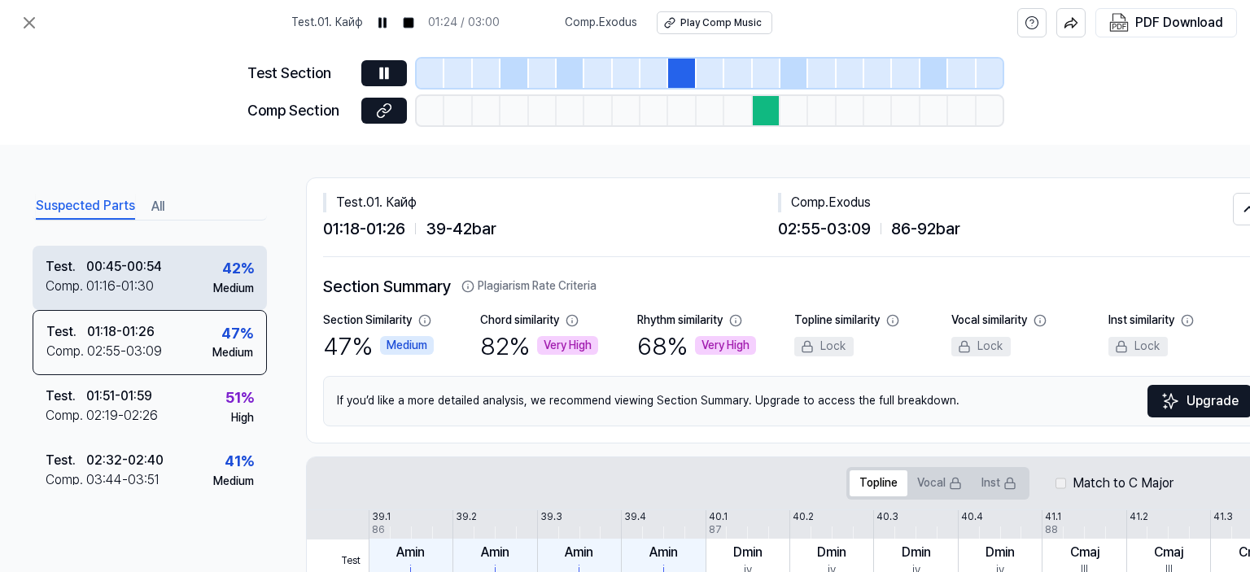
scroll to position [133, 0]
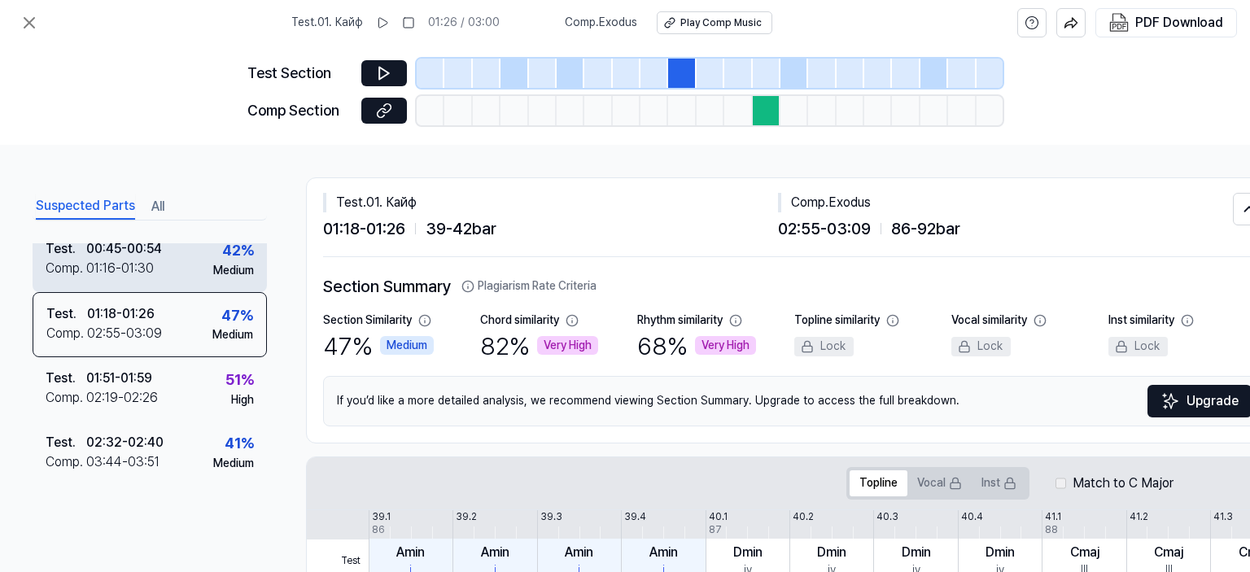
click at [188, 394] on div "Test . 01:51 - 01:59 Comp . 02:19 - 02:26 51 % High" at bounding box center [150, 388] width 234 height 63
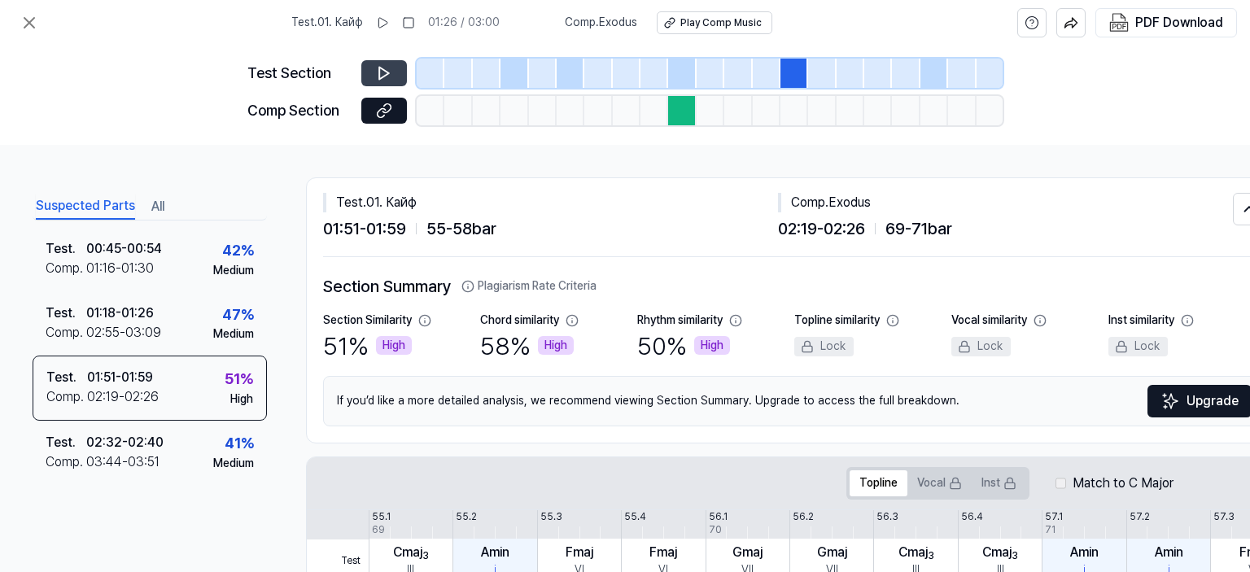
click at [383, 76] on icon at bounding box center [384, 73] width 16 height 16
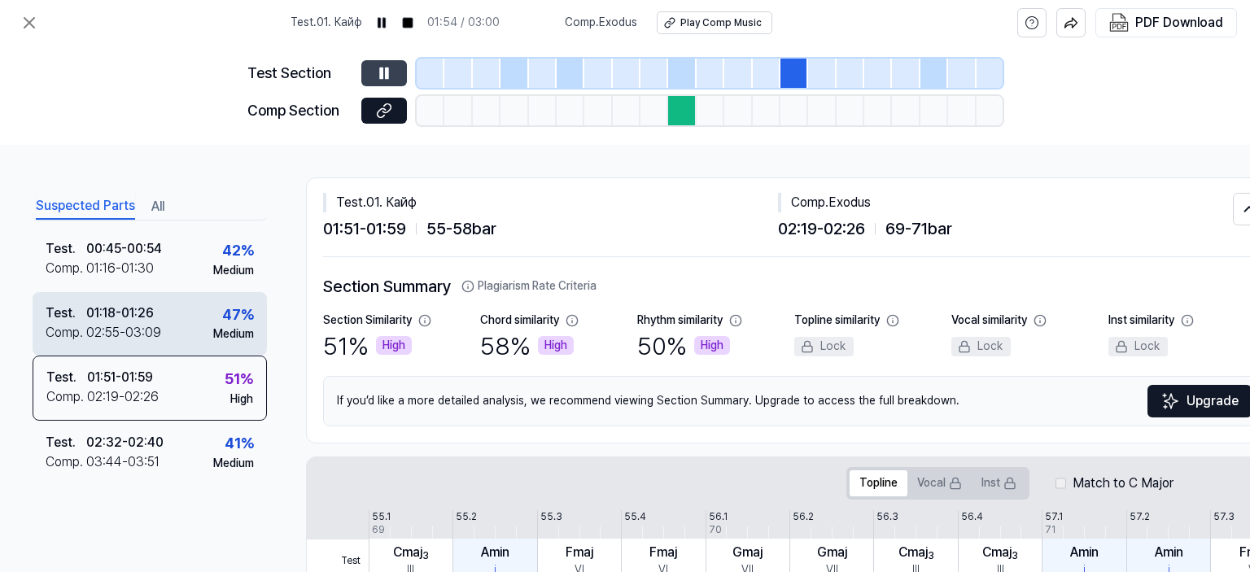
click at [232, 305] on div "47 %" at bounding box center [238, 316] width 32 height 24
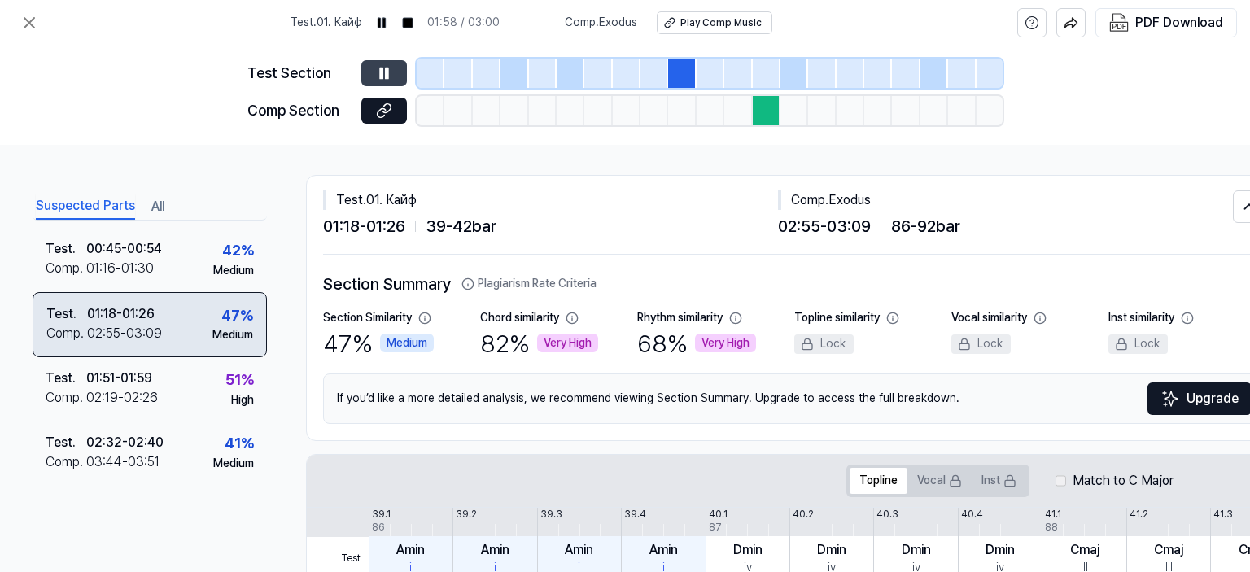
scroll to position [0, 0]
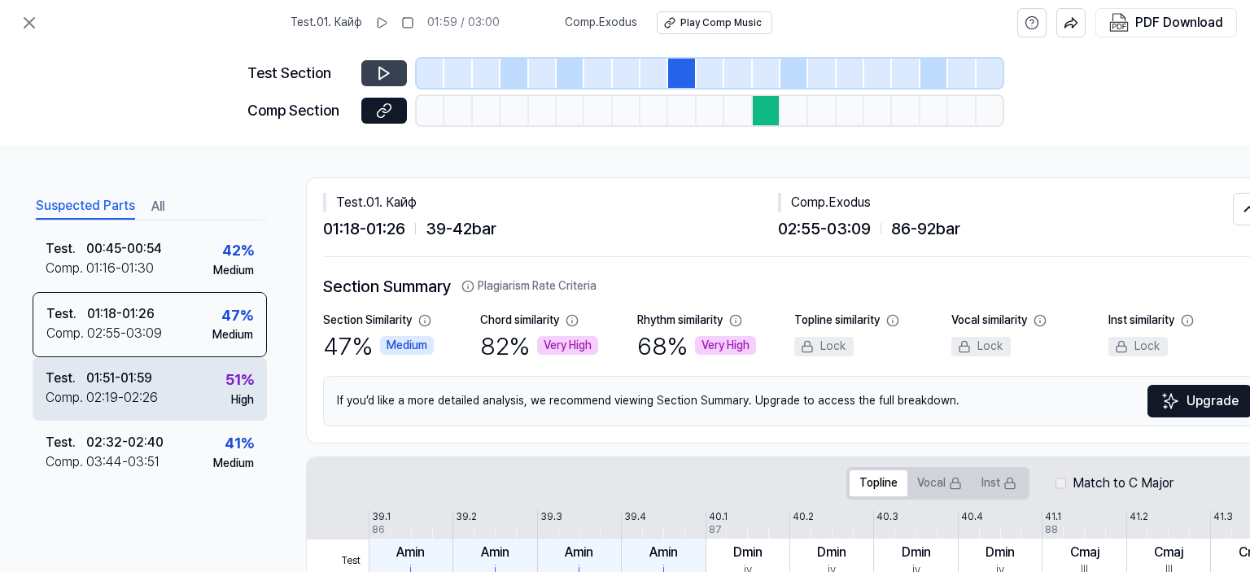
click at [231, 392] on div "High" at bounding box center [242, 400] width 23 height 16
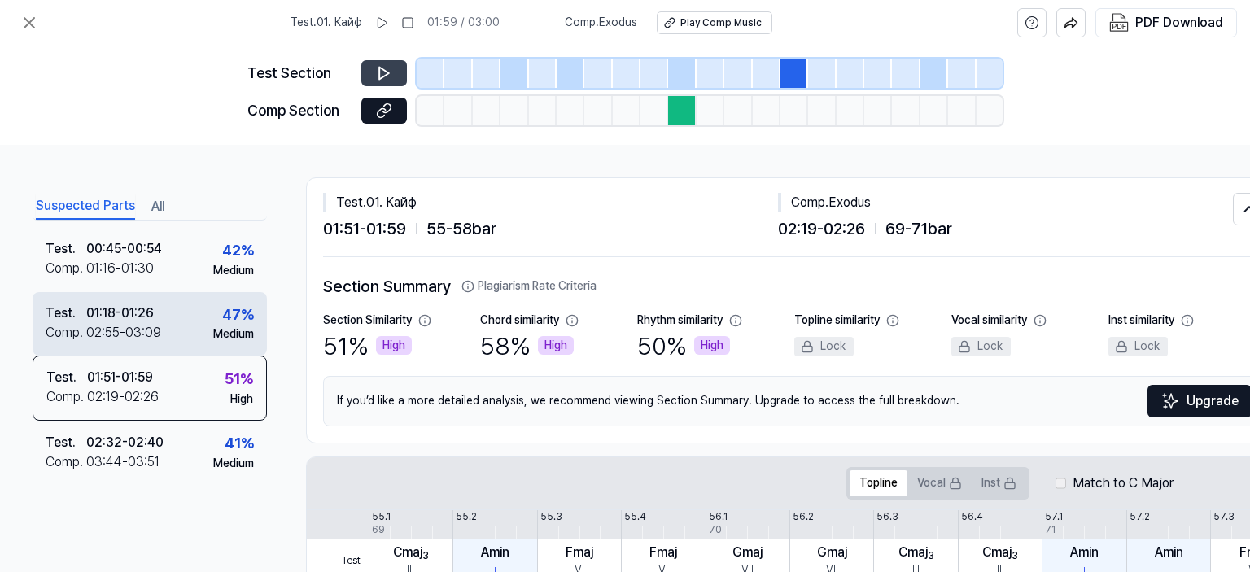
click at [218, 330] on div "Medium" at bounding box center [233, 334] width 41 height 16
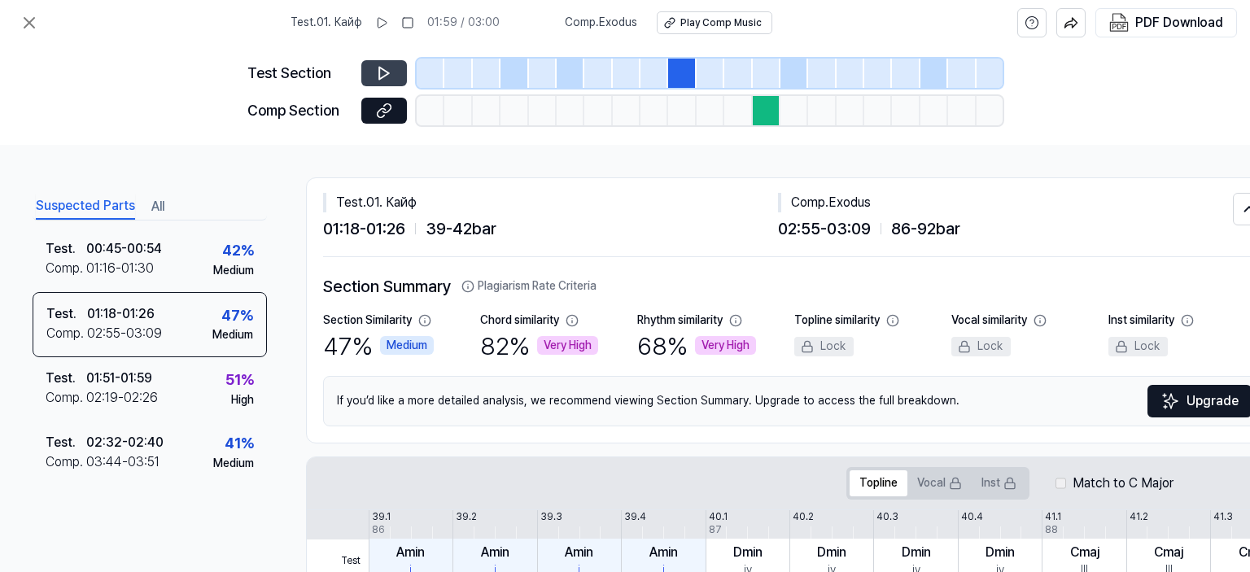
click at [392, 61] on button at bounding box center [384, 73] width 46 height 26
click at [370, 110] on button at bounding box center [384, 111] width 46 height 26
